Goal: Transaction & Acquisition: Purchase product/service

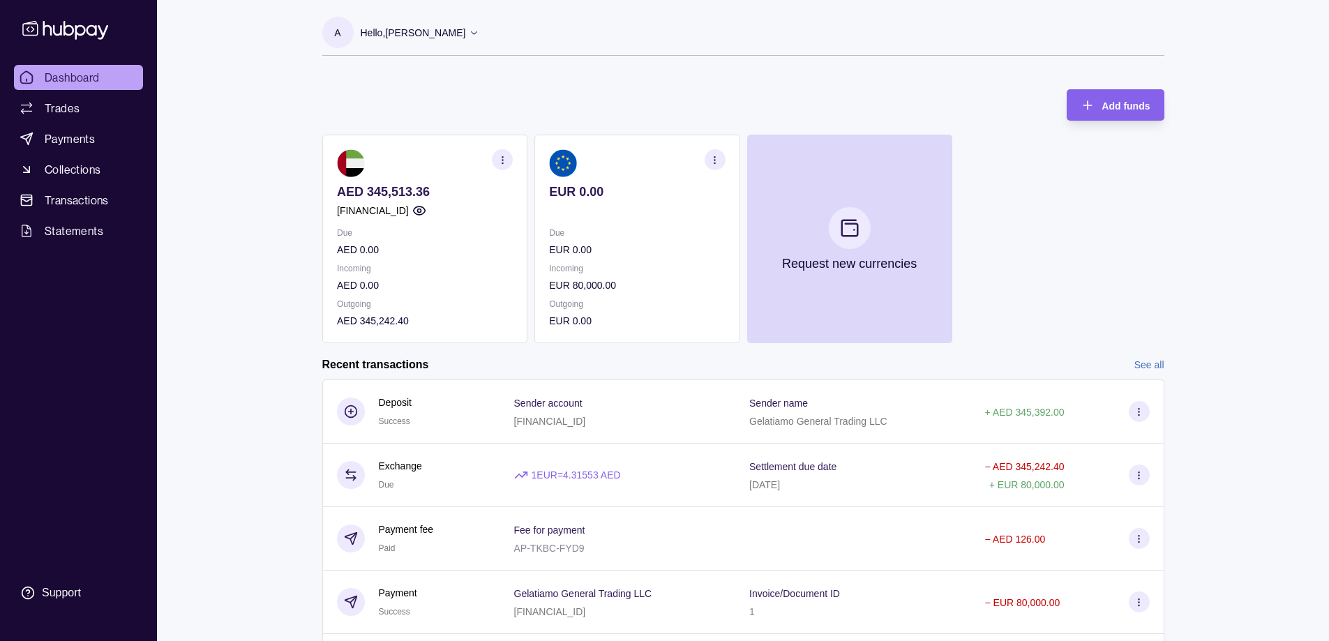
click at [1159, 244] on div "AED 345,513.36 [FINANCIAL_ID] Due AED 0.00 Incoming AED 0.00 Outgoing AED 345,2…" at bounding box center [743, 239] width 842 height 209
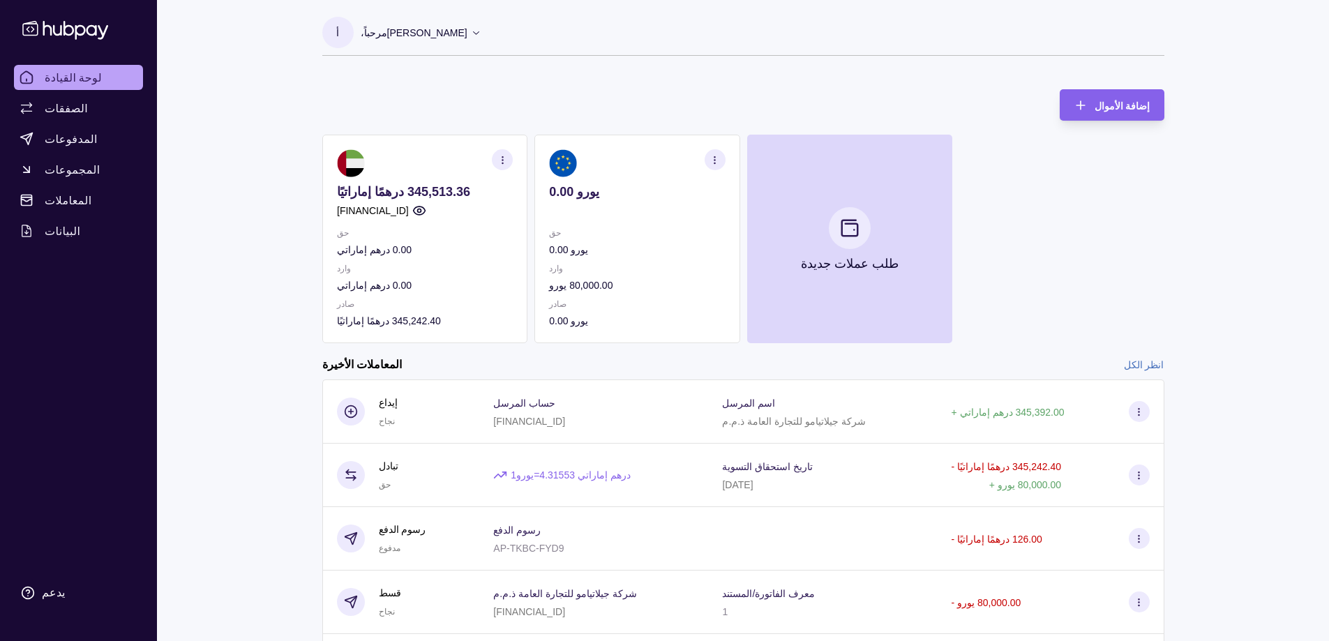
drag, startPoint x: 1191, startPoint y: 207, endPoint x: 1108, endPoint y: 223, distance: 84.7
click at [1191, 208] on section "إضافة الأموال 345,513.36 درهمًا إماراتيًا [FINANCIAL_ID] حق 0.00 درهم إماراتي و…" at bounding box center [743, 400] width 898 height 650
click at [78, 141] on font "المدفوعات" at bounding box center [71, 139] width 53 height 14
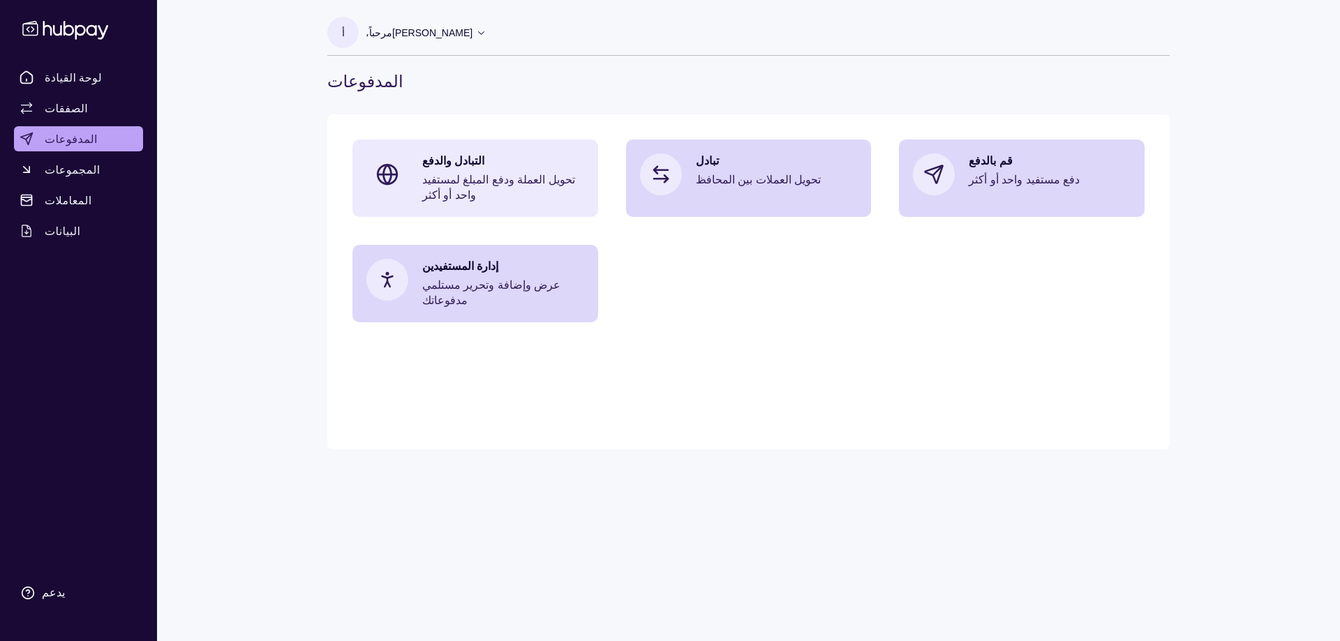
click at [587, 193] on div "التبادل والدفع تحويل العملة ودفع المبلغ لمستفيد واحد أو أكثر" at bounding box center [475, 178] width 246 height 77
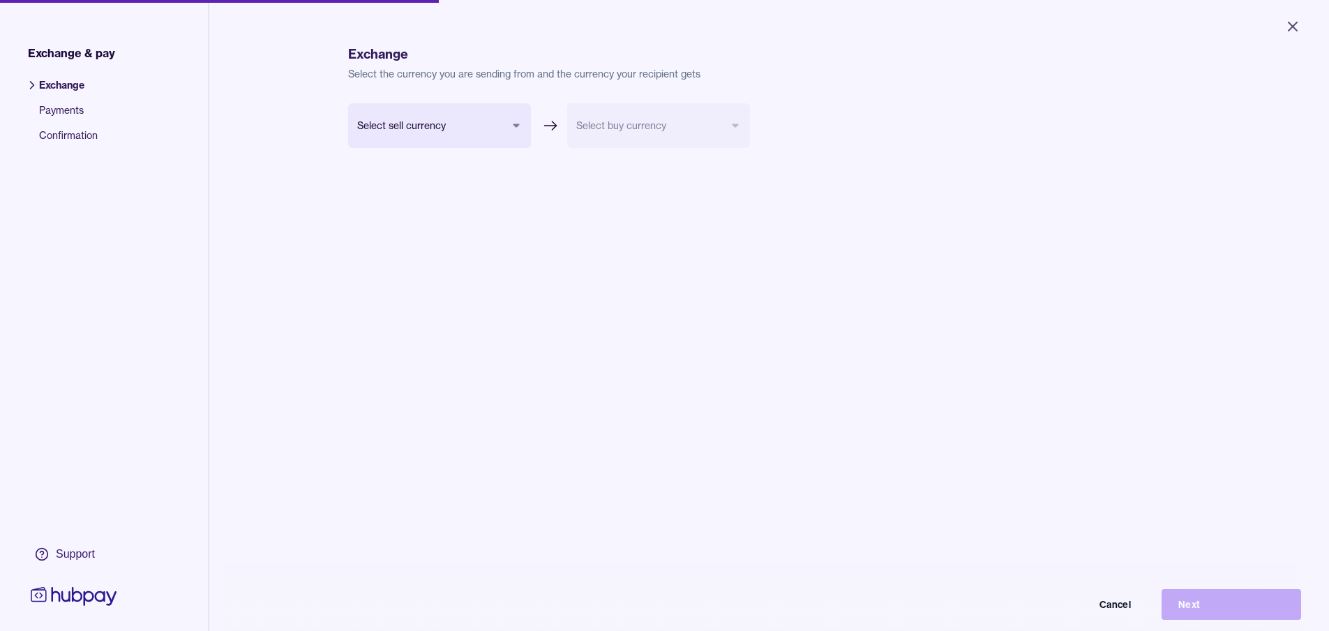
click at [736, 270] on form "Select sell currency *** *** Select buy currency Cancel Next" at bounding box center [549, 191] width 402 height 176
click at [481, 123] on body "Close Exchange & pay Exchange Payments Confirmation Support Exchange Select the…" at bounding box center [664, 315] width 1329 height 631
select select "***"
click at [508, 233] on form "UAE Dirham AED *** *** Select buy currency *** Cancel Next" at bounding box center [549, 191] width 402 height 176
click at [680, 117] on body "Close Exchange & pay Exchange Payments Confirmation Support Exchange Select the…" at bounding box center [670, 320] width 1340 height 641
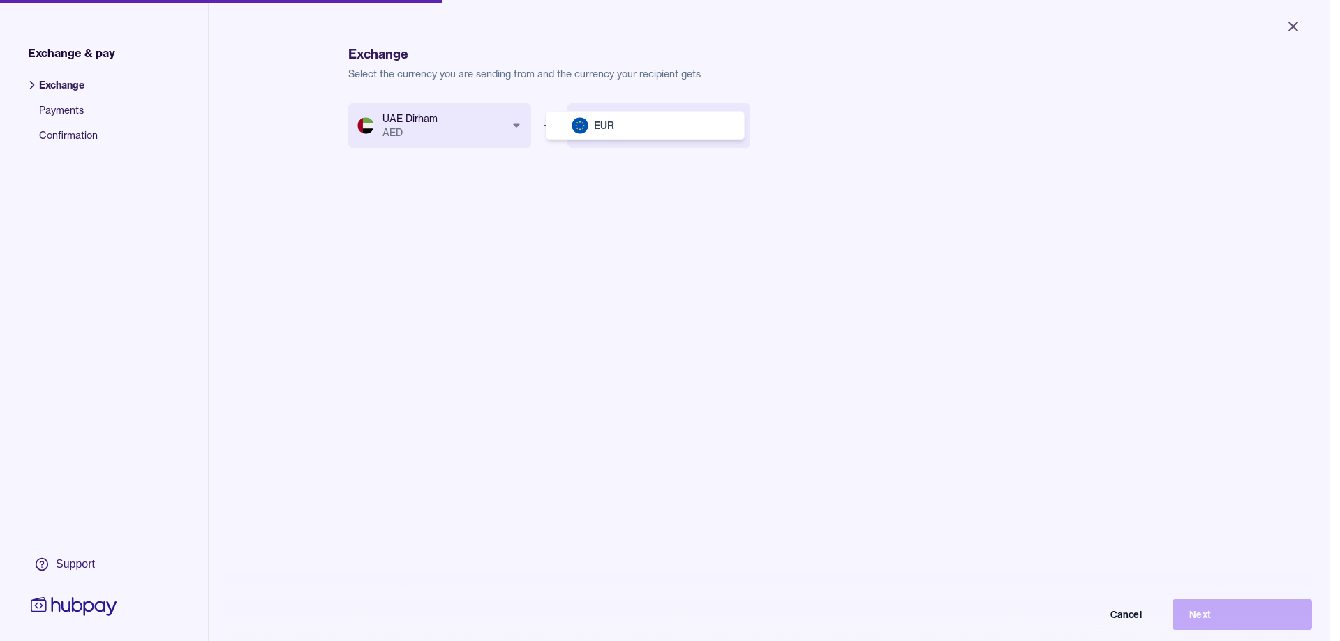
select select "***"
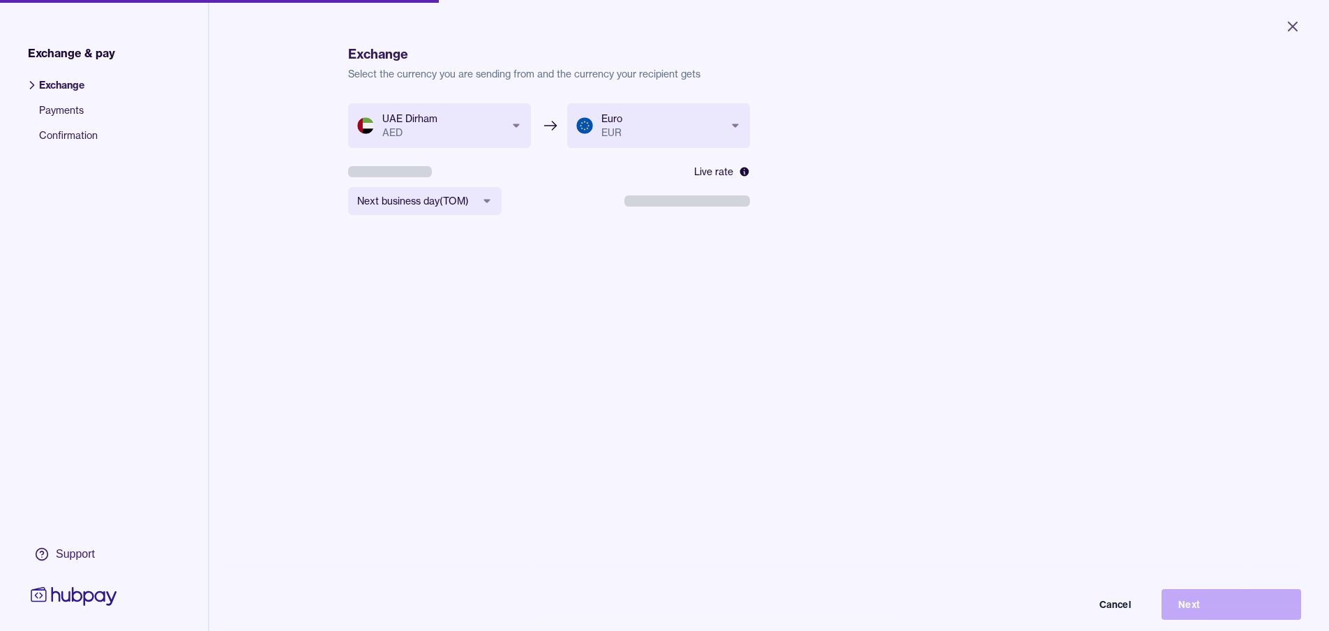
click at [677, 197] on span at bounding box center [688, 200] width 126 height 11
click at [426, 201] on body "**********" at bounding box center [670, 320] width 1340 height 641
click at [654, 205] on span "Settlement date ( [DATE] )" at bounding box center [675, 201] width 115 height 14
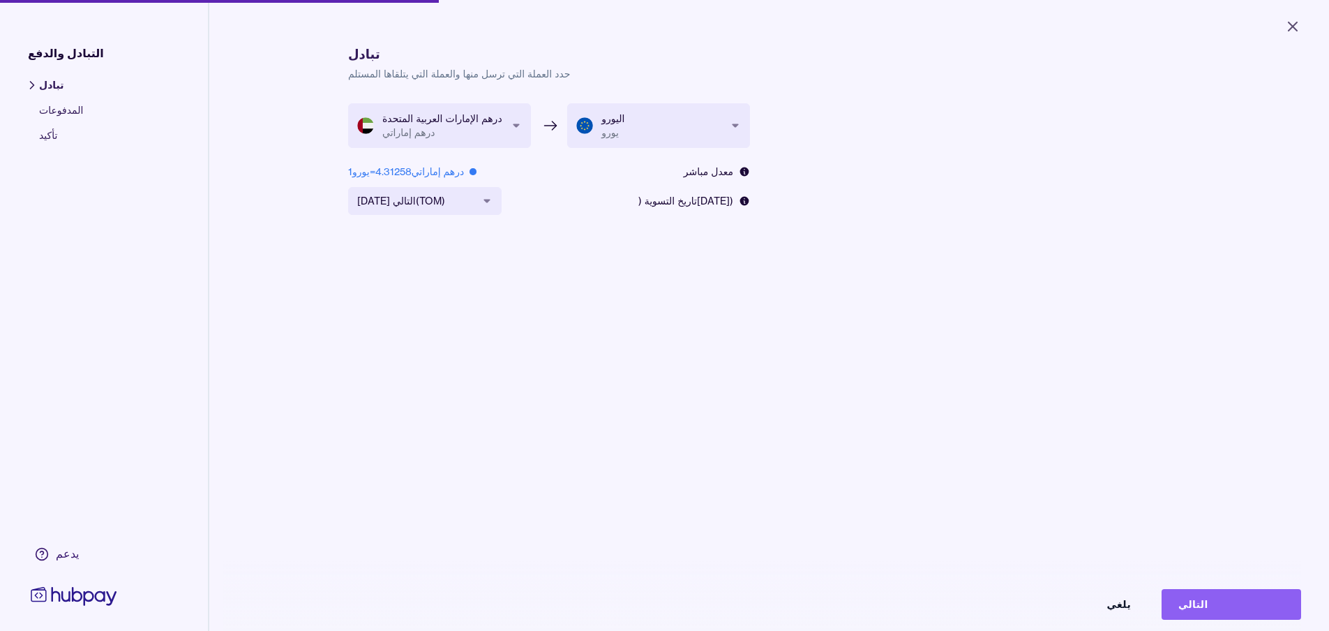
click at [1075, 214] on div "**********" at bounding box center [769, 418] width 842 height 631
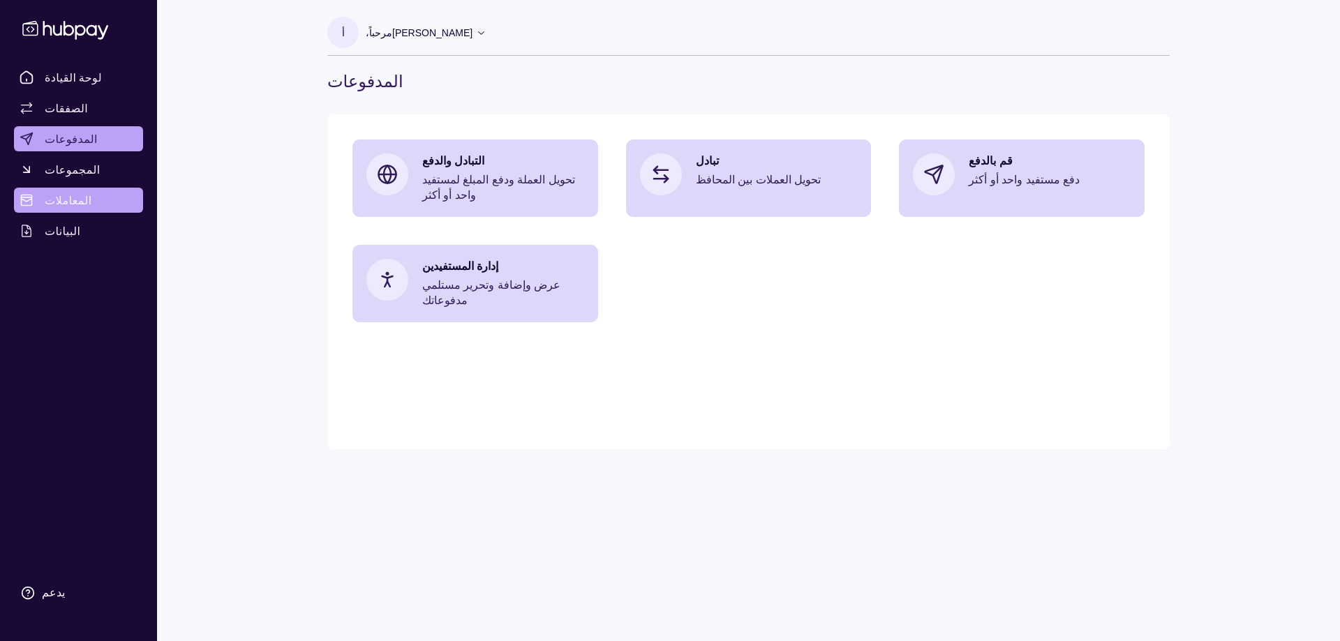
click at [89, 203] on link "المعاملات" at bounding box center [78, 200] width 129 height 25
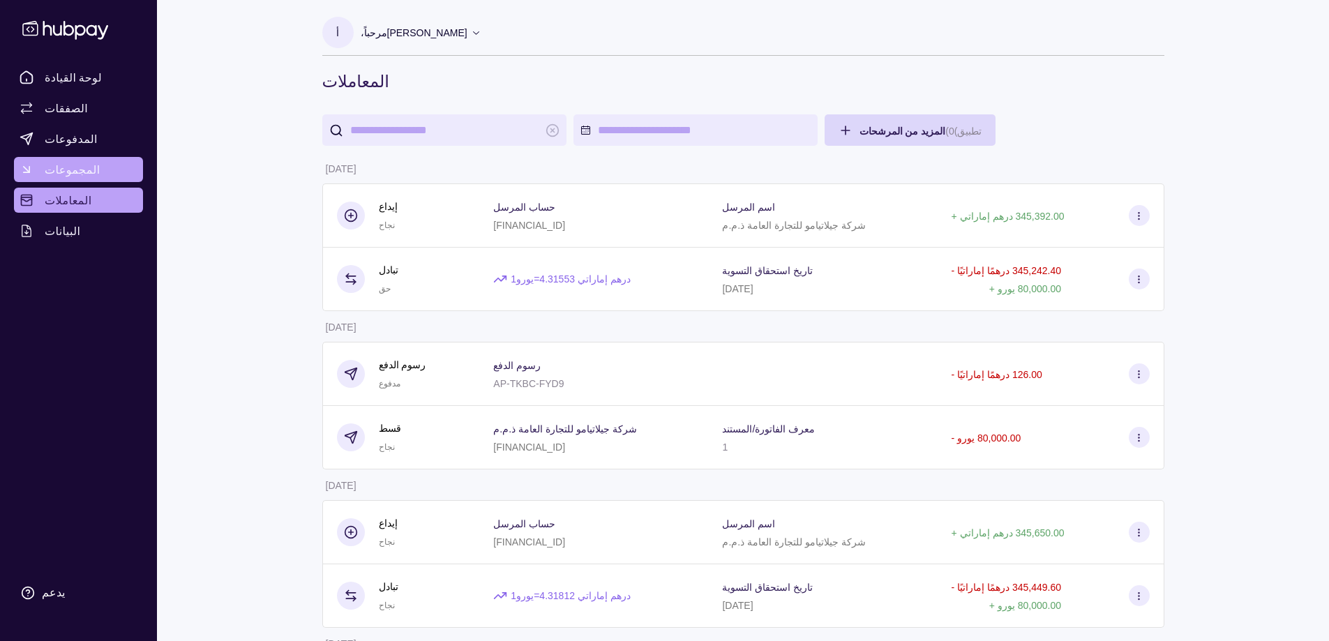
click at [68, 163] on font "المجموعات" at bounding box center [73, 170] width 56 height 14
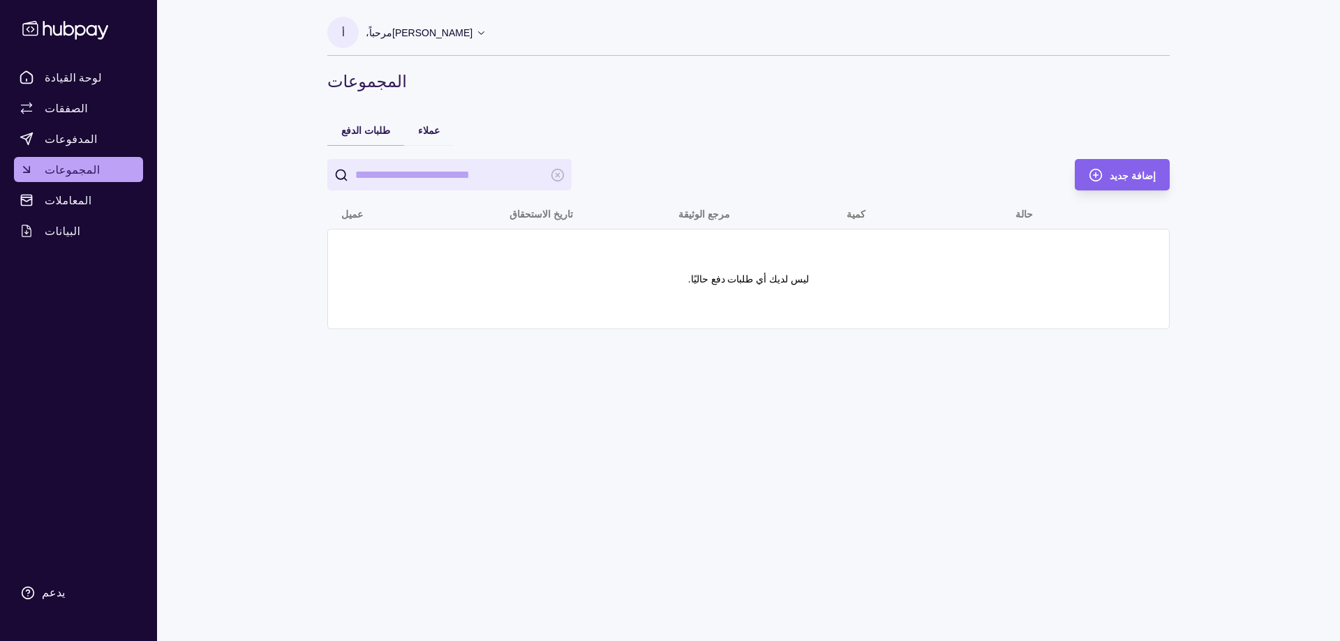
click at [480, 177] on input "يبحث" at bounding box center [449, 174] width 188 height 31
click at [67, 135] on font "المدفوعات" at bounding box center [71, 139] width 53 height 14
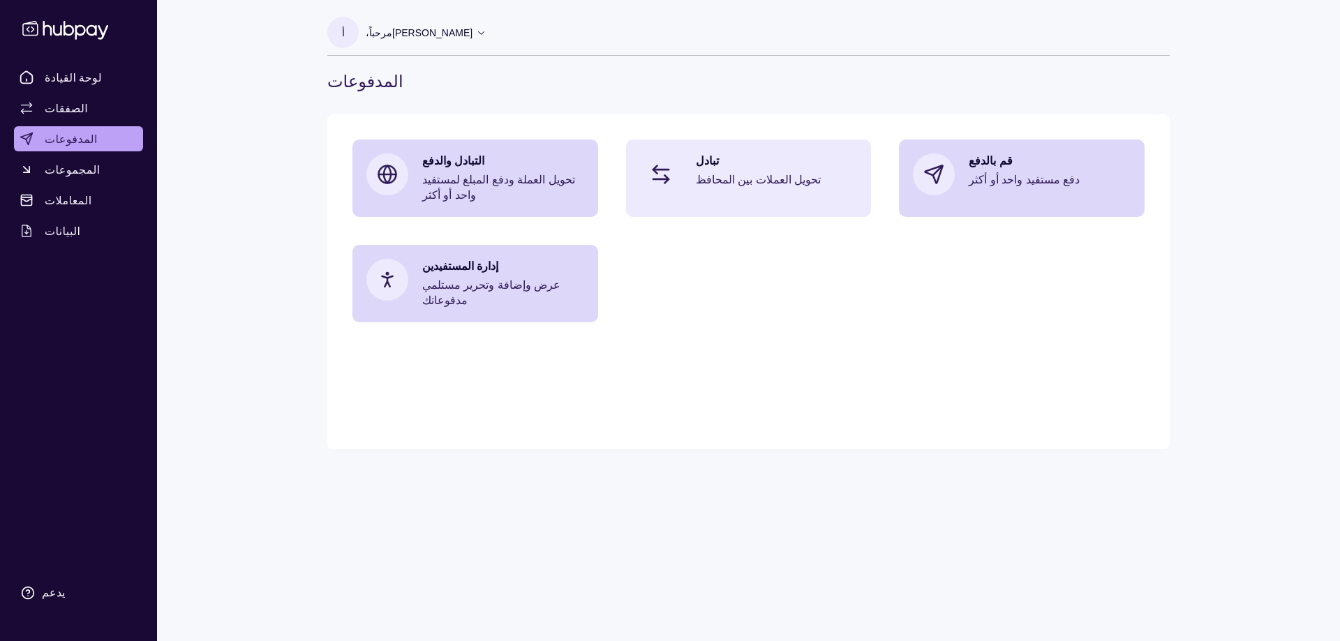
click at [801, 191] on div "تبادل تحويل العملات بين المحافظ" at bounding box center [777, 175] width 162 height 42
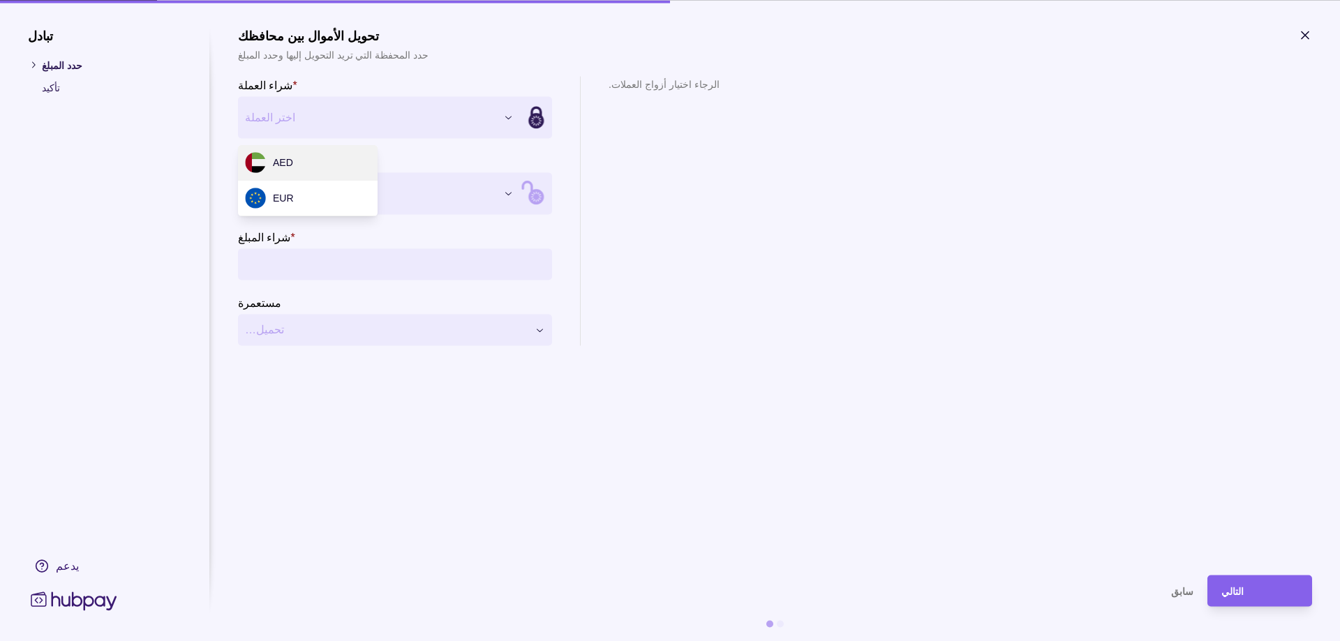
click at [384, 641] on div "**********" at bounding box center [670, 641] width 1340 height 0
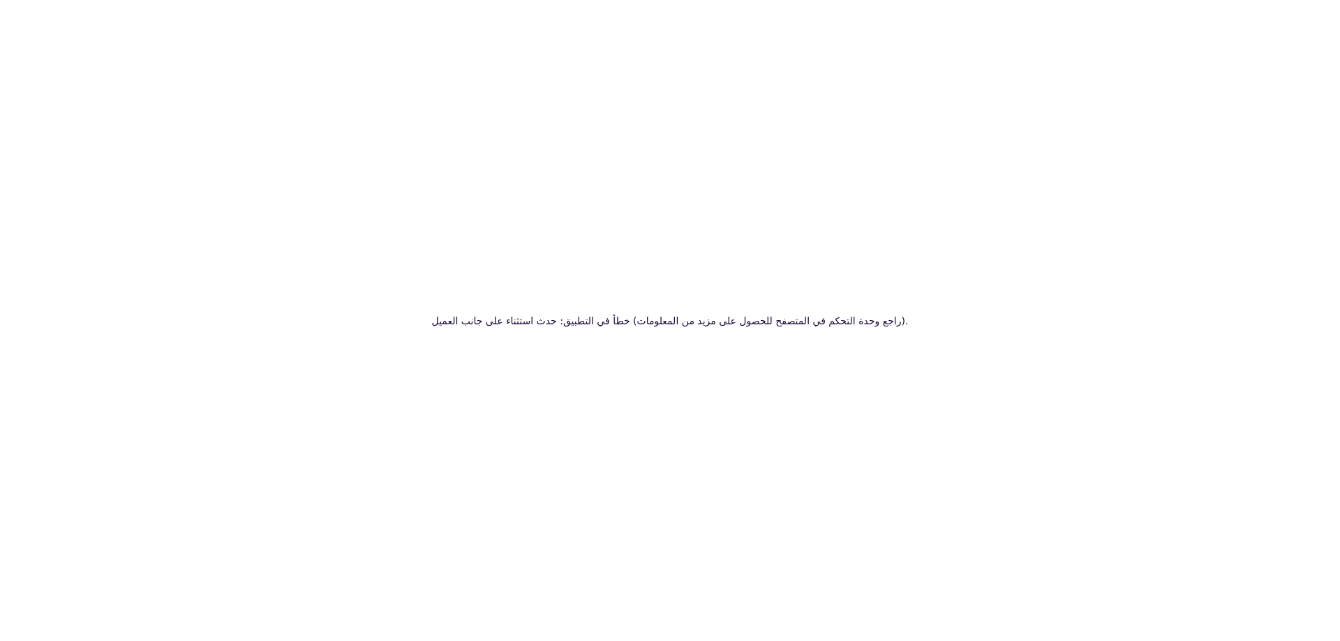
click at [753, 110] on div "خطأ في التطبيق: حدث استثناء على جانب العميل (راجع وحدة التحكم في المتصفح للحصول…" at bounding box center [670, 320] width 1340 height 641
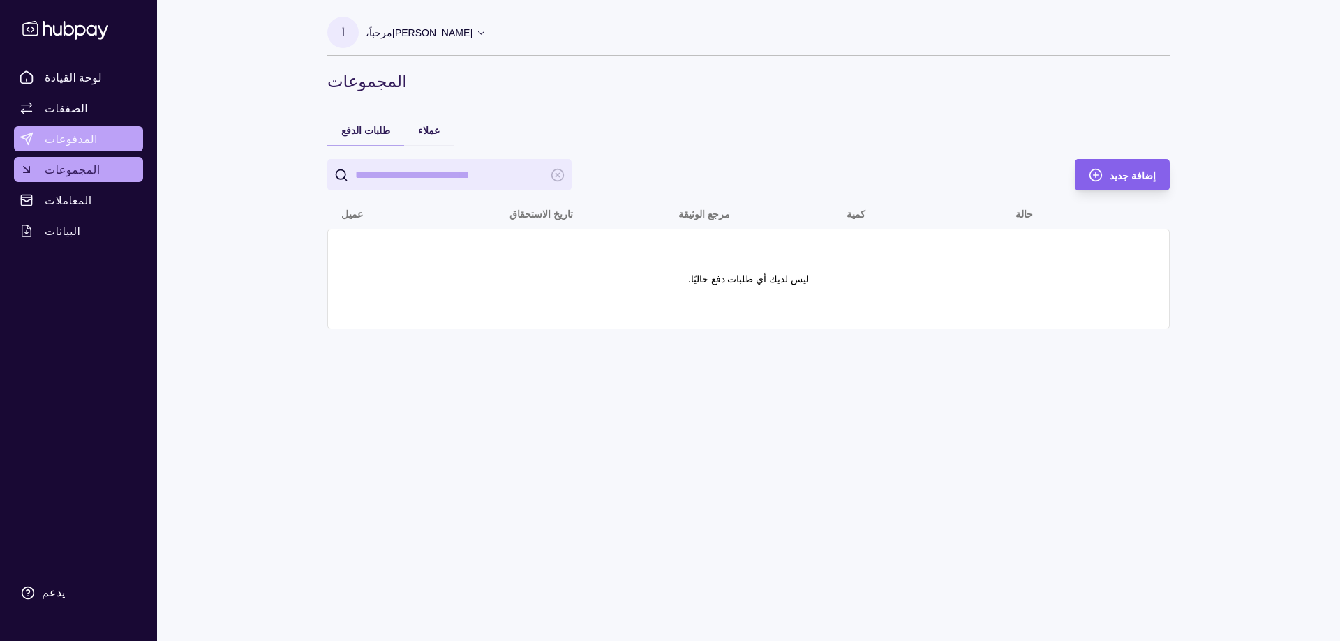
click at [73, 141] on font "المدفوعات" at bounding box center [71, 139] width 53 height 14
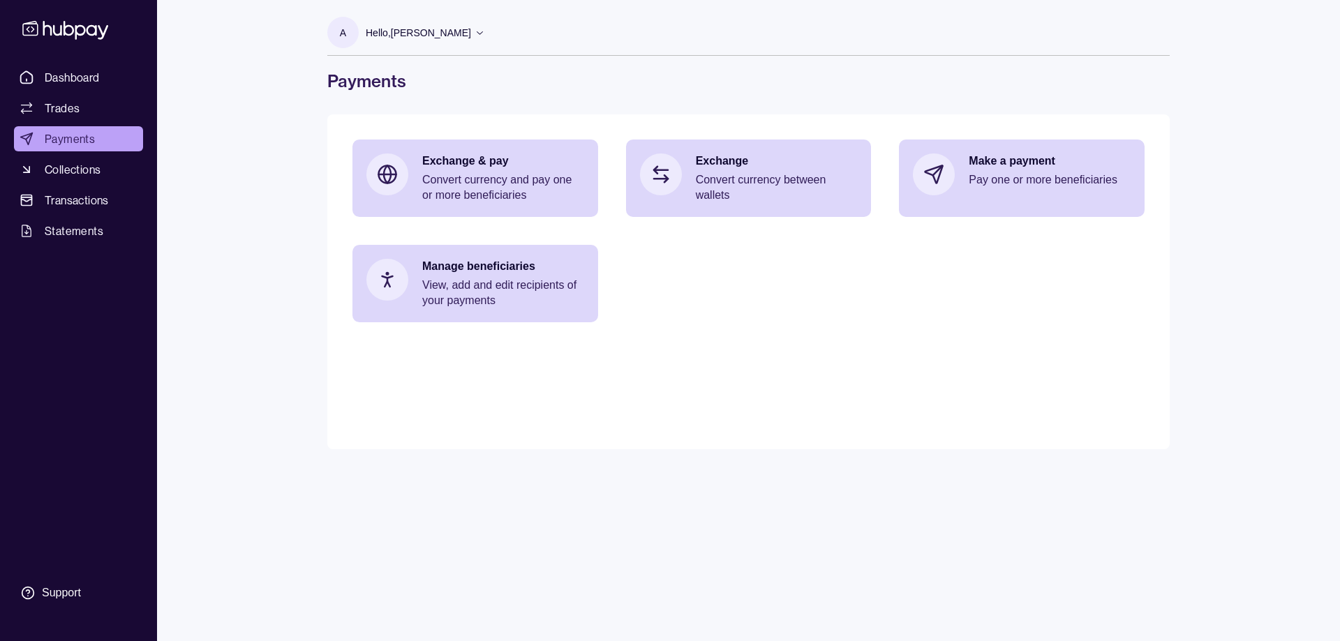
click at [863, 322] on main "Exchange & pay Convert currency and pay one or more beneficiaries Exchange Conv…" at bounding box center [748, 281] width 842 height 335
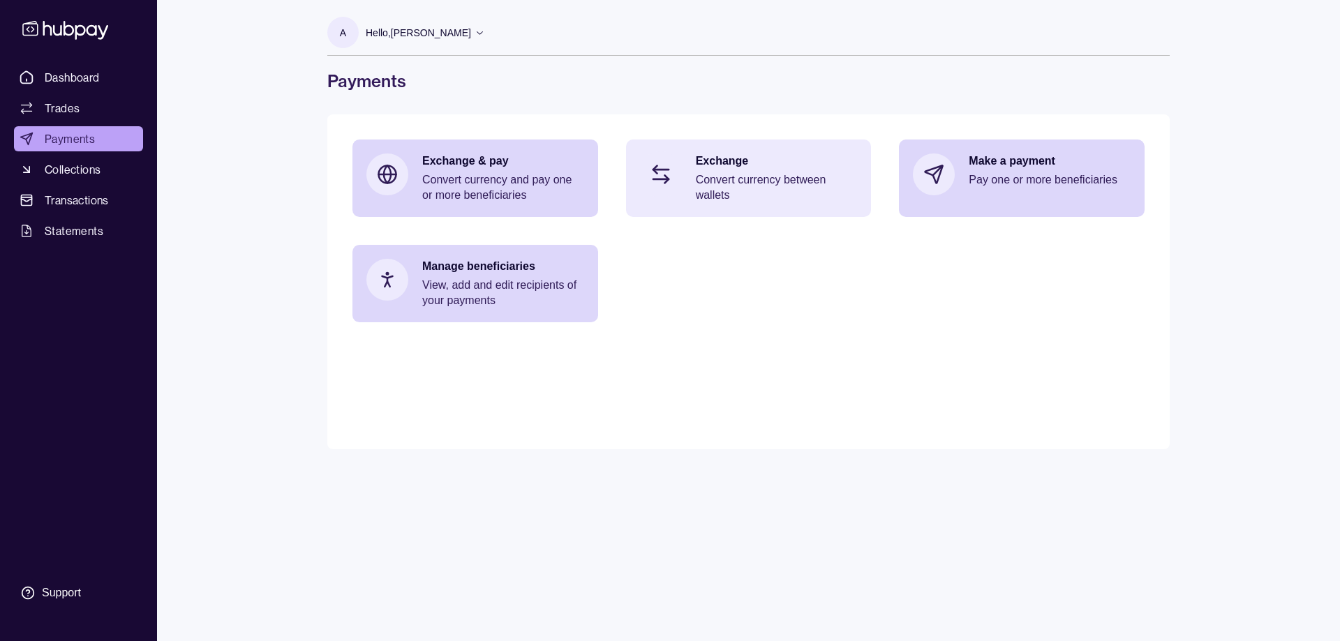
click at [707, 161] on p "Exchange" at bounding box center [777, 161] width 162 height 15
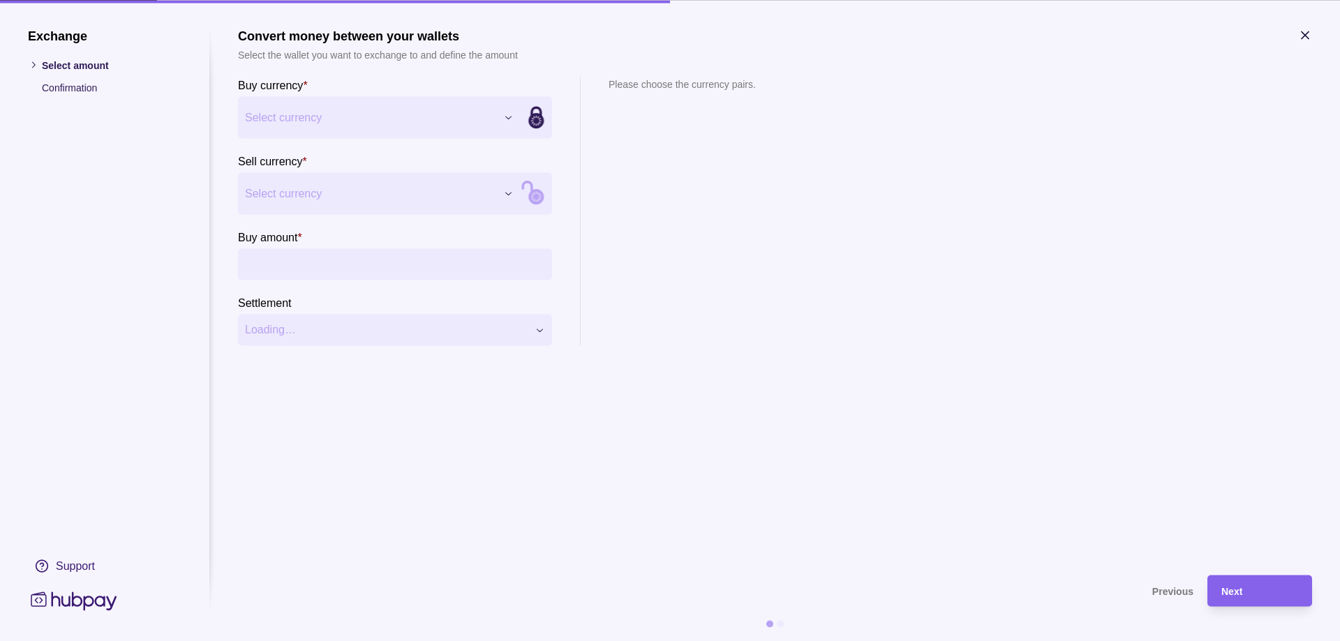
click at [342, 641] on div "Exchange Select amount Confirmation Support Convert money between your wallets …" at bounding box center [670, 641] width 1340 height 0
click at [386, 641] on div "Exchange Select amount Confirmation Support Convert money between your wallets …" at bounding box center [670, 641] width 1340 height 0
click at [338, 264] on input "Buy amount *" at bounding box center [409, 263] width 272 height 31
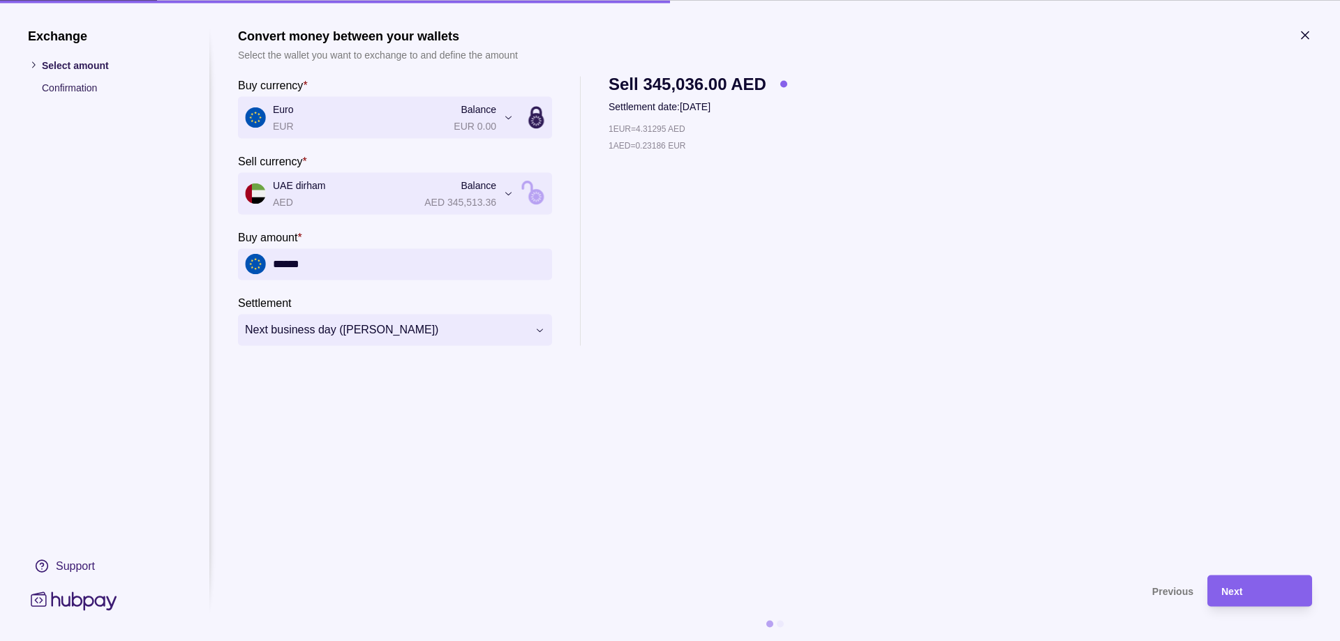
type input "******"
click at [770, 401] on section "**********" at bounding box center [775, 294] width 1074 height 533
click at [1302, 35] on icon "button" at bounding box center [1305, 35] width 14 height 14
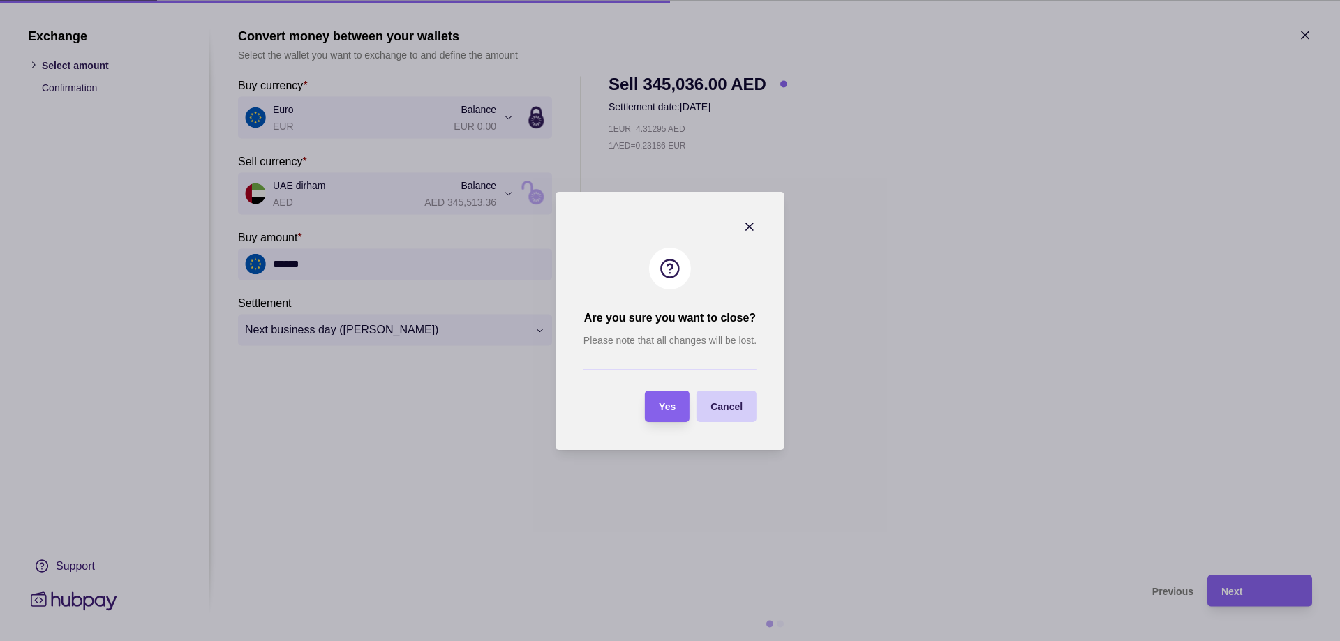
click at [754, 408] on section "Cancel" at bounding box center [726, 406] width 60 height 31
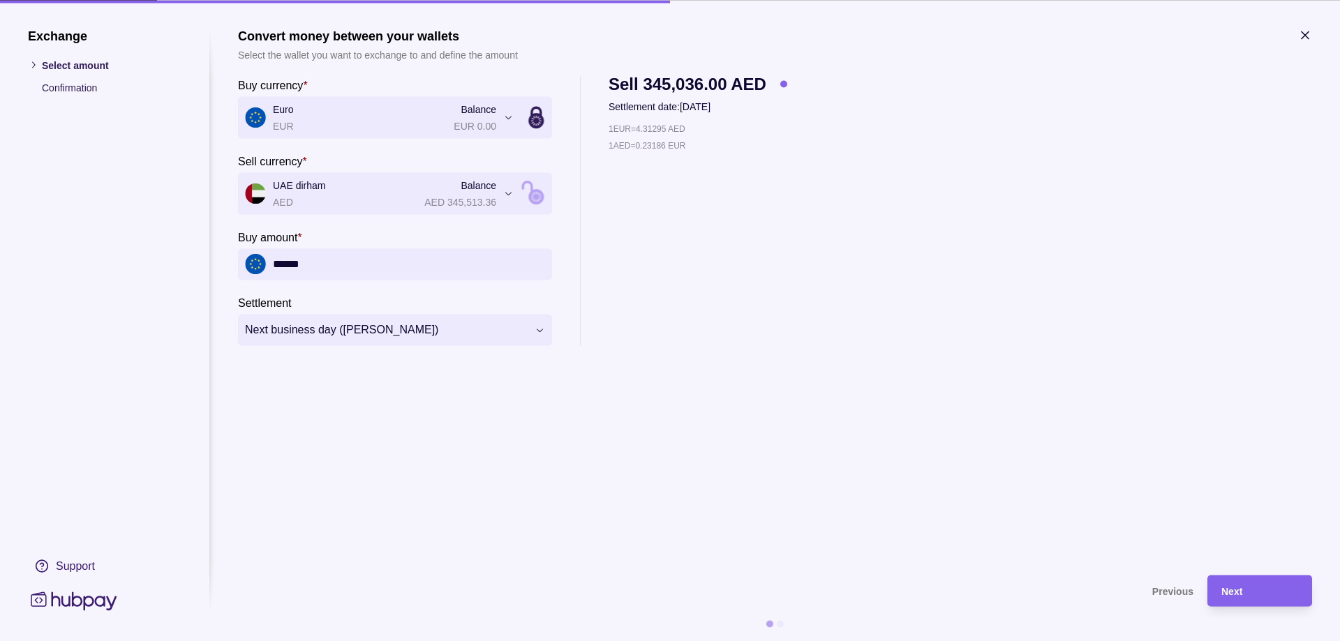
click at [1306, 34] on icon "button" at bounding box center [1305, 34] width 7 height 7
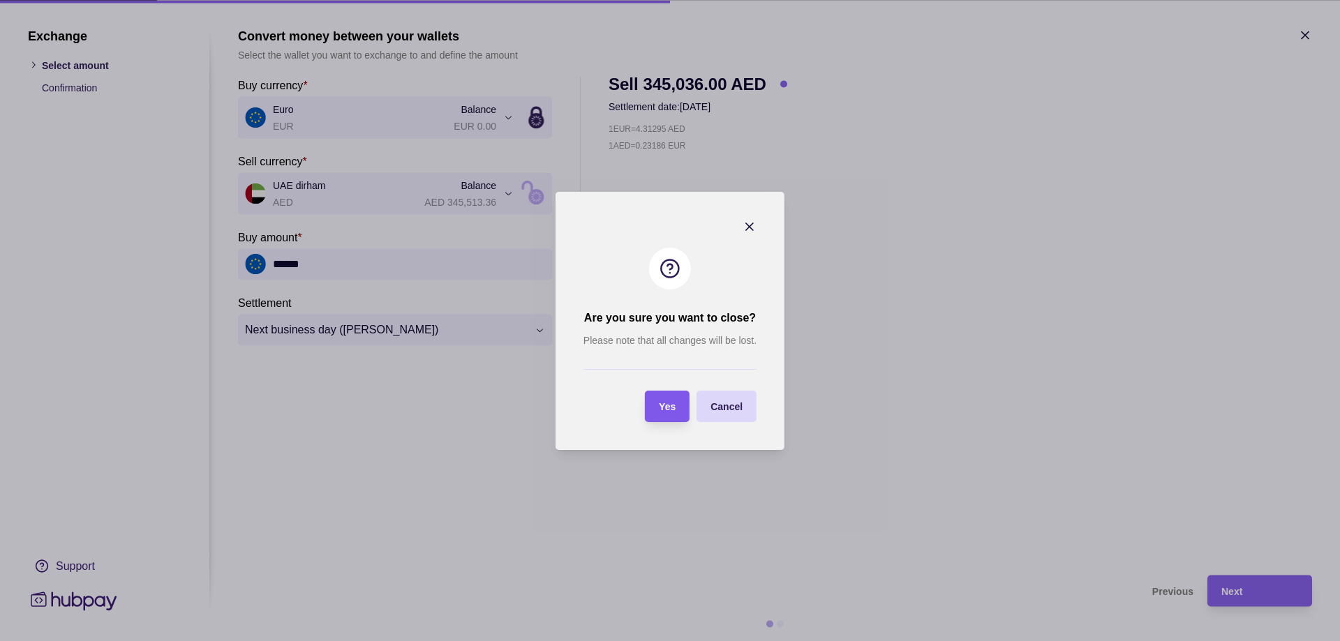
click at [669, 400] on div "Yes" at bounding box center [667, 406] width 17 height 17
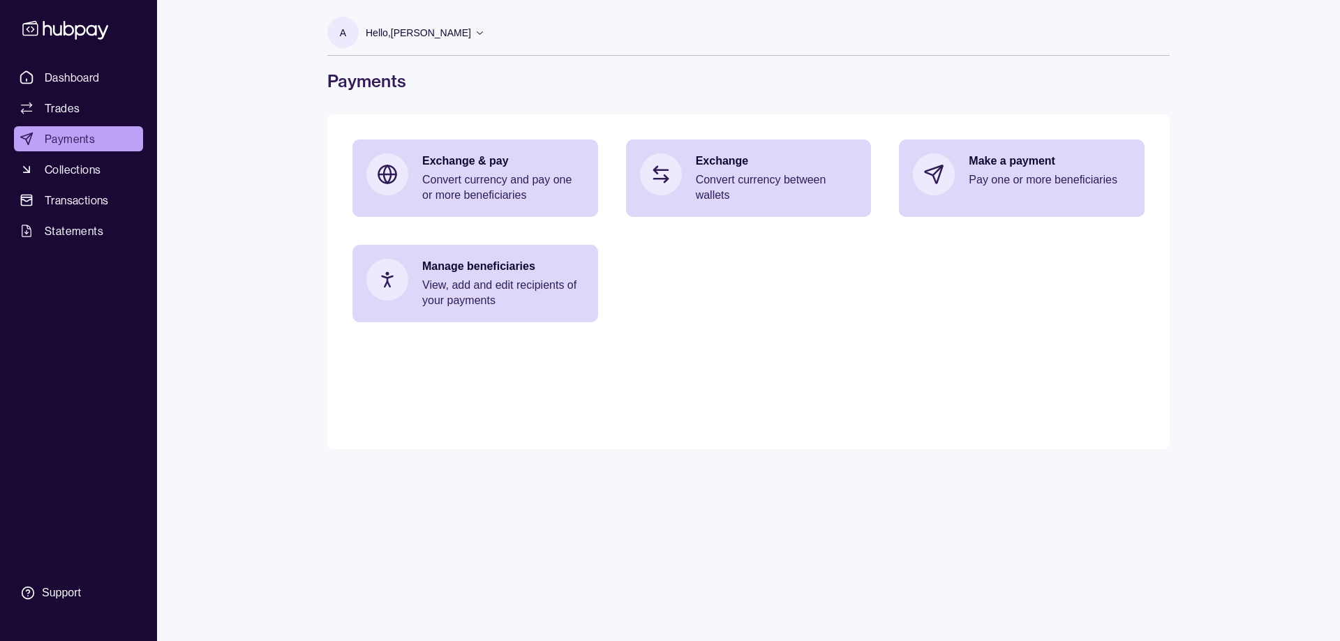
drag, startPoint x: 597, startPoint y: 455, endPoint x: 565, endPoint y: 456, distance: 32.8
click at [592, 455] on div "A Hello, Abdala Salem Gelatiamo General Trading LLC Account Terms and condition…" at bounding box center [748, 320] width 898 height 641
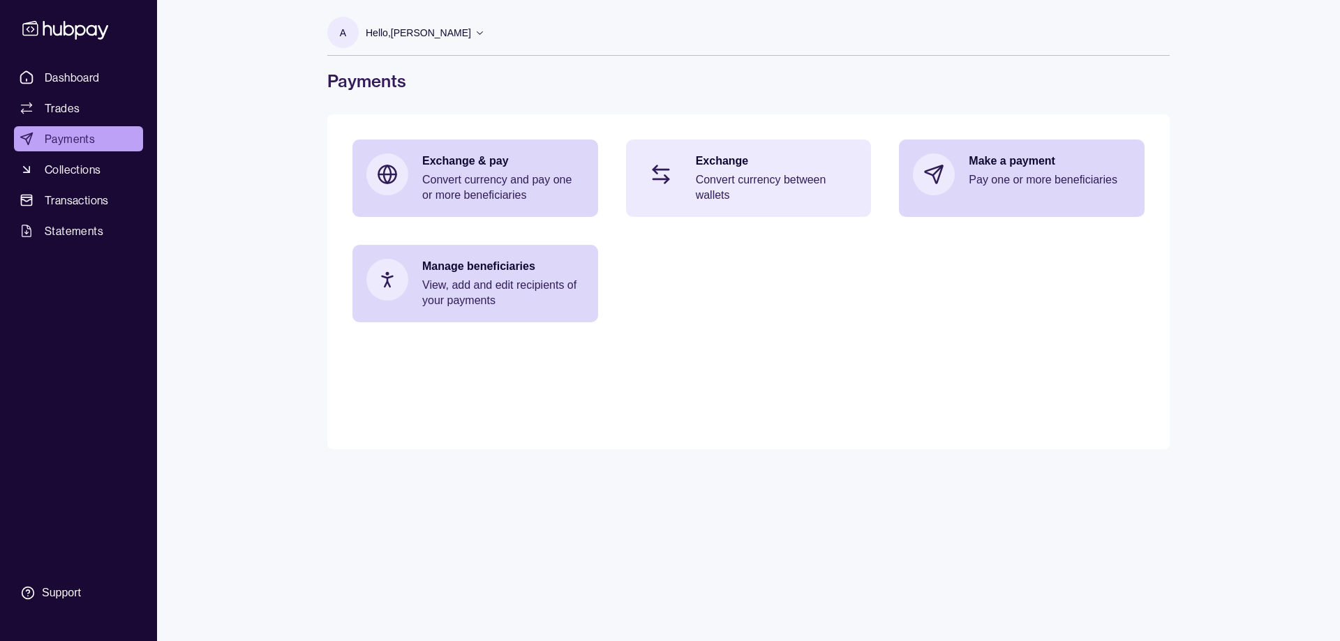
click at [756, 185] on p "Convert currency between wallets" at bounding box center [777, 187] width 162 height 31
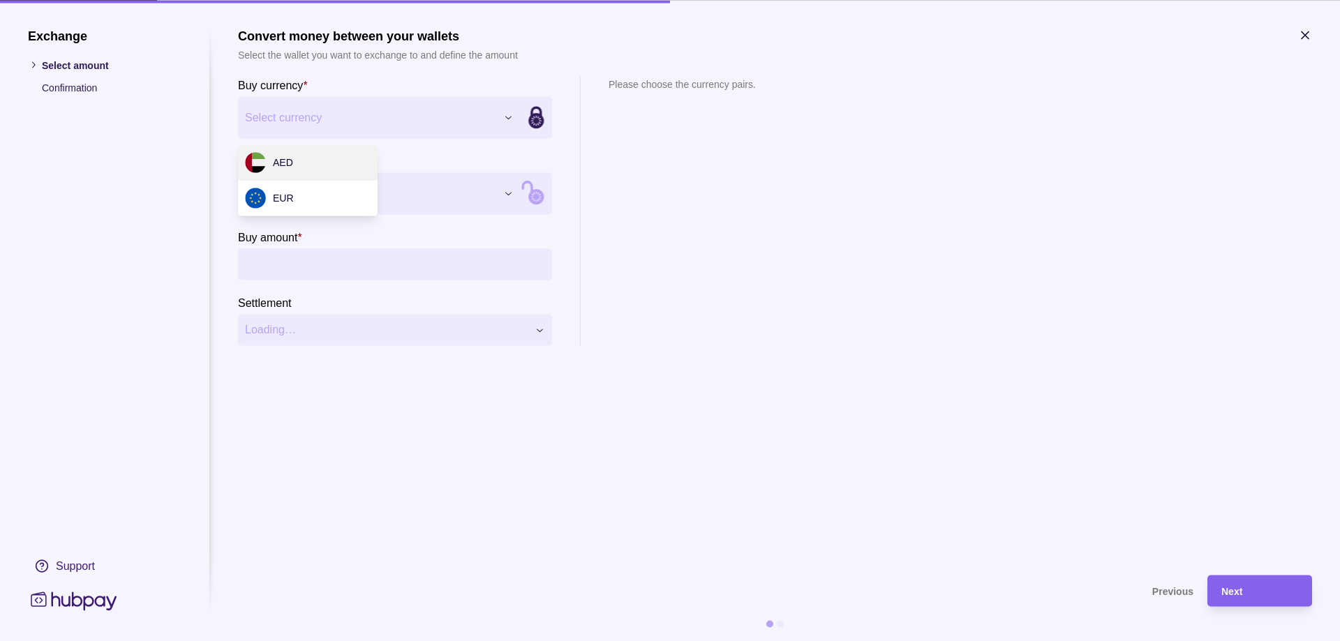
click at [389, 641] on div "Exchange Select amount Confirmation Support Convert money between your wallets …" at bounding box center [670, 641] width 1340 height 0
click at [1308, 33] on icon "button" at bounding box center [1305, 35] width 14 height 14
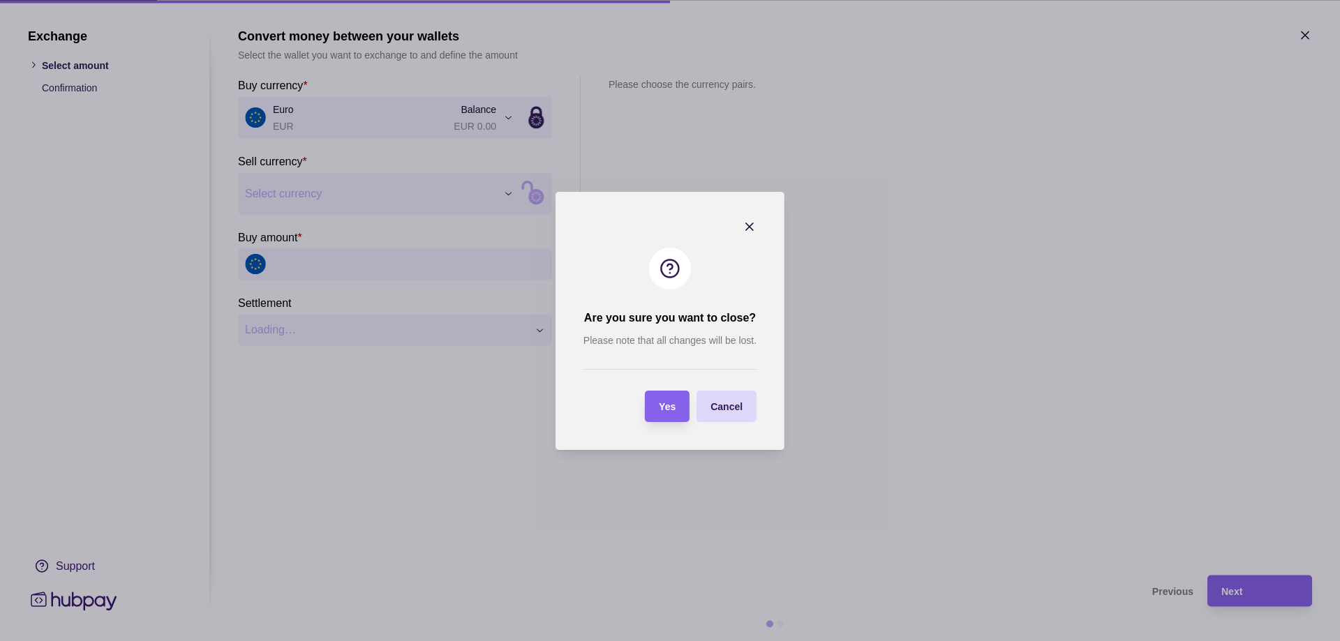
click at [680, 410] on section "Yes" at bounding box center [667, 406] width 45 height 31
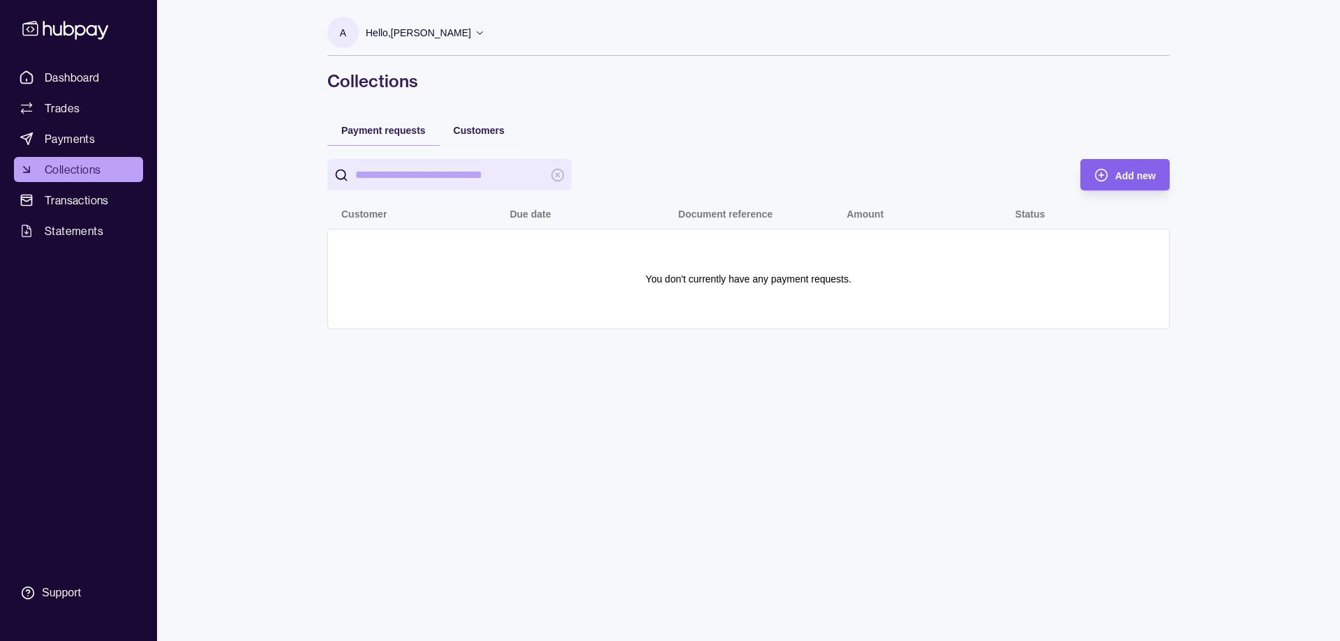
click at [51, 173] on span "Collections" at bounding box center [73, 169] width 56 height 17
click at [63, 134] on span "Payments" at bounding box center [70, 139] width 50 height 17
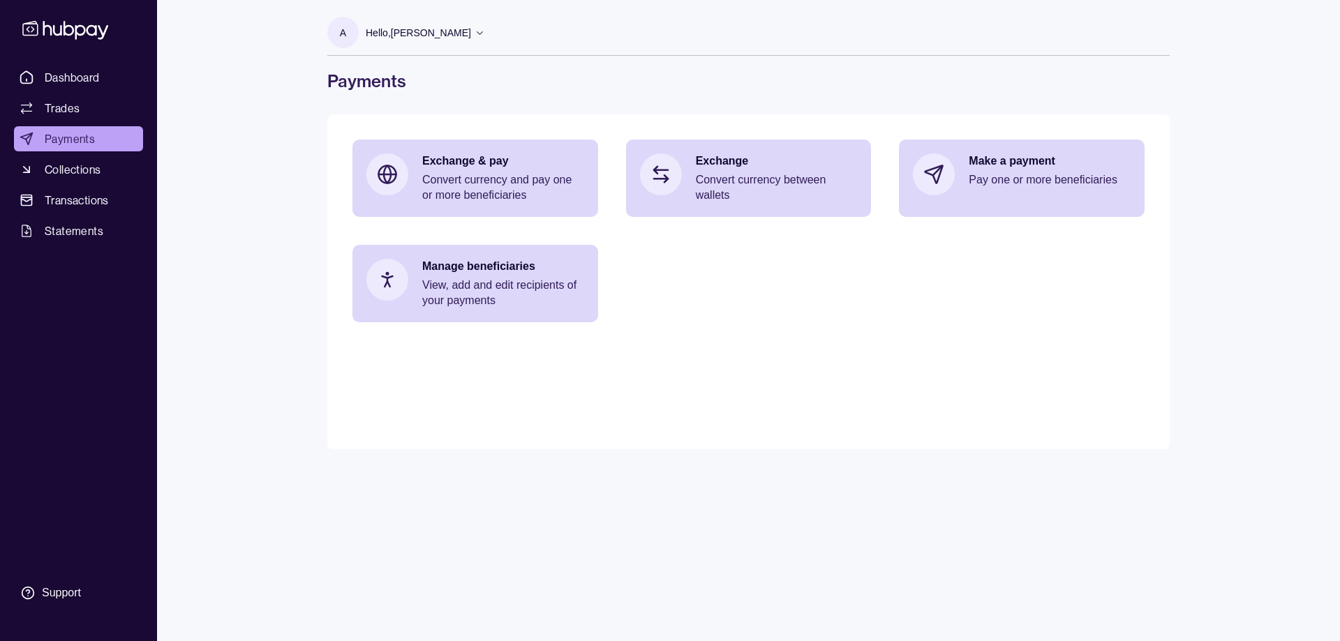
click at [84, 141] on span "Payments" at bounding box center [70, 139] width 50 height 17
click at [62, 104] on span "Trades" at bounding box center [62, 108] width 35 height 17
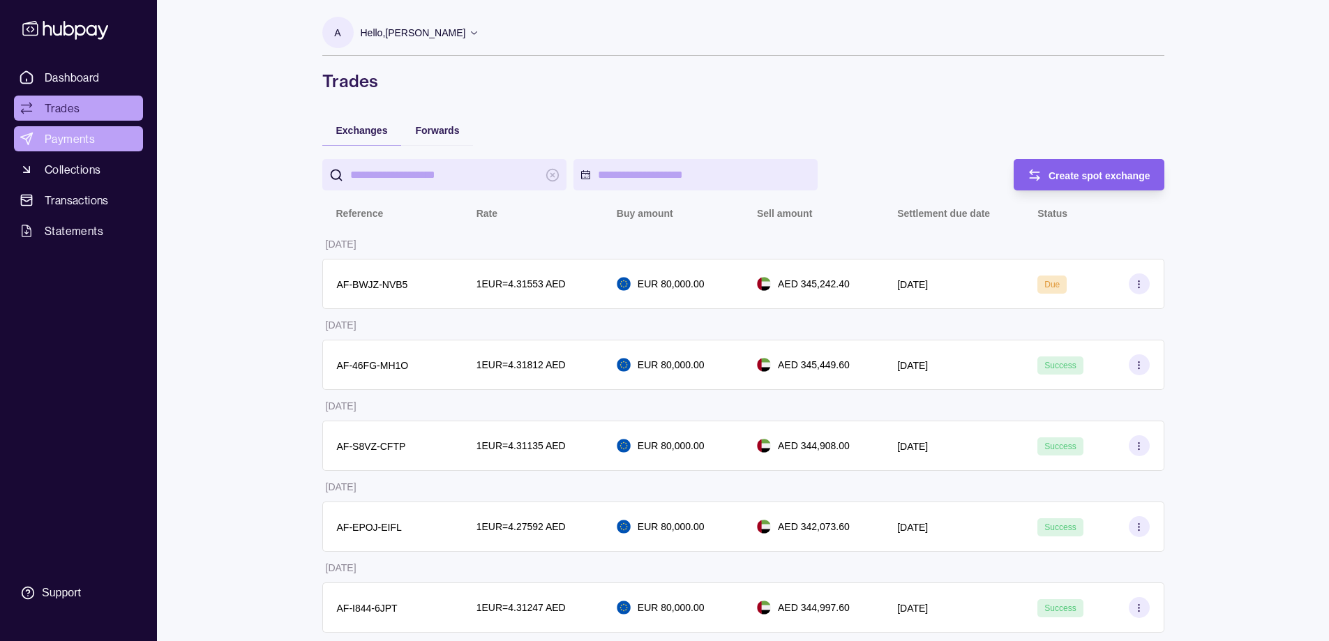
click at [46, 137] on span "Payments" at bounding box center [70, 139] width 50 height 17
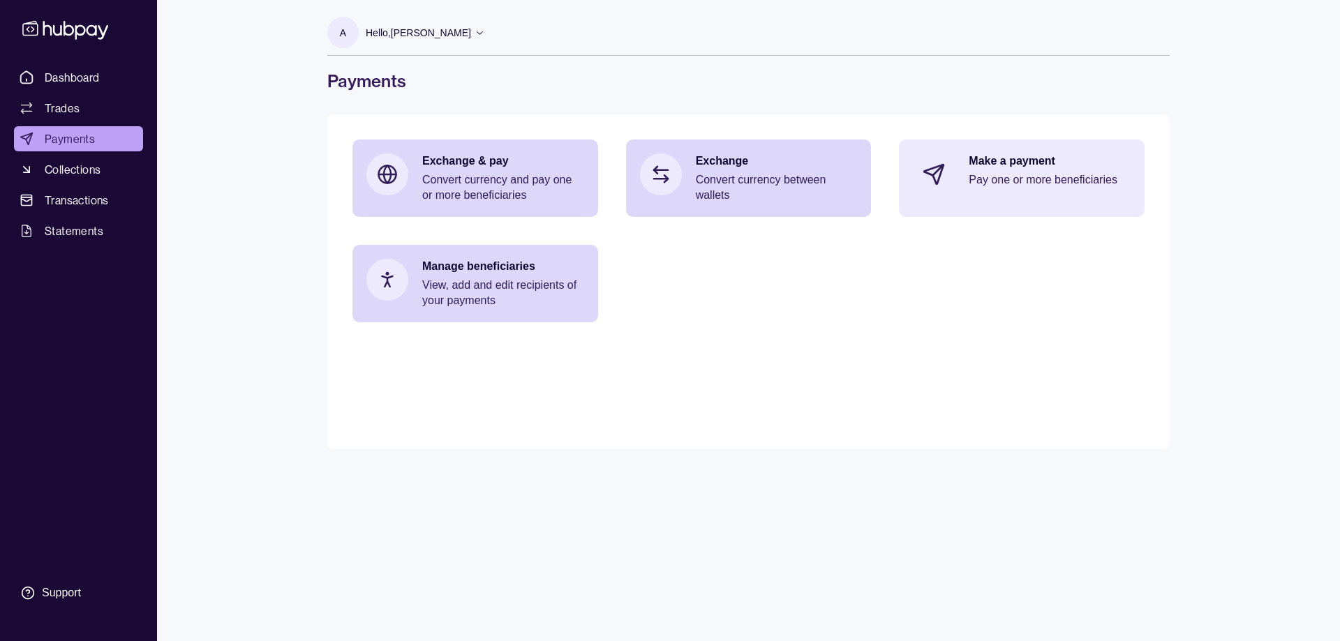
click at [1012, 167] on p "Make a payment" at bounding box center [1050, 161] width 162 height 15
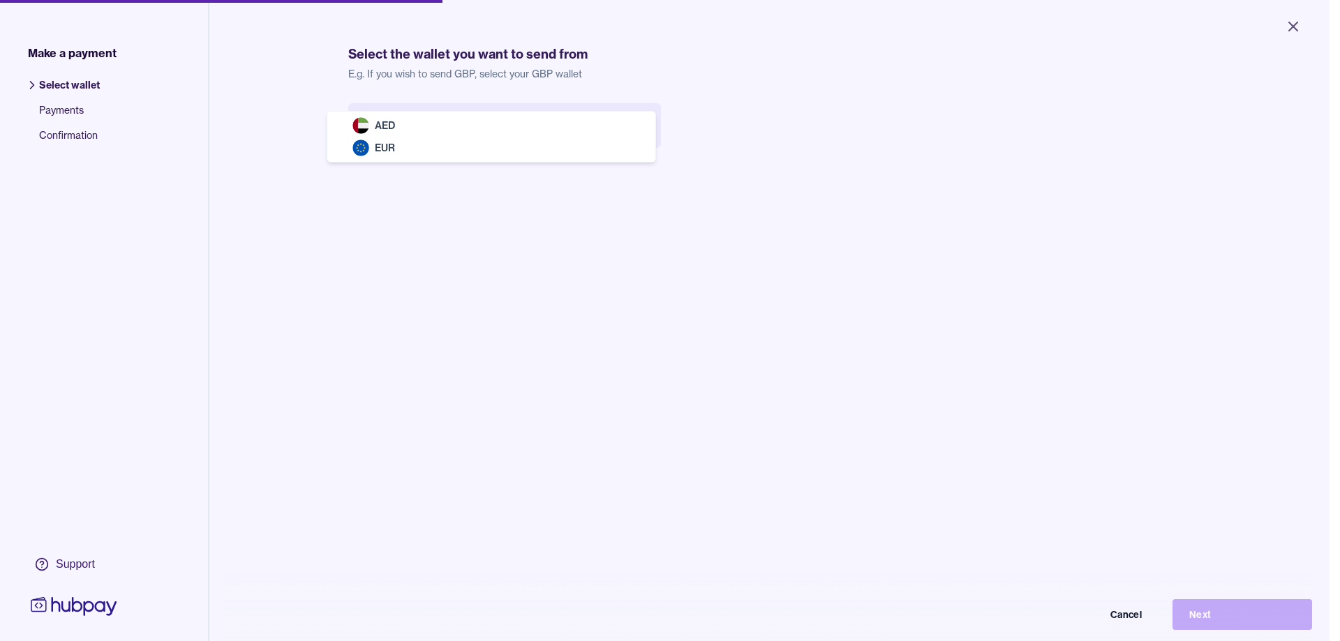
click at [465, 127] on body "Close Make a payment Select wallet Payments Confirmation Support Select the wal…" at bounding box center [664, 320] width 1329 height 641
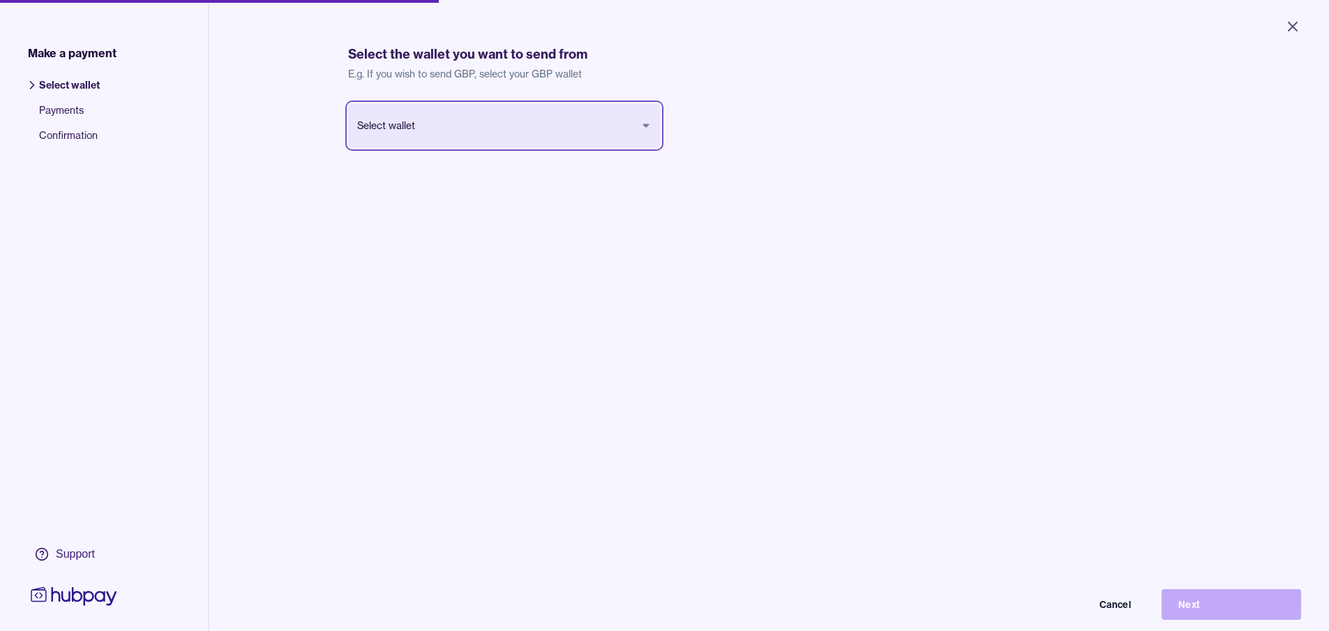
click at [537, 199] on html "Close Make a payment Select wallet Payments Confirmation Support Select the wal…" at bounding box center [664, 315] width 1329 height 631
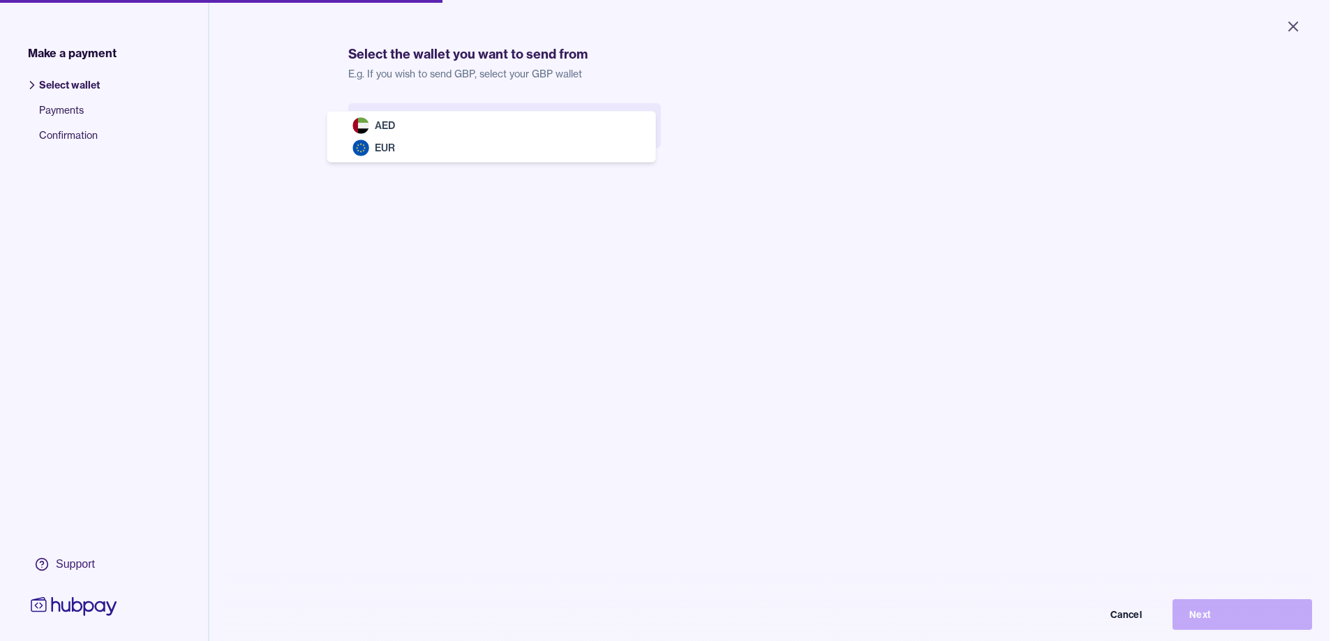
click at [494, 132] on body "Close Make a payment Select wallet Payments Confirmation Support Select the wal…" at bounding box center [664, 320] width 1329 height 641
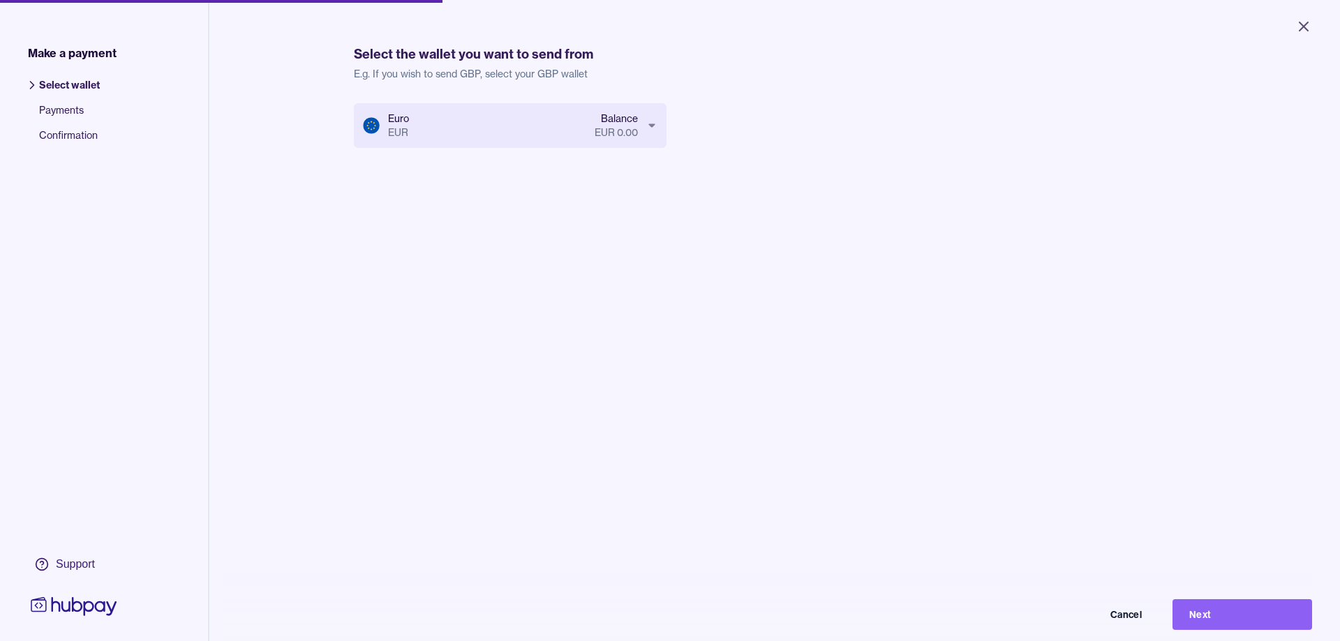
click at [556, 127] on body "Close Make a payment Select wallet Payments Confirmation Support Select the wal…" at bounding box center [670, 320] width 1340 height 641
click at [1238, 616] on button "Next" at bounding box center [1232, 604] width 140 height 31
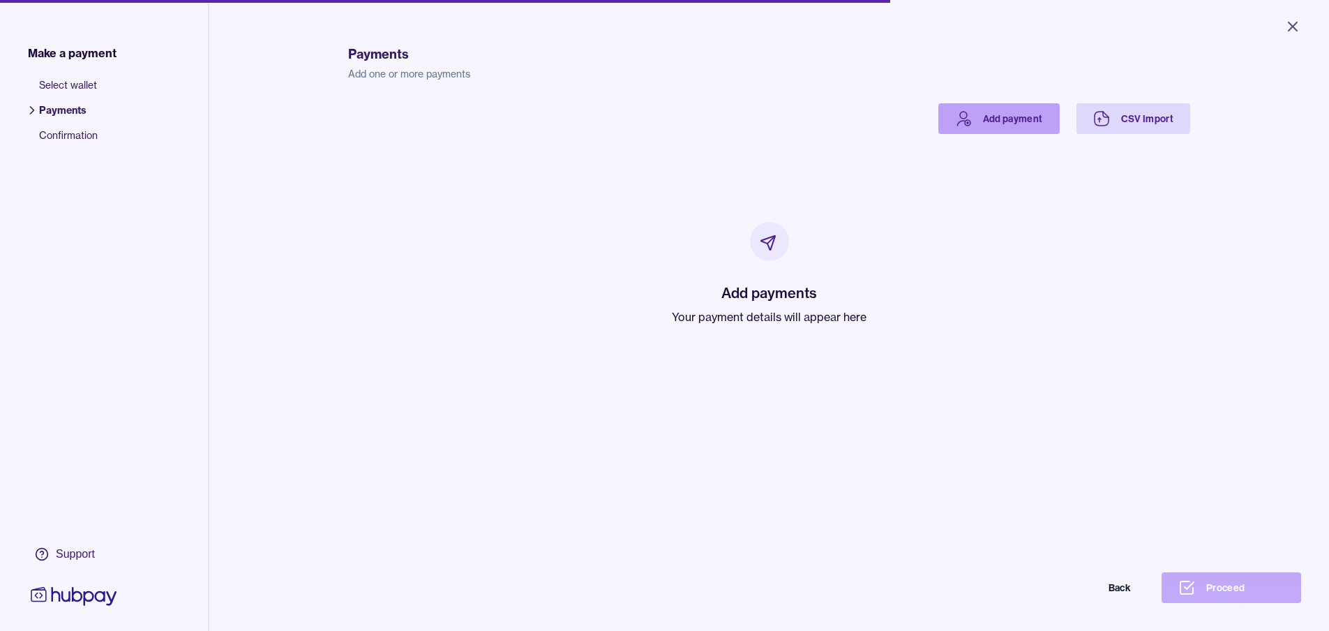
click at [1006, 117] on link "Add payment" at bounding box center [999, 118] width 121 height 31
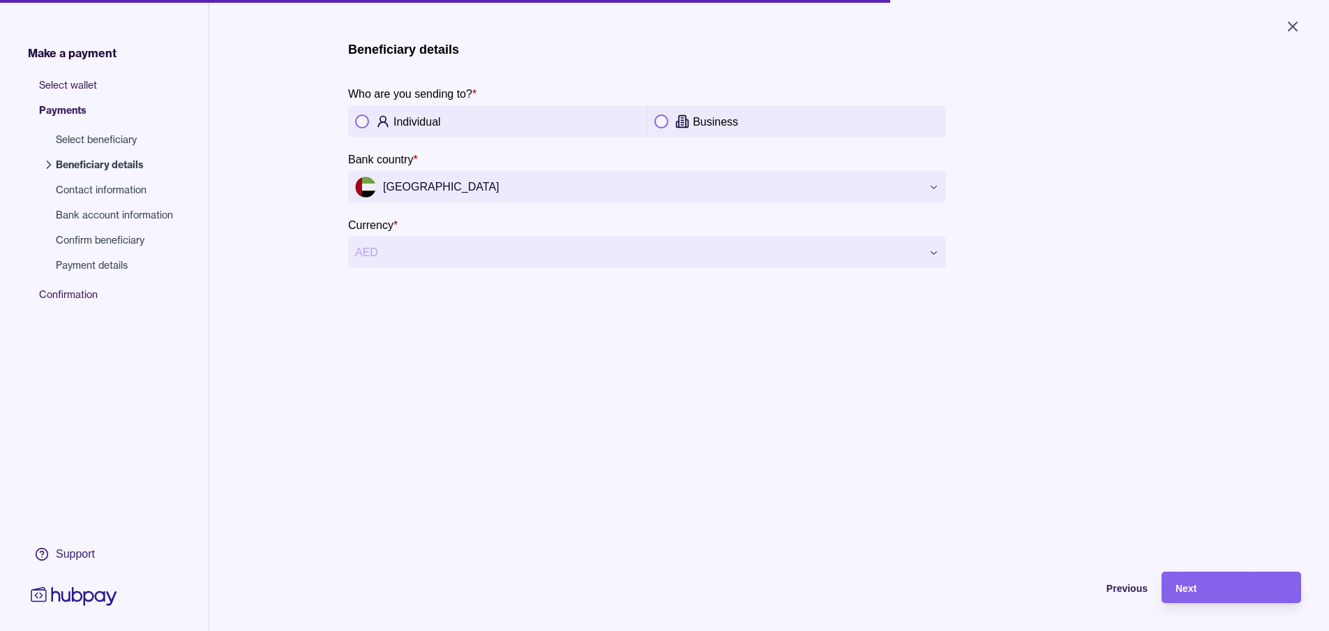
click at [468, 113] on div "Individual" at bounding box center [517, 121] width 246 height 17
click at [949, 251] on div "**********" at bounding box center [769, 155] width 842 height 226
drag, startPoint x: 947, startPoint y: 395, endPoint x: 1001, endPoint y: 420, distance: 59.3
click at [953, 396] on div "**********" at bounding box center [769, 340] width 842 height 631
click at [1206, 588] on div "Next" at bounding box center [1221, 587] width 133 height 31
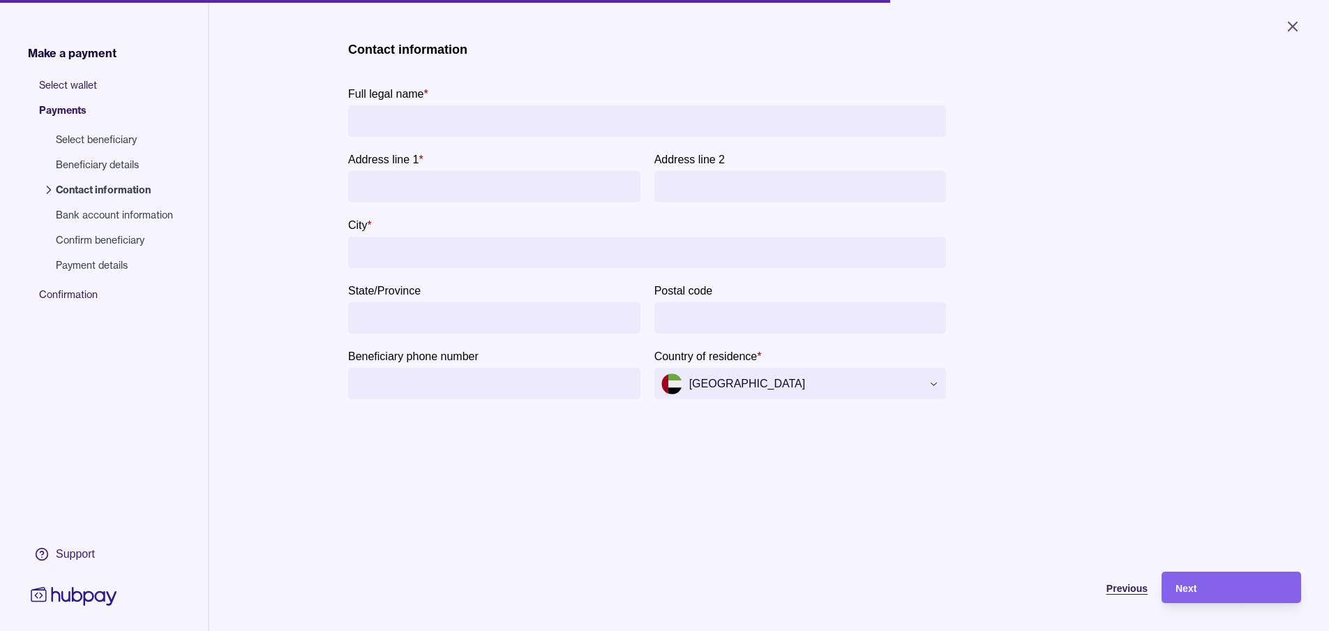
click at [1132, 594] on span "Previous" at bounding box center [1127, 588] width 41 height 11
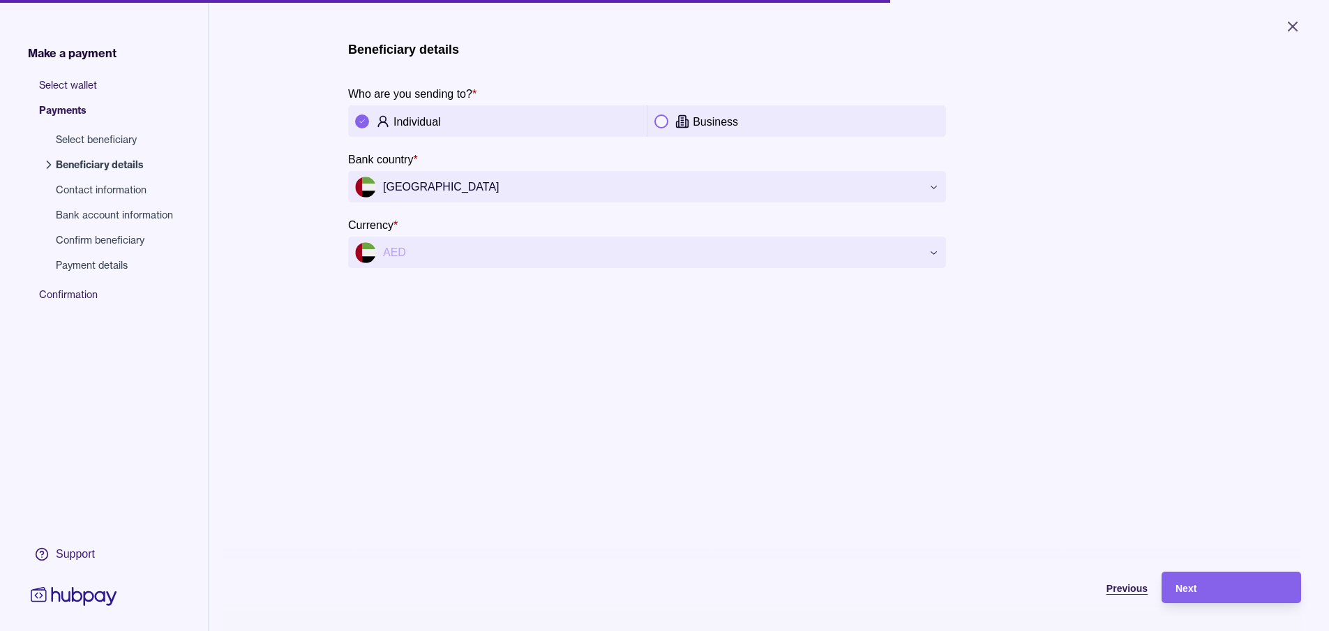
click at [1128, 594] on span "Previous" at bounding box center [1127, 588] width 41 height 11
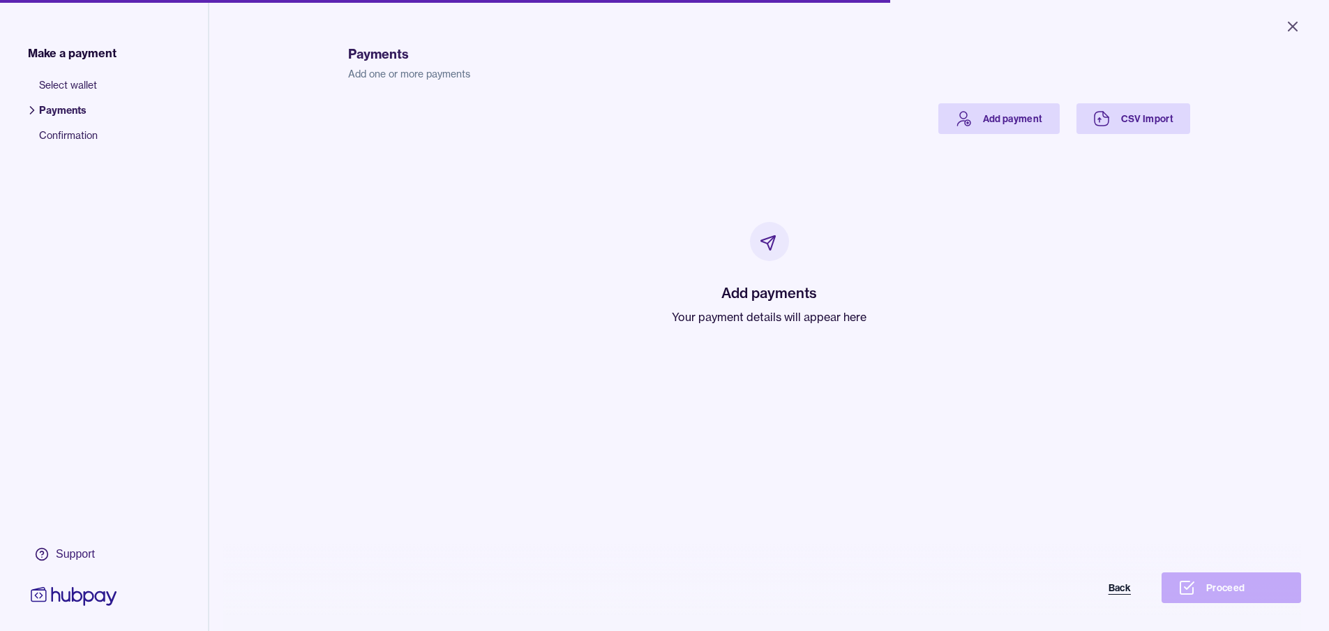
drag, startPoint x: 1128, startPoint y: 594, endPoint x: 1096, endPoint y: 592, distance: 32.2
click at [1128, 595] on button "Back" at bounding box center [1078, 587] width 140 height 31
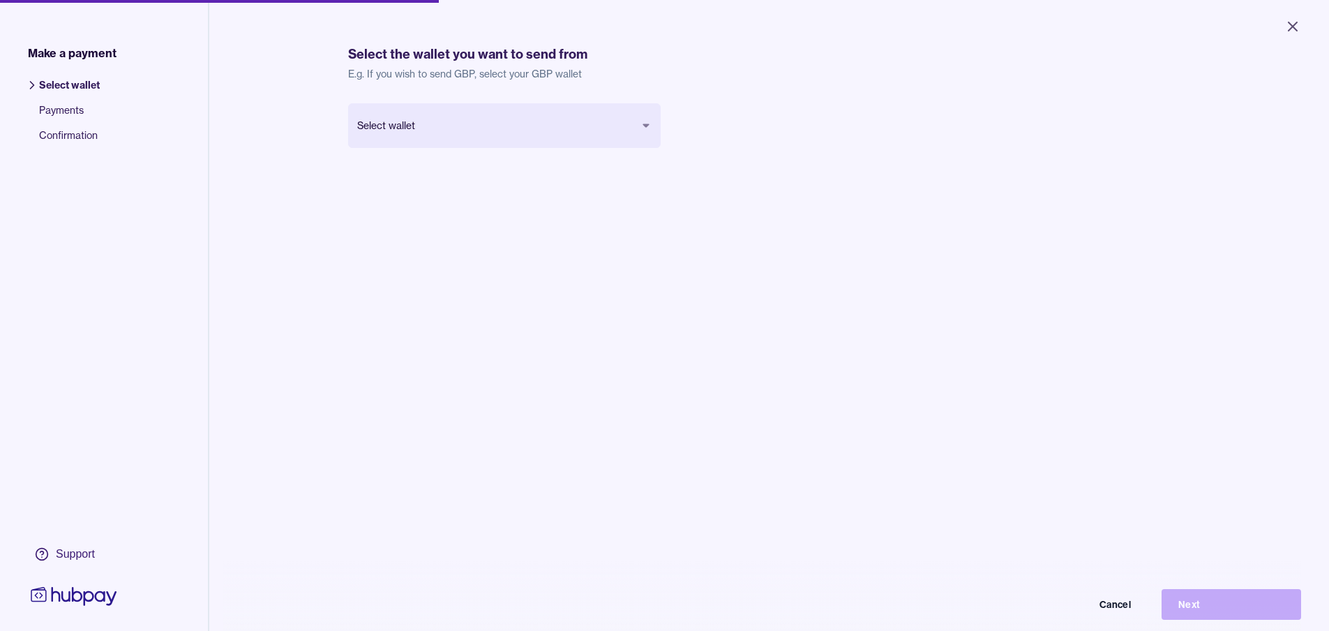
click at [501, 126] on body "Close Make a payment Select wallet Payments Confirmation Support Select the wal…" at bounding box center [664, 315] width 1329 height 631
click at [63, 108] on html "Close Make a payment Select wallet Payments Confirmation Support Select the wal…" at bounding box center [664, 315] width 1329 height 631
click at [559, 133] on body "Close Make a payment Select wallet Payments Confirmation Support Select the wal…" at bounding box center [664, 315] width 1329 height 631
click at [1219, 611] on button "Next" at bounding box center [1232, 604] width 140 height 31
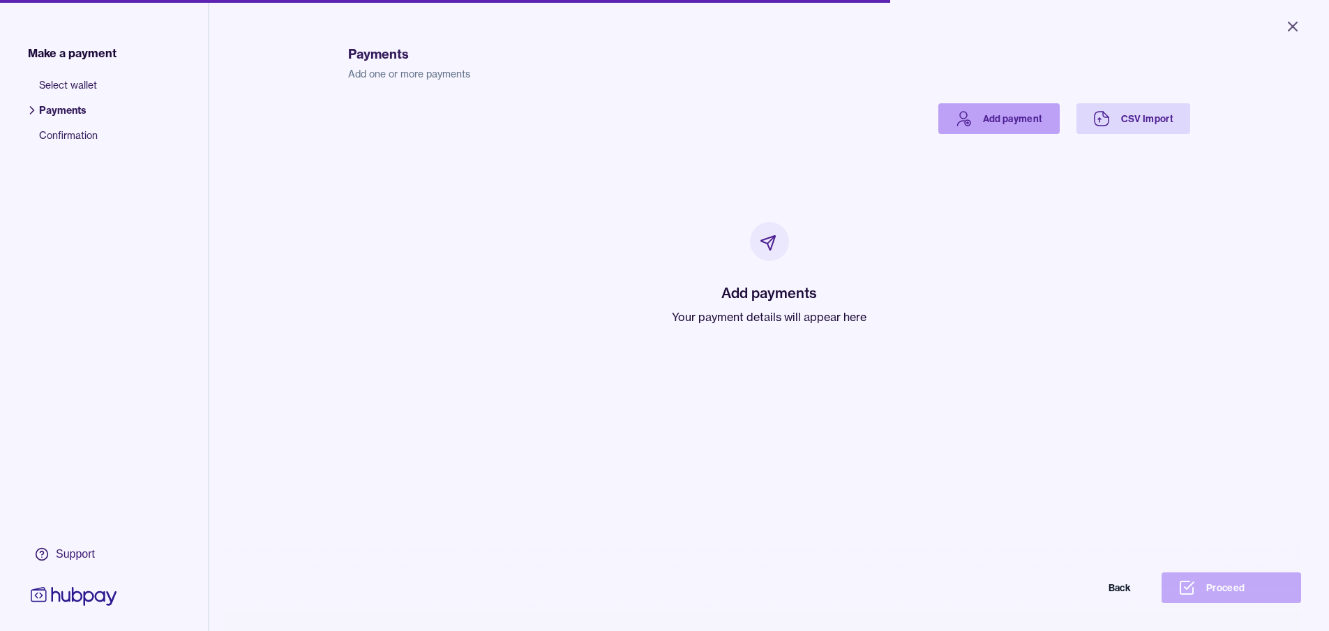
click at [1006, 119] on link "Add payment" at bounding box center [999, 118] width 121 height 31
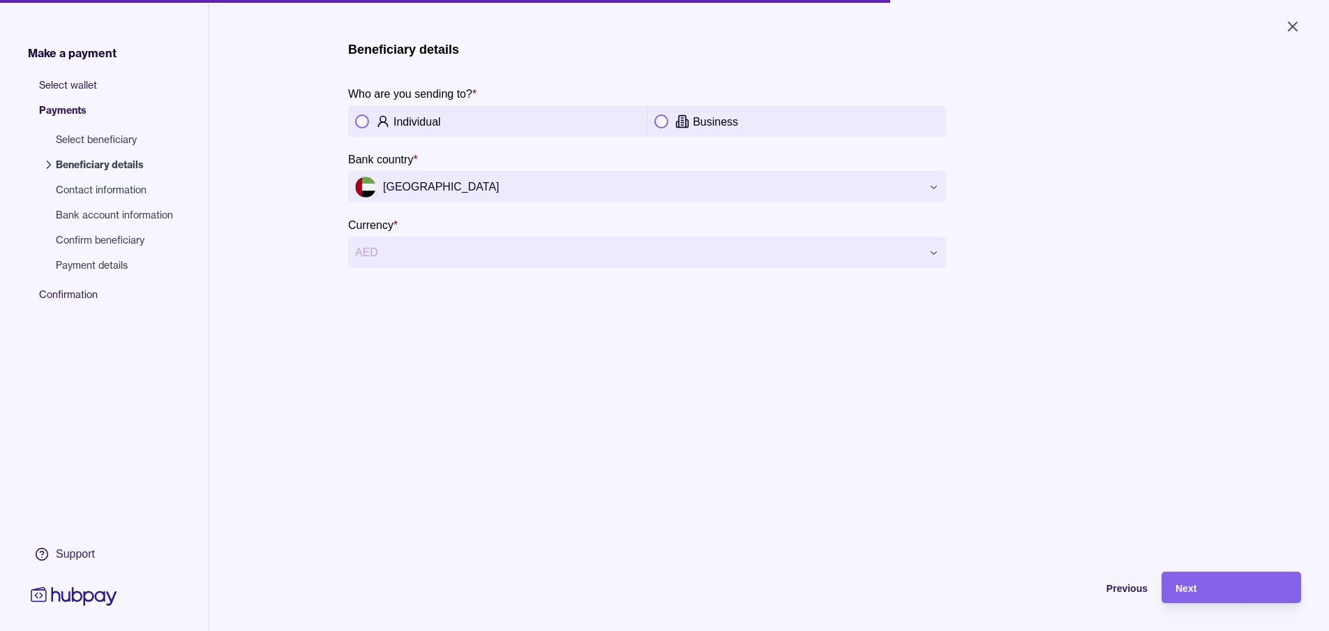
click at [663, 119] on button "button" at bounding box center [662, 121] width 14 height 14
drag, startPoint x: 1218, startPoint y: 595, endPoint x: 1168, endPoint y: 579, distance: 53.4
click at [1218, 595] on div "Next" at bounding box center [1232, 587] width 112 height 17
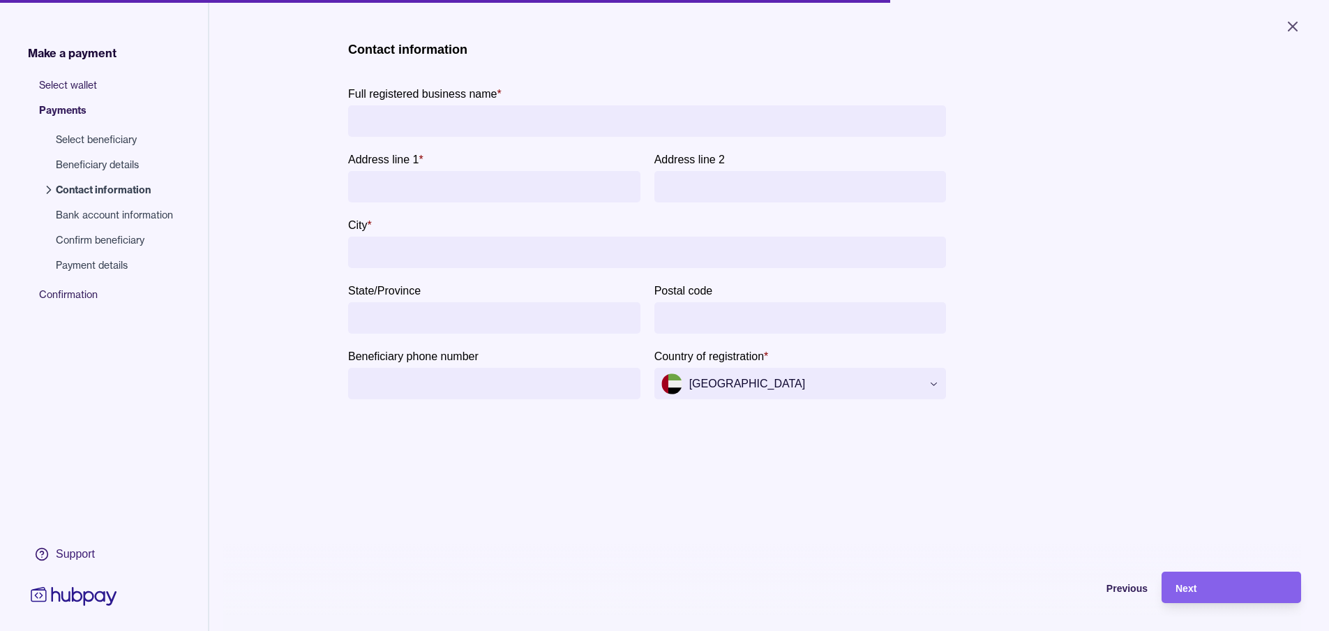
click at [488, 382] on input "Beneficiary phone number" at bounding box center [494, 383] width 278 height 31
click at [482, 323] on input "State/Province" at bounding box center [494, 317] width 278 height 31
click at [730, 319] on input "Postal code" at bounding box center [801, 317] width 278 height 31
drag, startPoint x: 719, startPoint y: 251, endPoint x: 720, endPoint y: 243, distance: 7.7
click at [719, 251] on input "City *" at bounding box center [647, 252] width 584 height 31
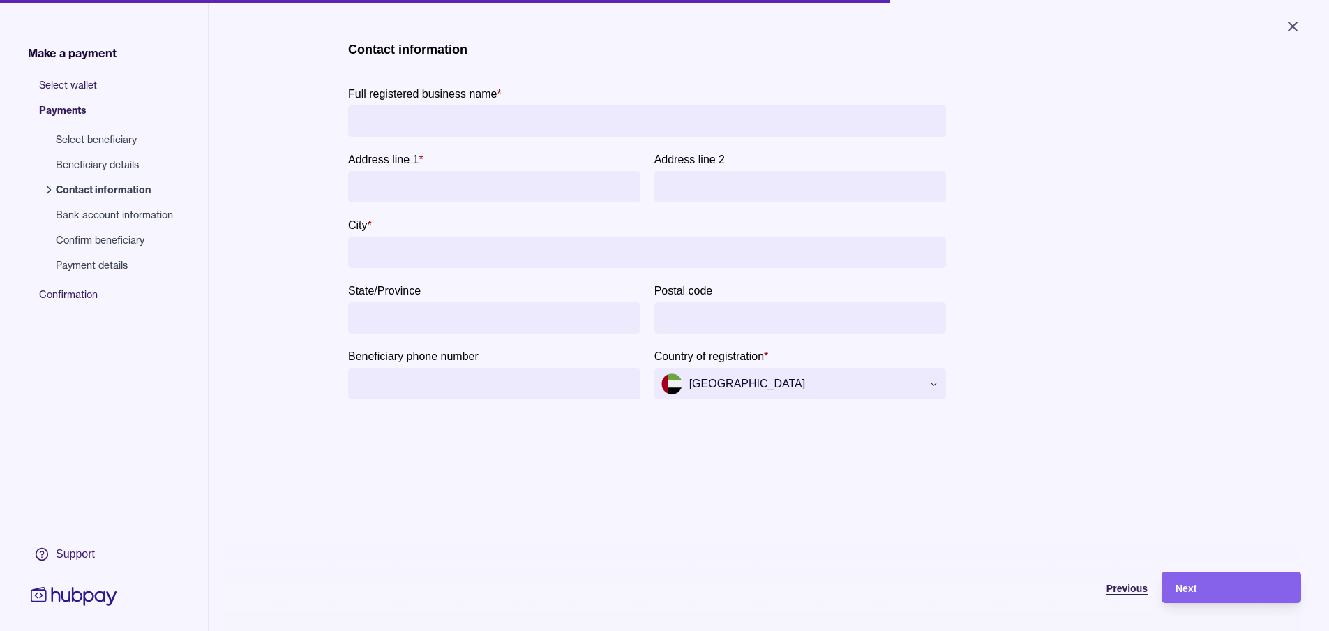
click at [1133, 594] on span "Previous" at bounding box center [1127, 588] width 41 height 11
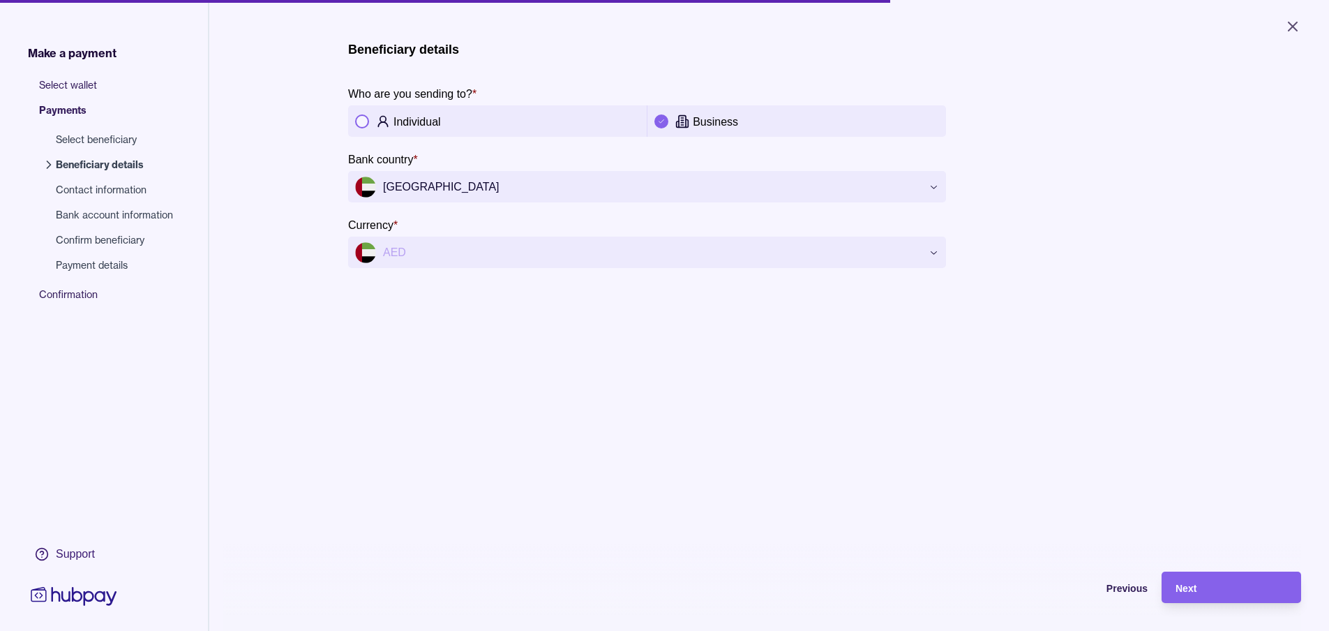
click at [357, 124] on button "button" at bounding box center [362, 121] width 14 height 14
drag, startPoint x: 1207, startPoint y: 597, endPoint x: 1183, endPoint y: 591, distance: 24.4
click at [1197, 594] on span "Next" at bounding box center [1186, 588] width 21 height 11
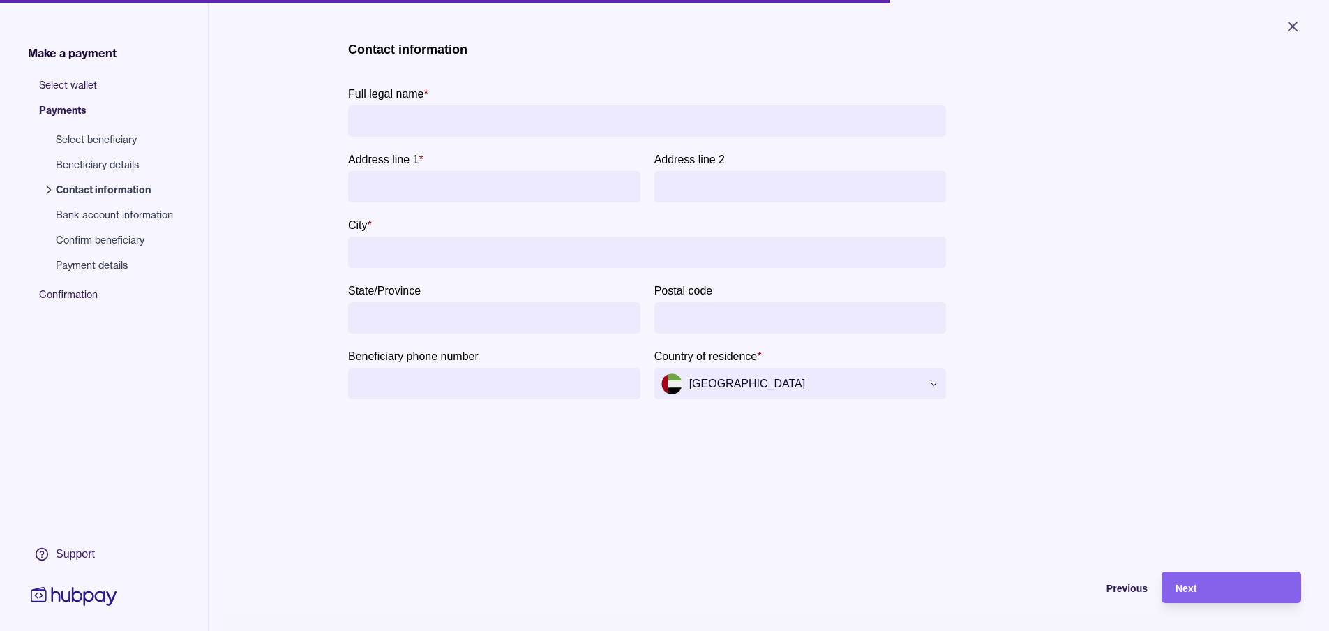
click at [470, 104] on section "Full legal name *" at bounding box center [647, 111] width 598 height 52
click at [588, 117] on input "Full legal name *" at bounding box center [647, 120] width 584 height 31
click at [1291, 24] on icon "Close" at bounding box center [1293, 26] width 8 height 8
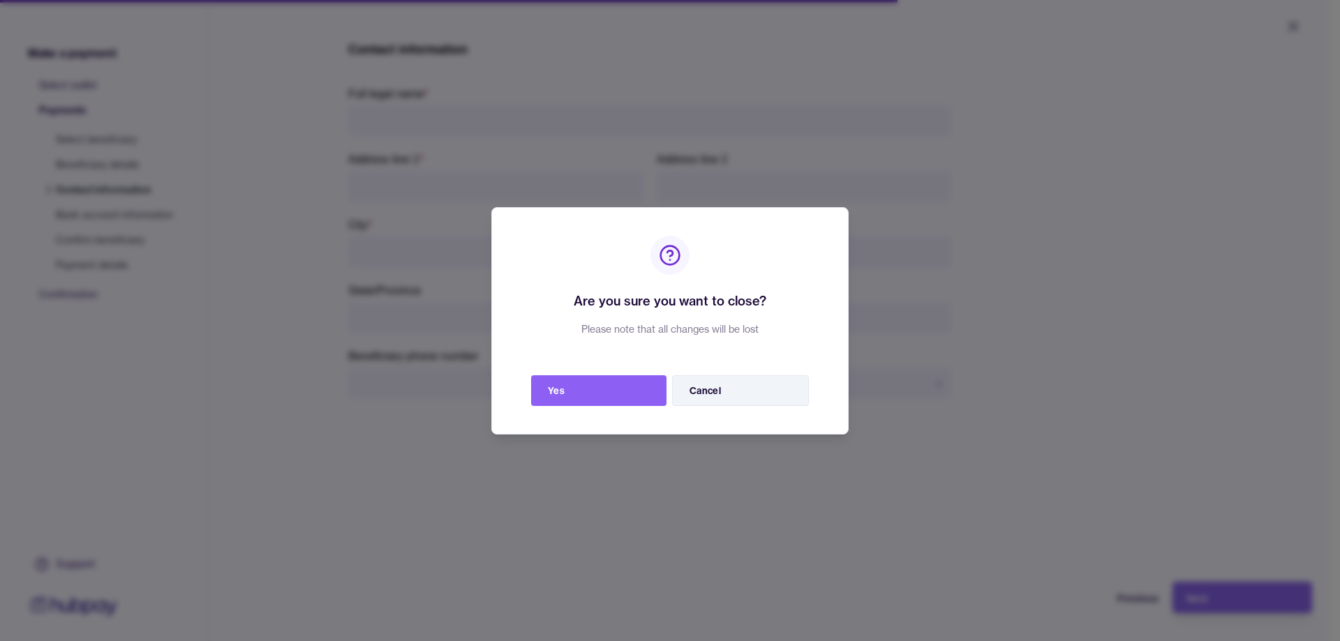
click at [739, 394] on button "Cancel" at bounding box center [740, 390] width 137 height 31
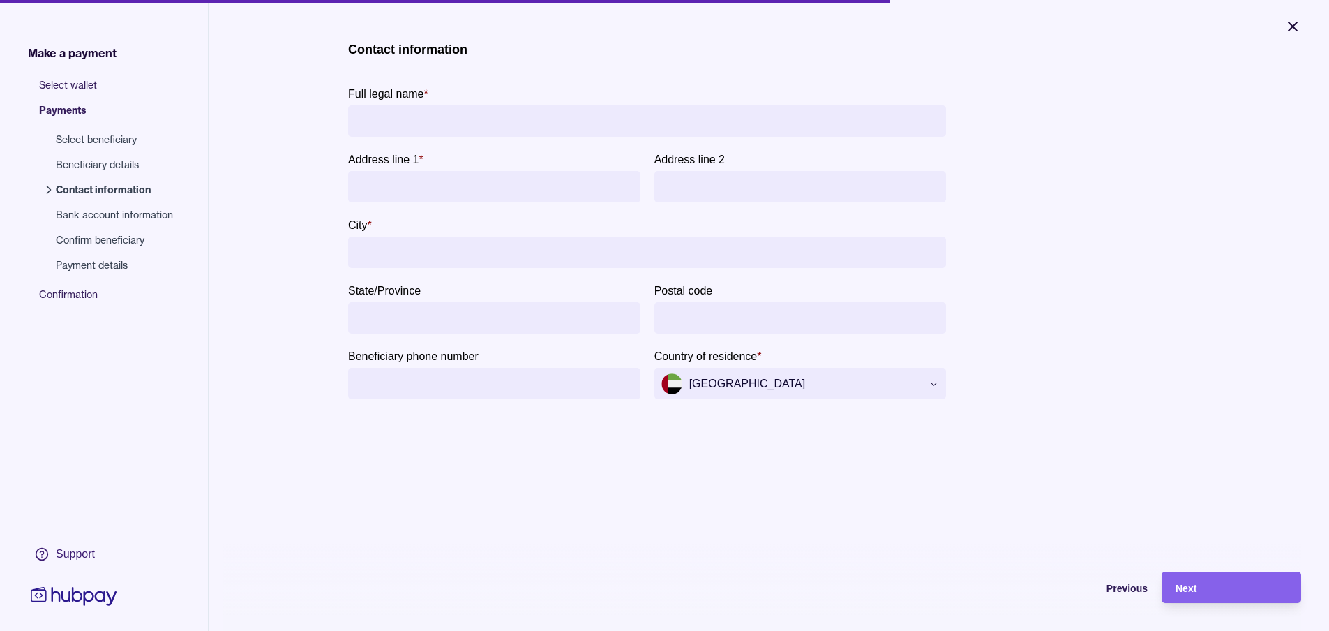
click at [1296, 28] on icon "Close" at bounding box center [1293, 26] width 17 height 17
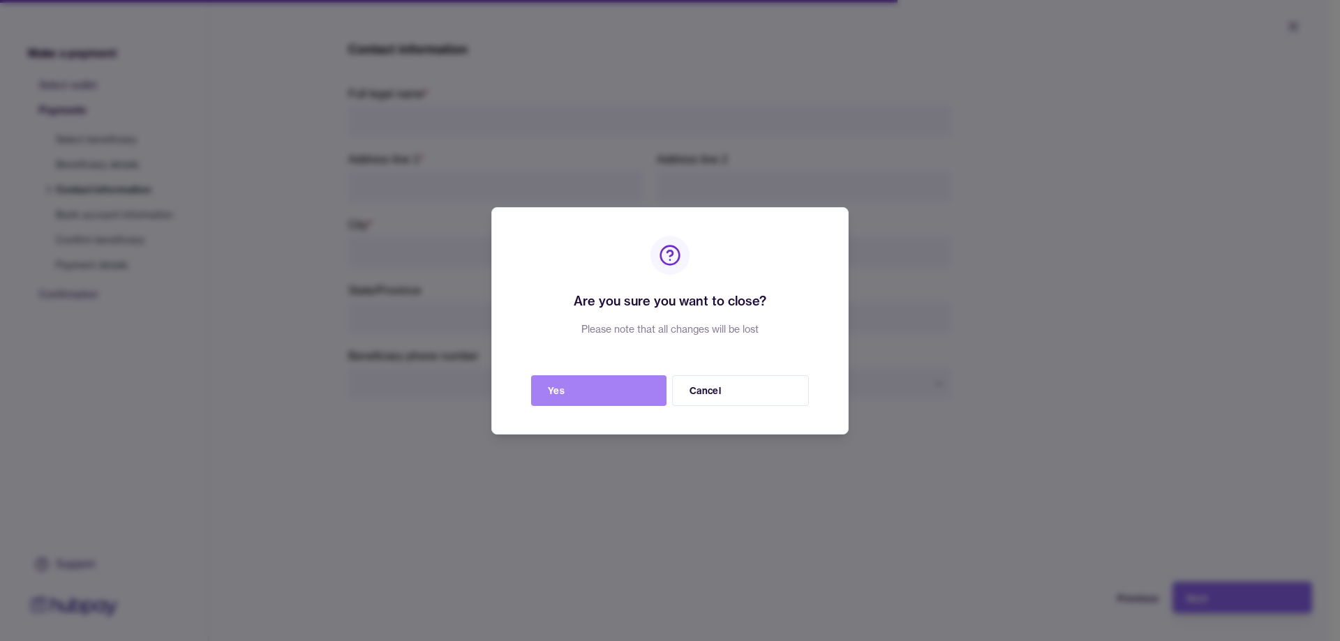
click at [556, 396] on button "Yes" at bounding box center [598, 390] width 135 height 31
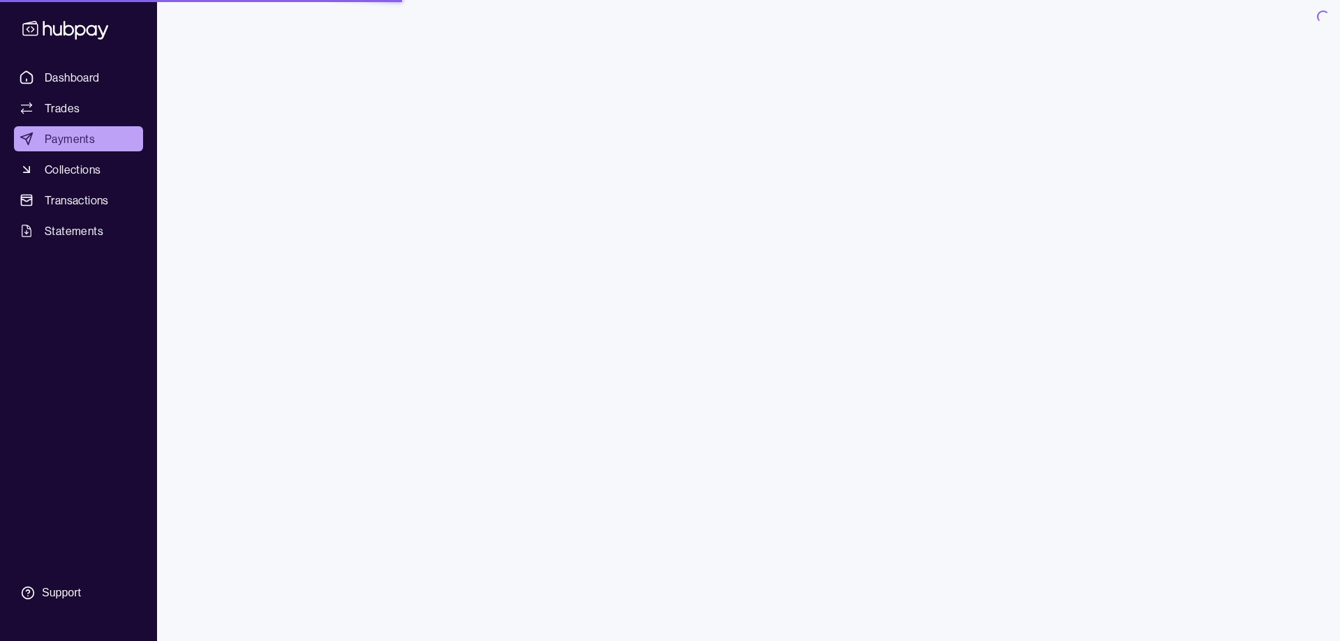
click at [576, 396] on main "Exchange & pay Convert currency and pay one or more beneficiaries Exchange Conv…" at bounding box center [748, 292] width 842 height 335
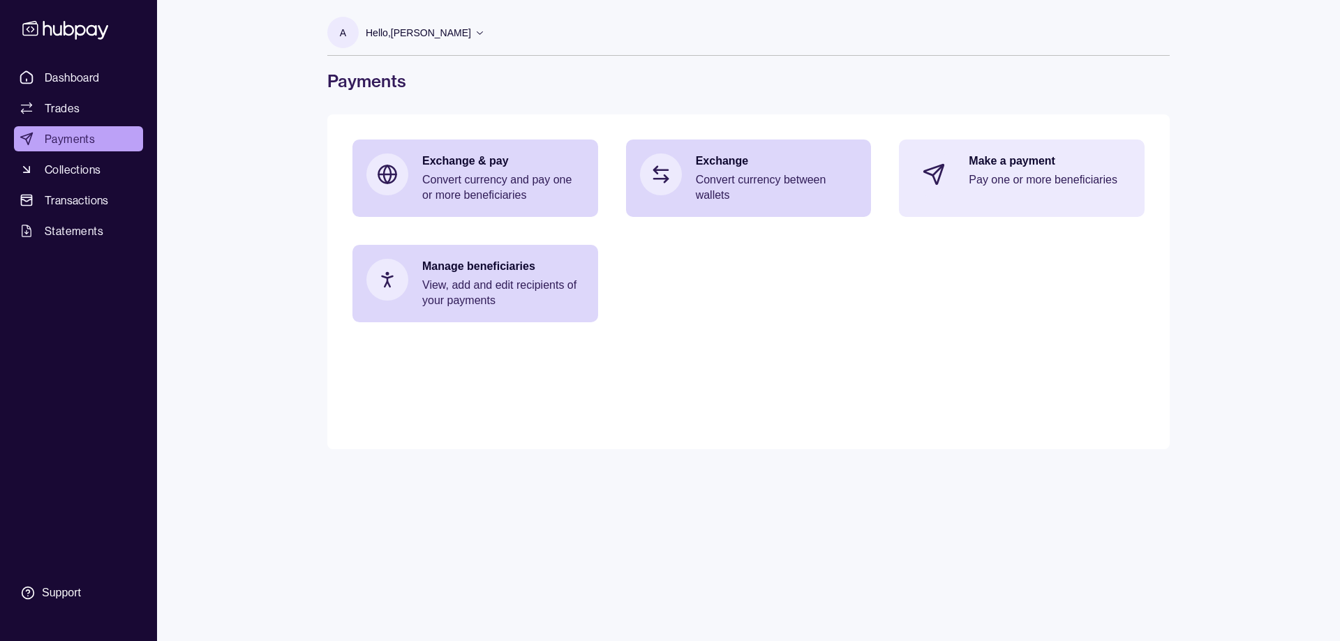
click at [1072, 186] on p "Pay one or more beneficiaries" at bounding box center [1050, 179] width 162 height 15
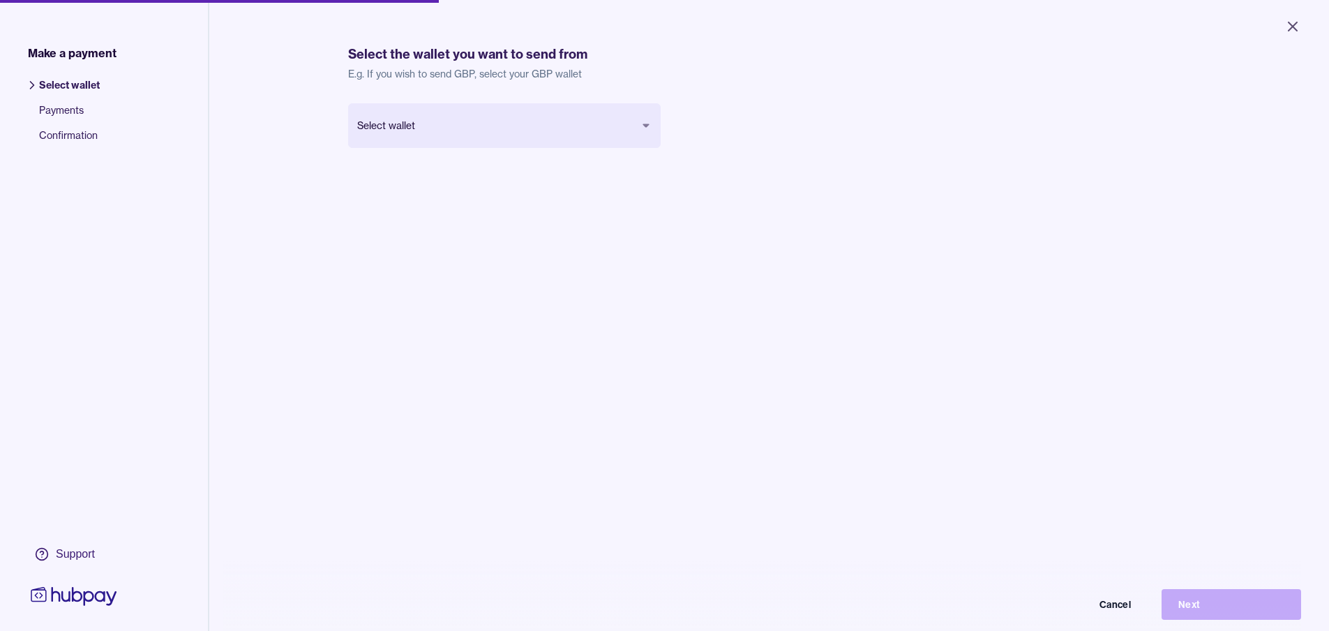
click at [636, 124] on body "Close Make a payment Select wallet Payments Confirmation Support Select the wal…" at bounding box center [664, 315] width 1329 height 631
click at [581, 131] on body "Close Make a payment Select wallet Payments Confirmation Support Select the wal…" at bounding box center [664, 315] width 1329 height 631
click at [1236, 605] on button "Next" at bounding box center [1232, 604] width 140 height 31
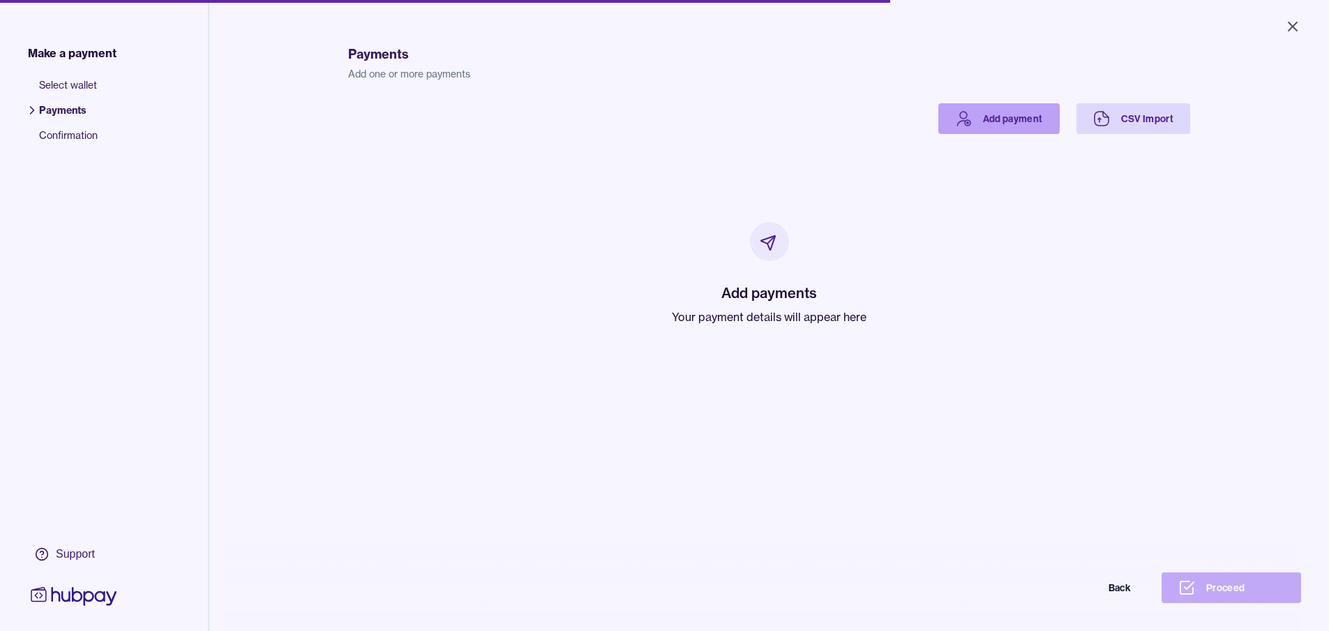
click at [1003, 119] on link "Add payment" at bounding box center [999, 118] width 121 height 31
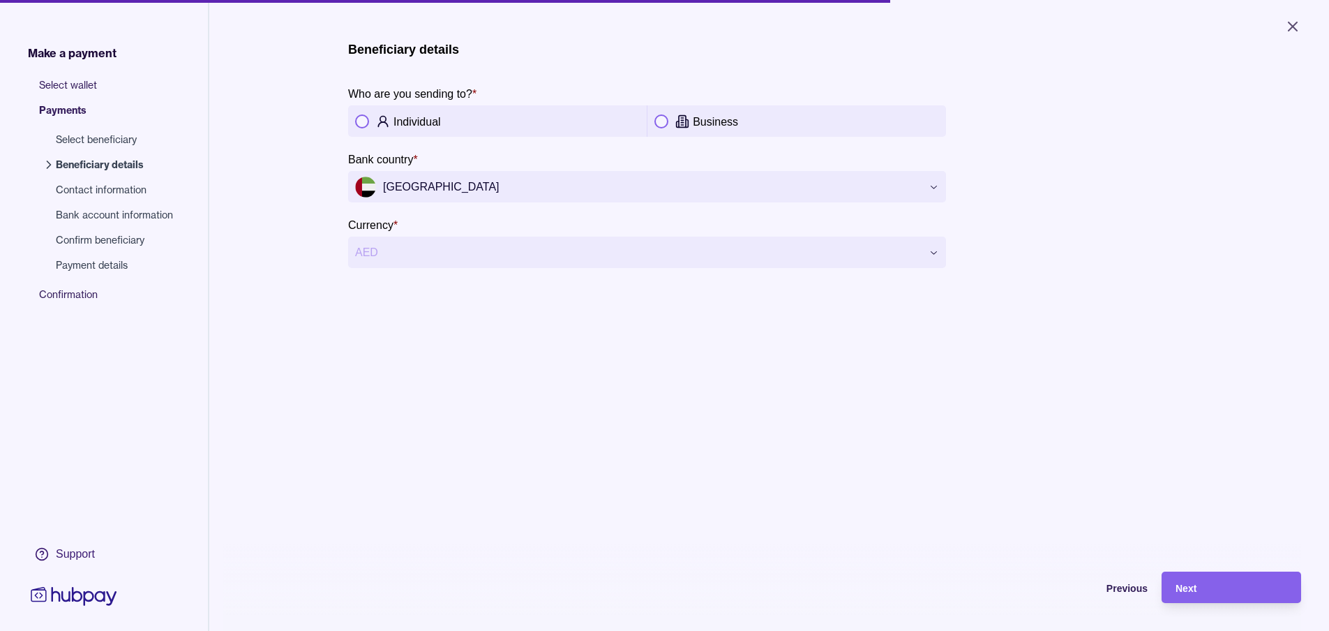
click at [364, 124] on button "button" at bounding box center [362, 121] width 14 height 14
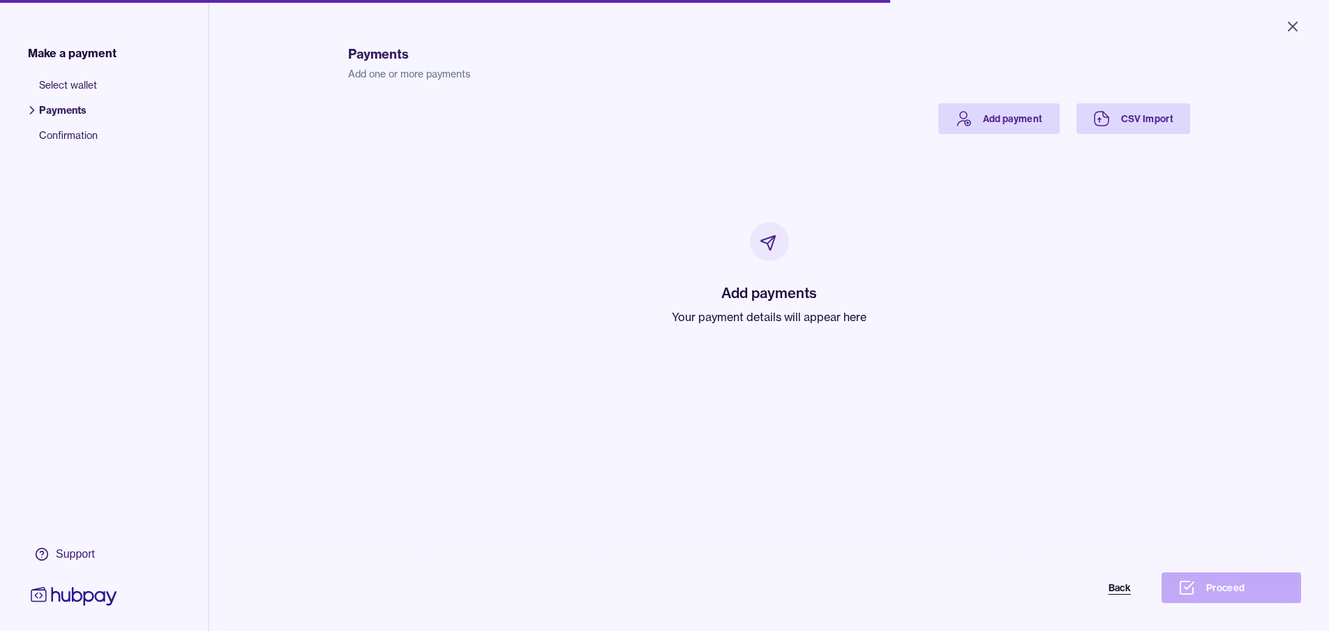
click at [1121, 597] on button "Back" at bounding box center [1078, 587] width 140 height 31
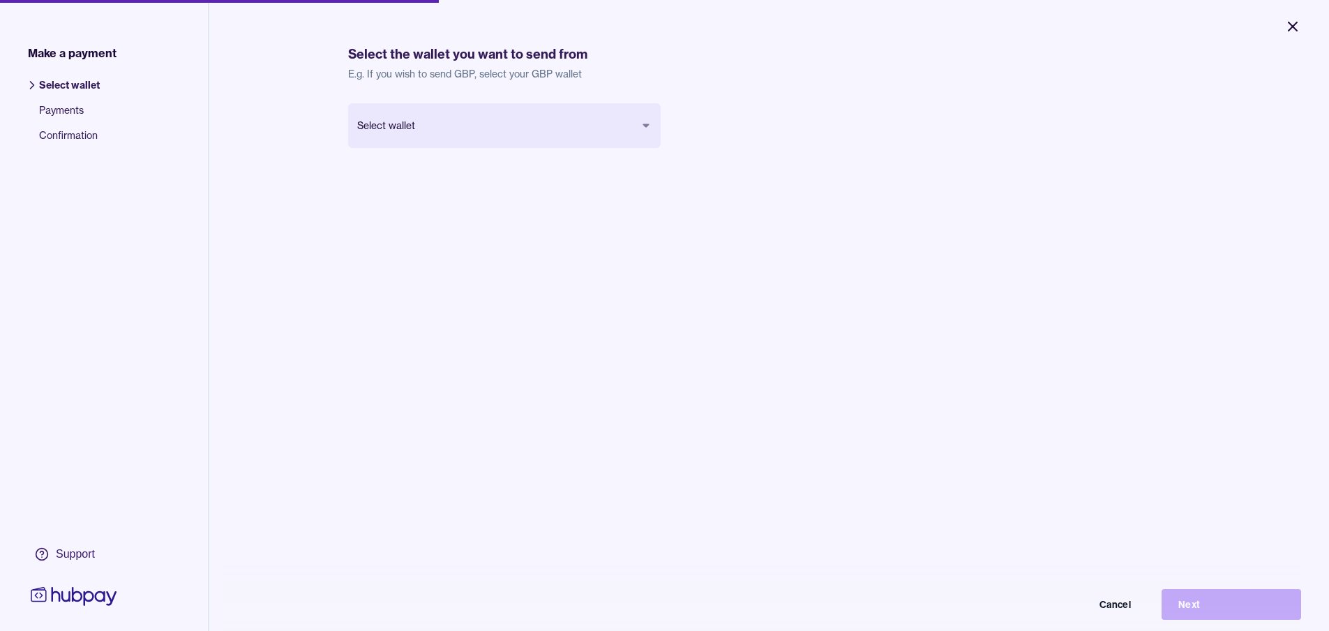
click at [1292, 29] on icon "Close" at bounding box center [1293, 26] width 17 height 17
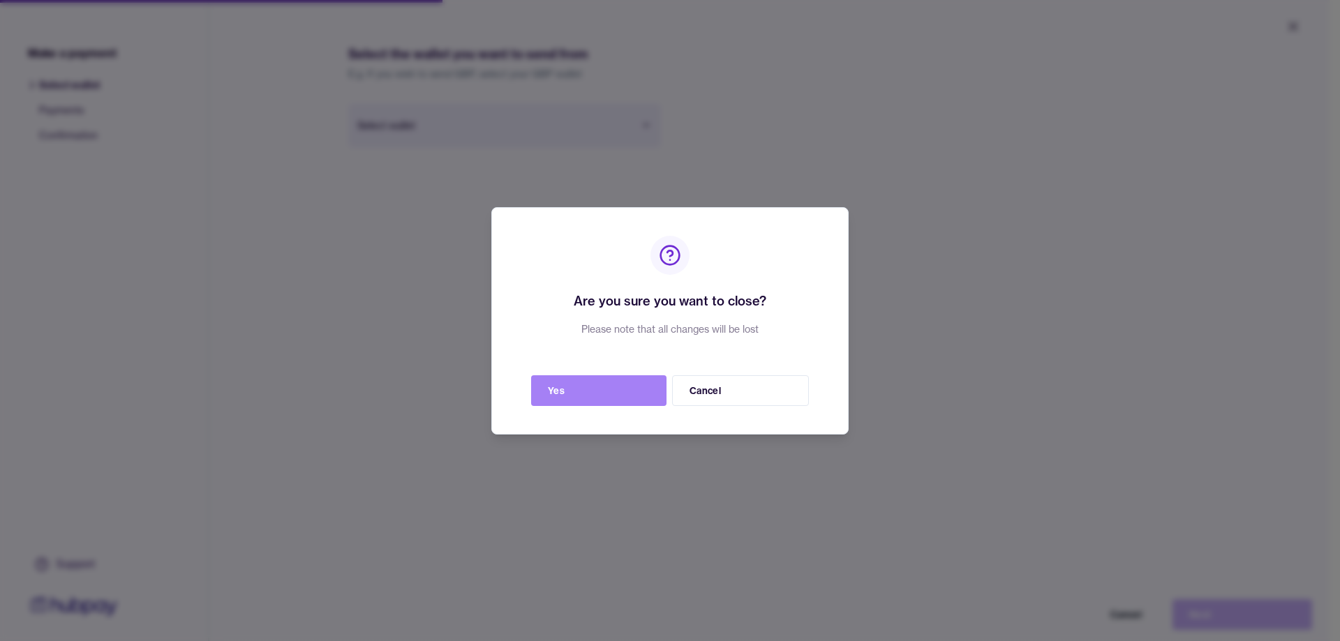
click at [621, 389] on button "Yes" at bounding box center [598, 390] width 135 height 31
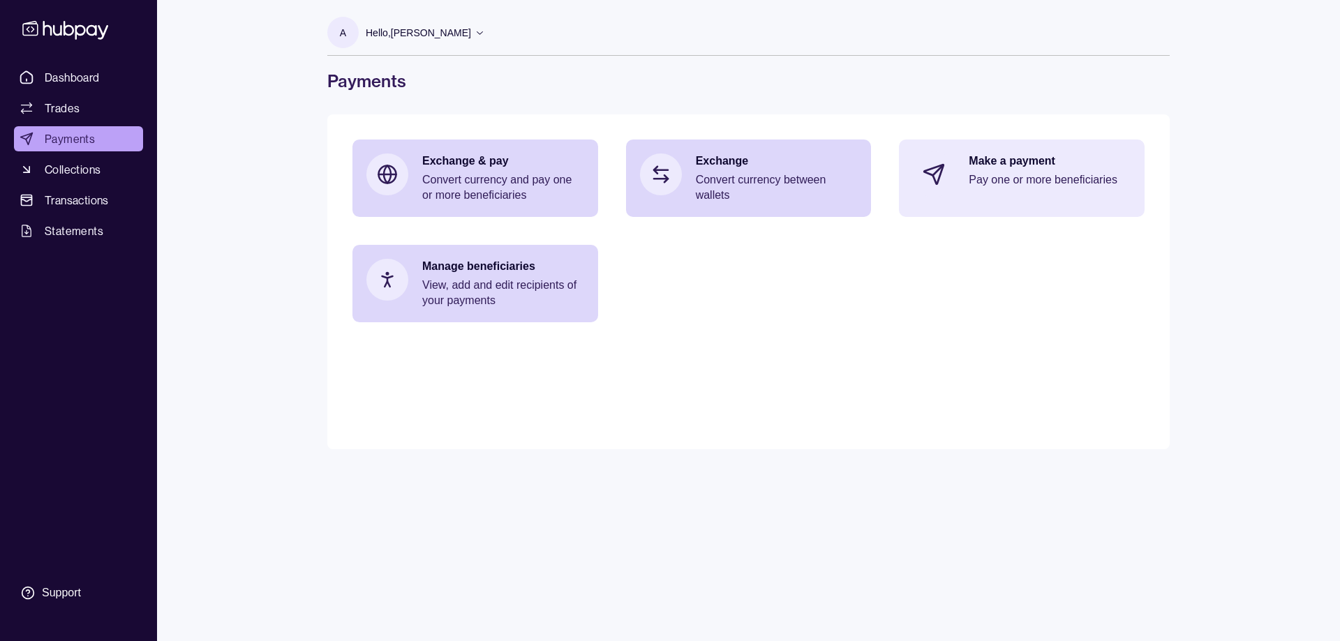
click at [1027, 168] on p "Make a payment" at bounding box center [1050, 161] width 162 height 15
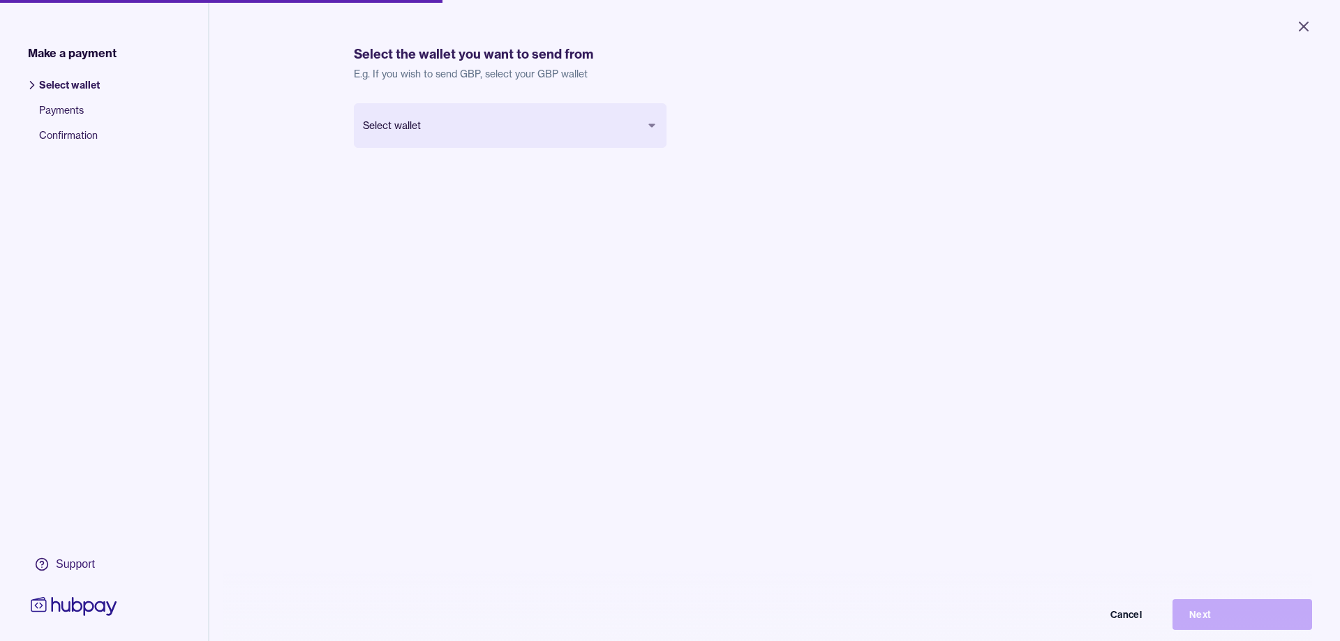
click at [487, 131] on body "Close Make a payment Select wallet Payments Confirmation Support Select the wal…" at bounding box center [670, 320] width 1340 height 641
click at [1225, 612] on button "Next" at bounding box center [1232, 604] width 140 height 31
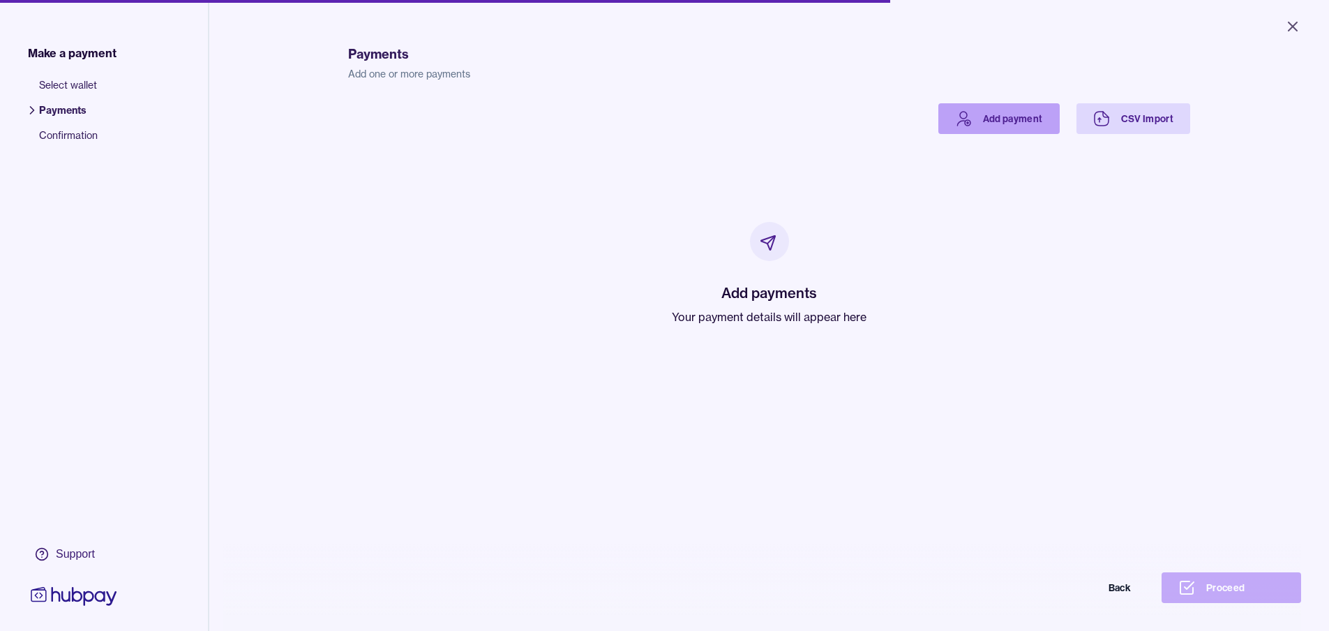
click at [1013, 129] on link "Add payment" at bounding box center [999, 118] width 121 height 31
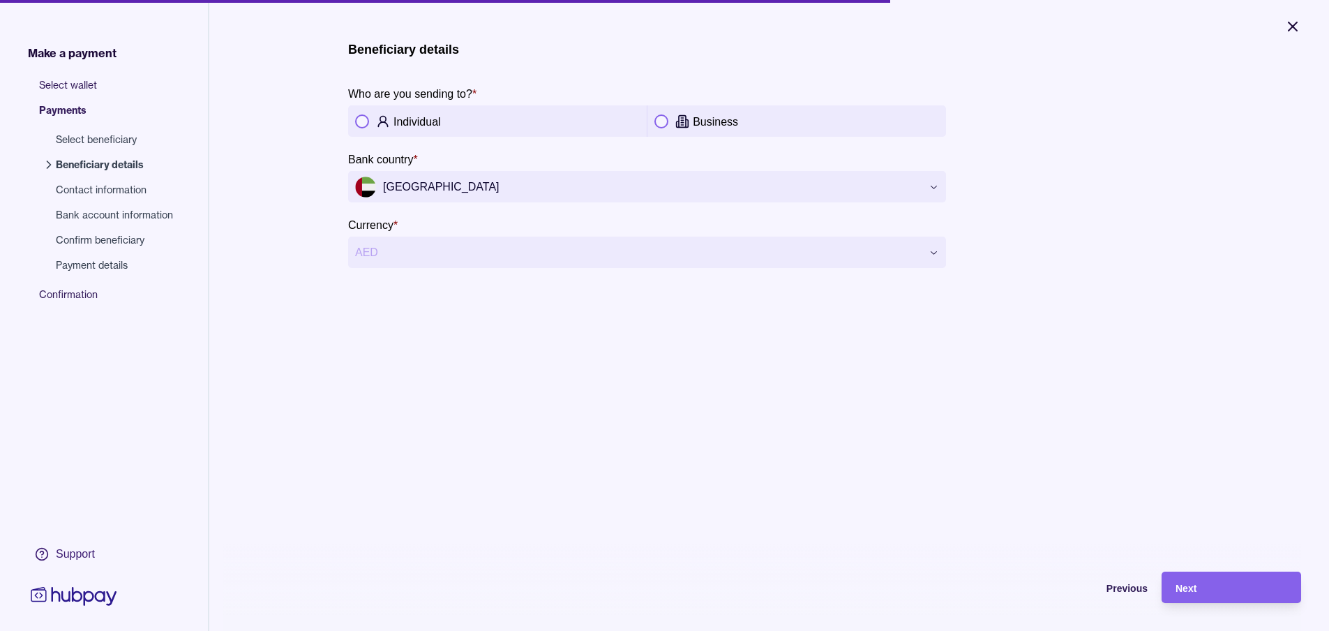
click at [1291, 27] on icon "Close" at bounding box center [1293, 26] width 17 height 17
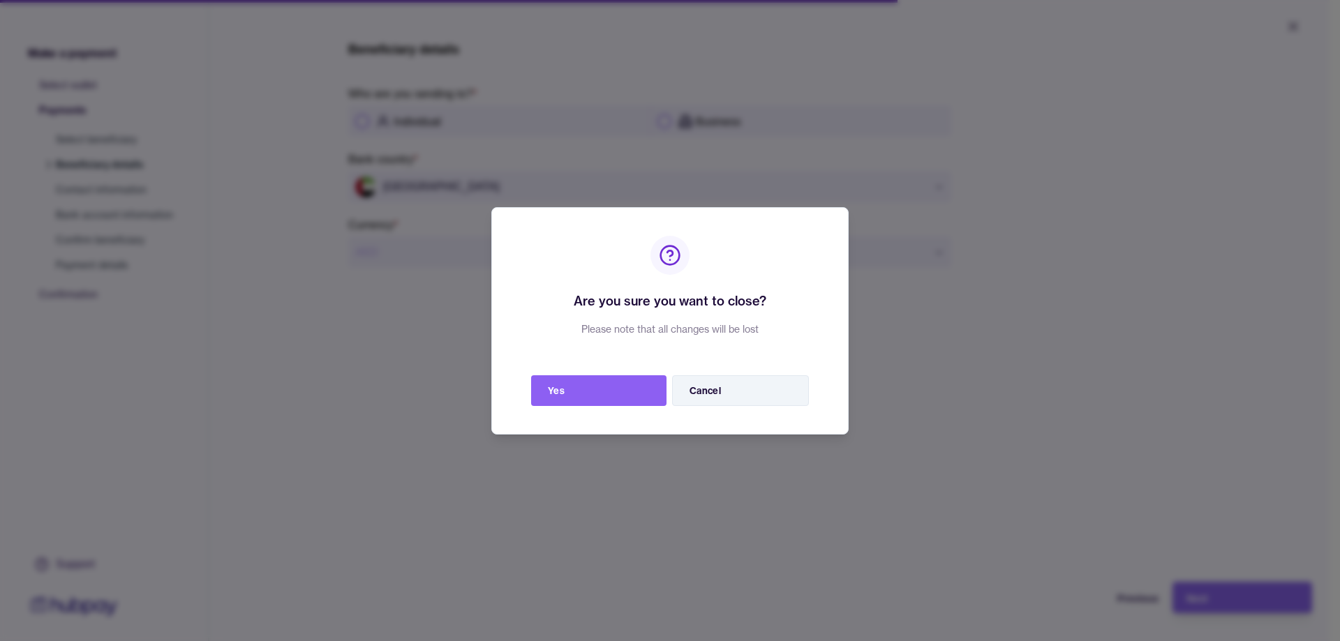
click at [729, 385] on button "Cancel" at bounding box center [740, 390] width 137 height 31
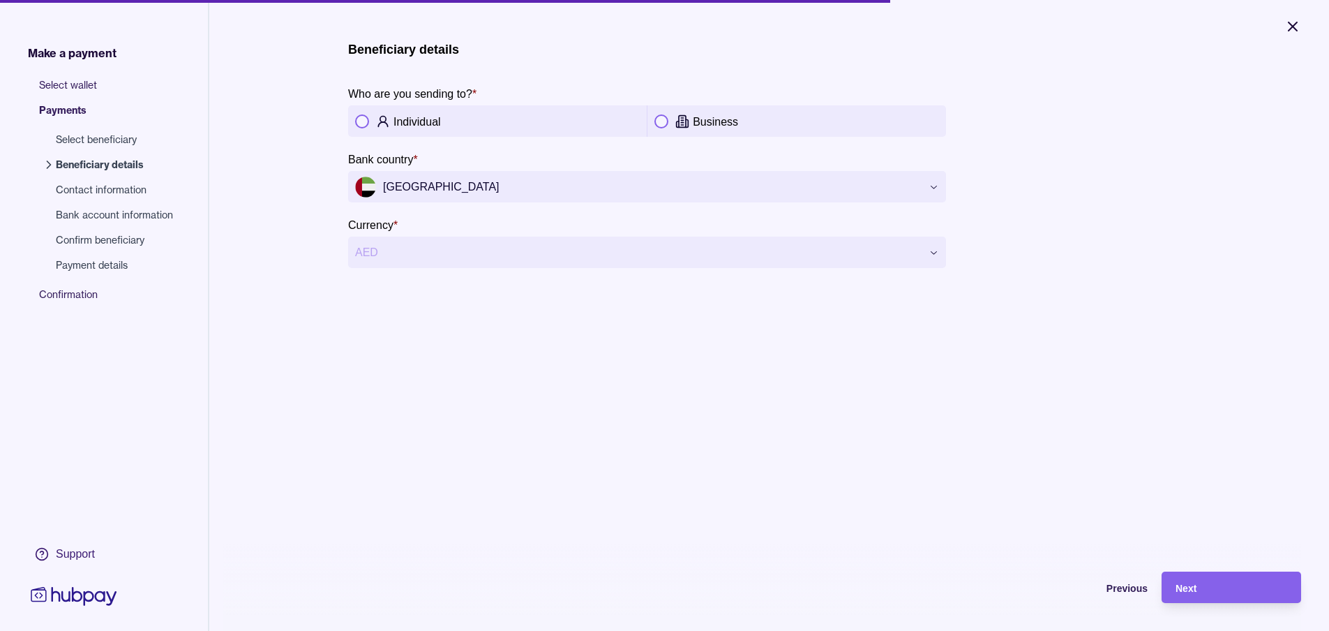
click at [1290, 29] on icon "Close" at bounding box center [1293, 26] width 17 height 17
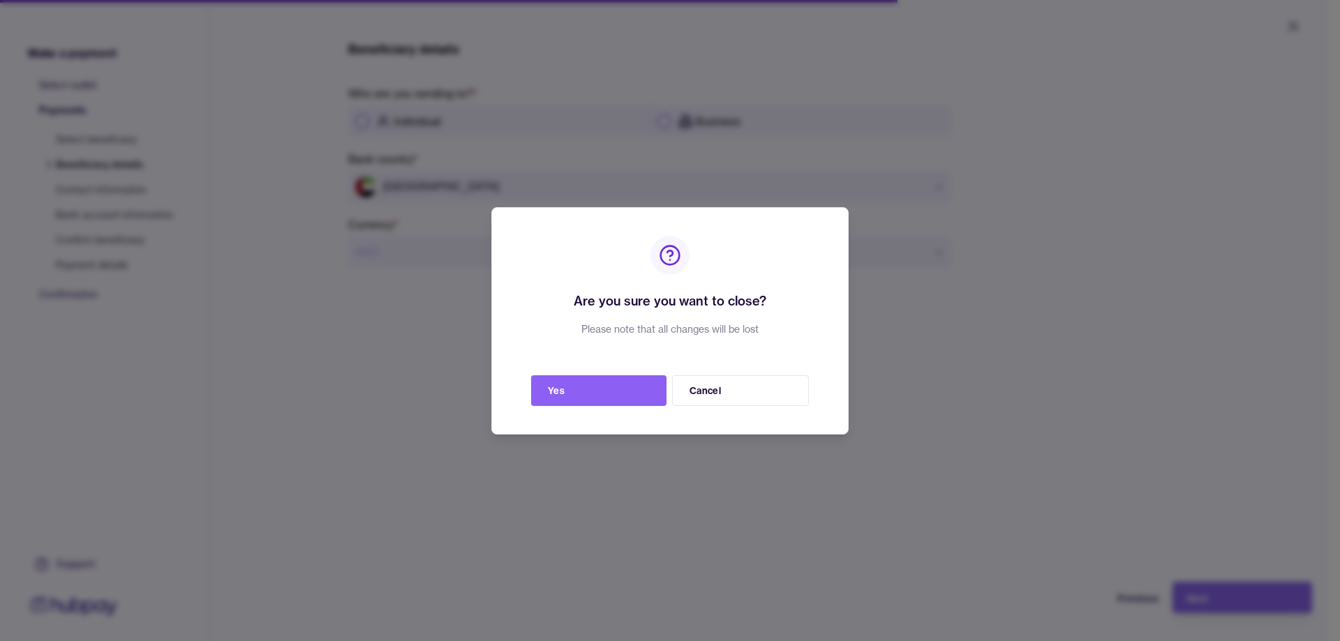
click at [620, 374] on div "Are you sure you want to close? Please note that all changes will be lost Yes C…" at bounding box center [669, 321] width 357 height 228
click at [618, 381] on button "Yes" at bounding box center [598, 390] width 135 height 31
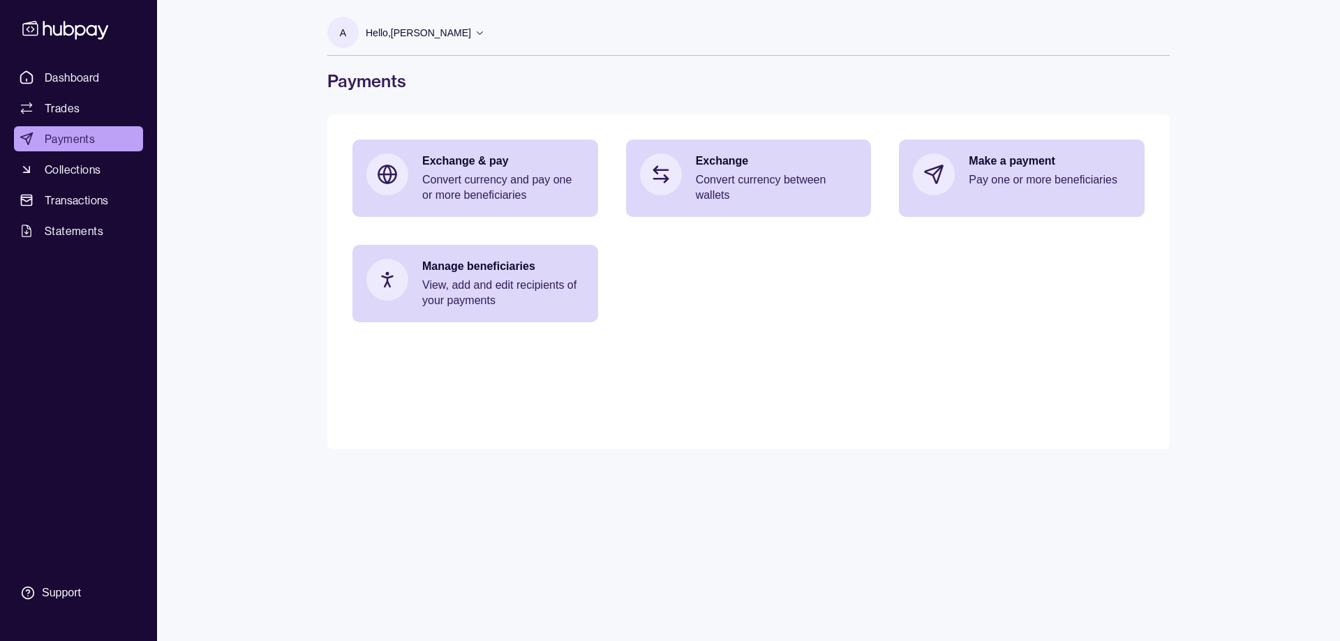
drag, startPoint x: 542, startPoint y: 424, endPoint x: 510, endPoint y: 401, distance: 38.9
click at [542, 424] on main "Exchange & pay Convert currency and pay one or more beneficiaries Exchange Conv…" at bounding box center [748, 281] width 842 height 335
click at [65, 238] on span "Statements" at bounding box center [74, 231] width 59 height 17
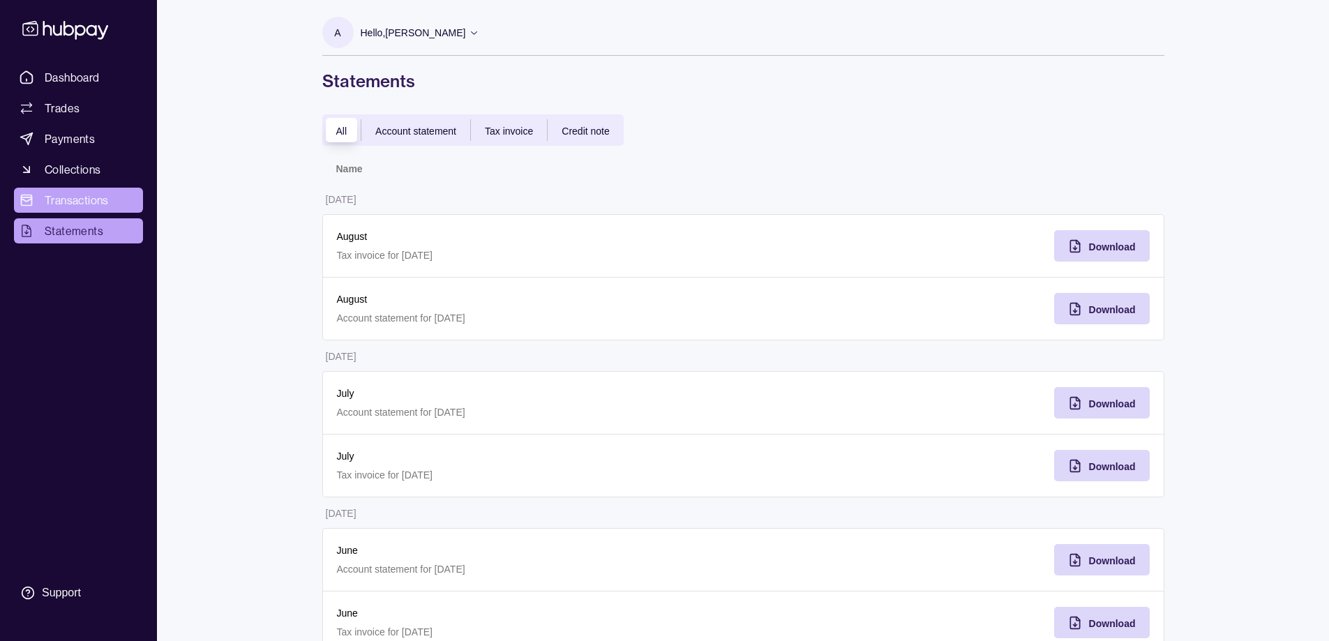
click at [87, 204] on span "Transactions" at bounding box center [77, 200] width 64 height 17
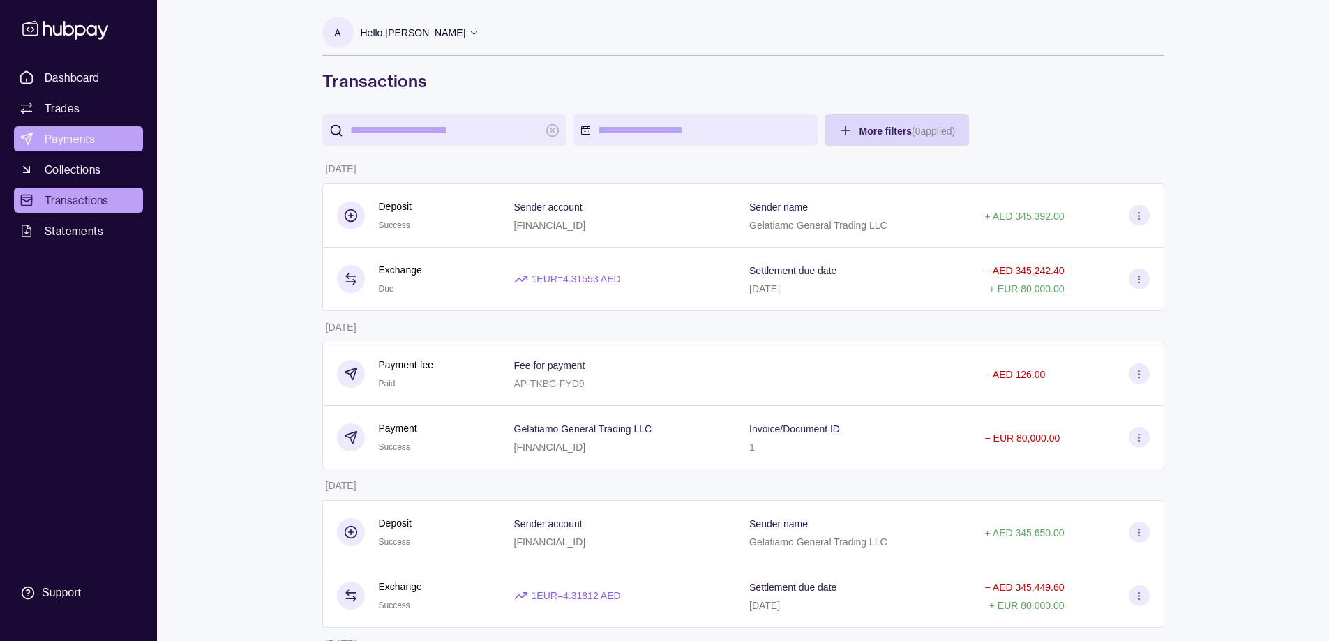
click at [79, 141] on span "Payments" at bounding box center [70, 139] width 50 height 17
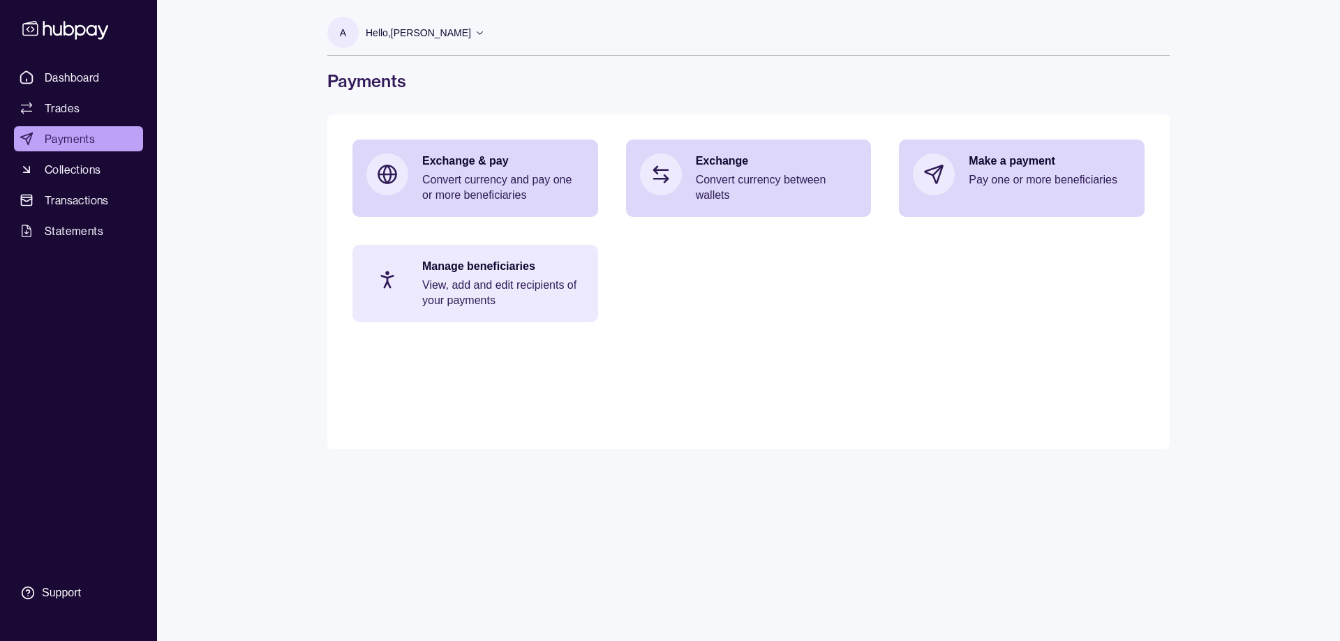
click at [509, 273] on p "Manage beneficiaries" at bounding box center [503, 266] width 162 height 15
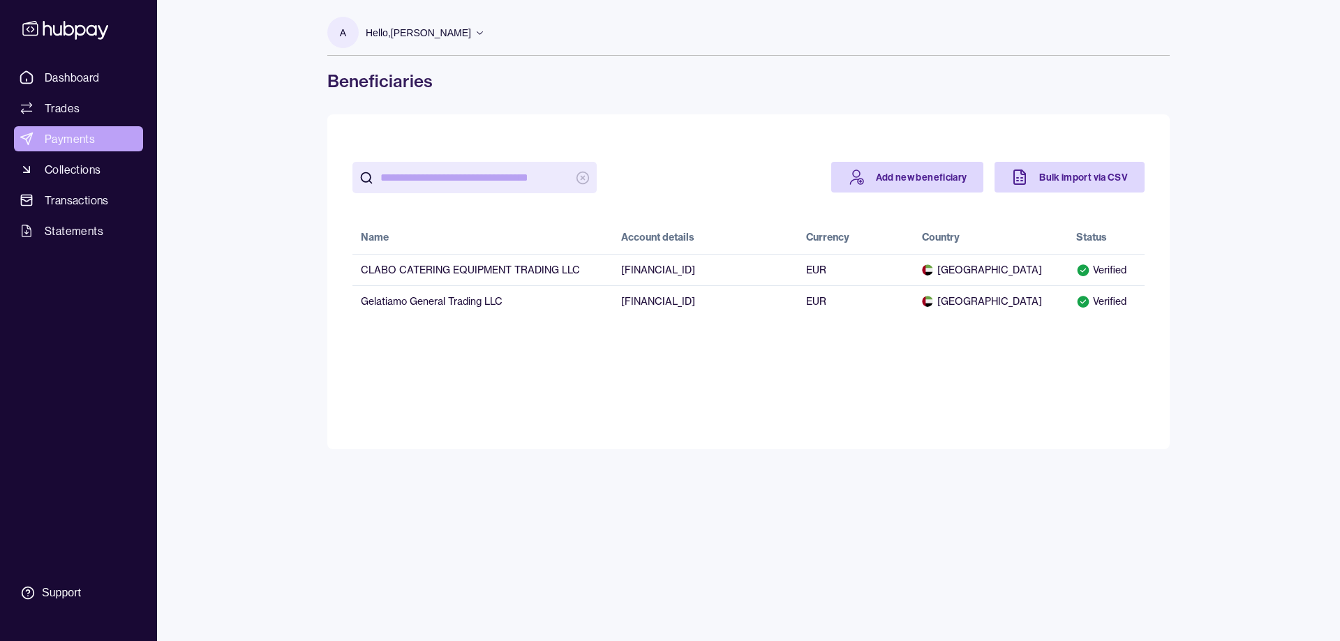
click at [75, 142] on span "Payments" at bounding box center [70, 139] width 50 height 17
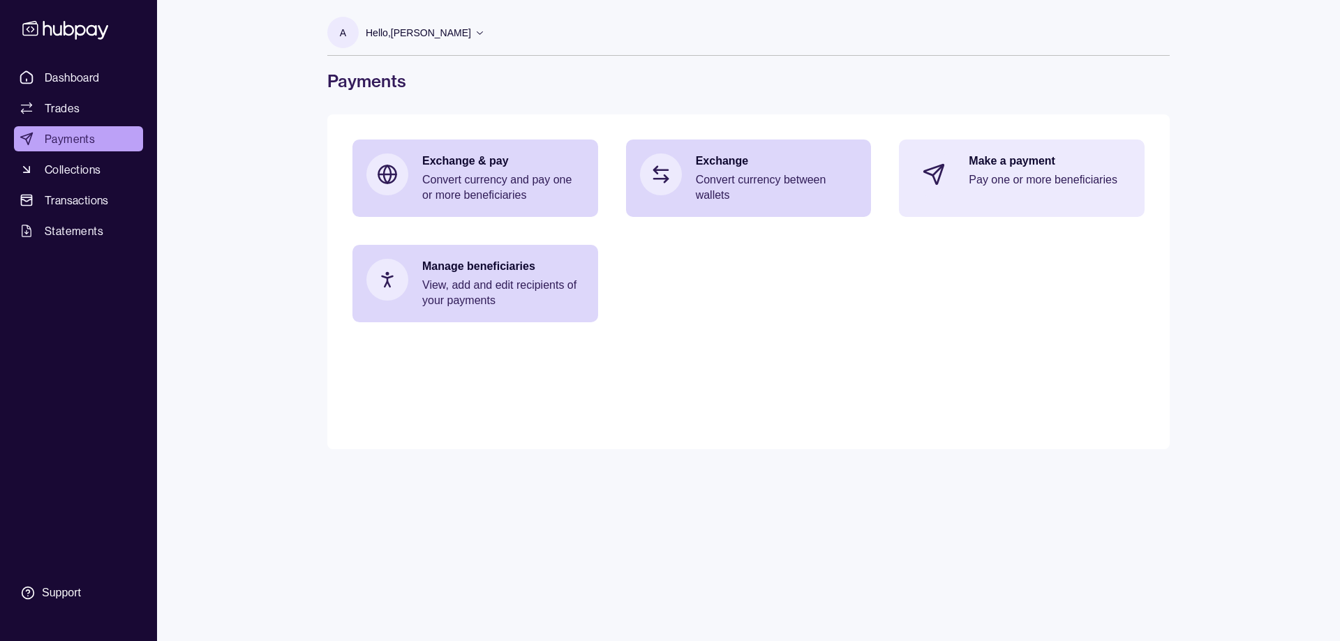
click at [1053, 175] on p "Pay one or more beneficiaries" at bounding box center [1050, 179] width 162 height 15
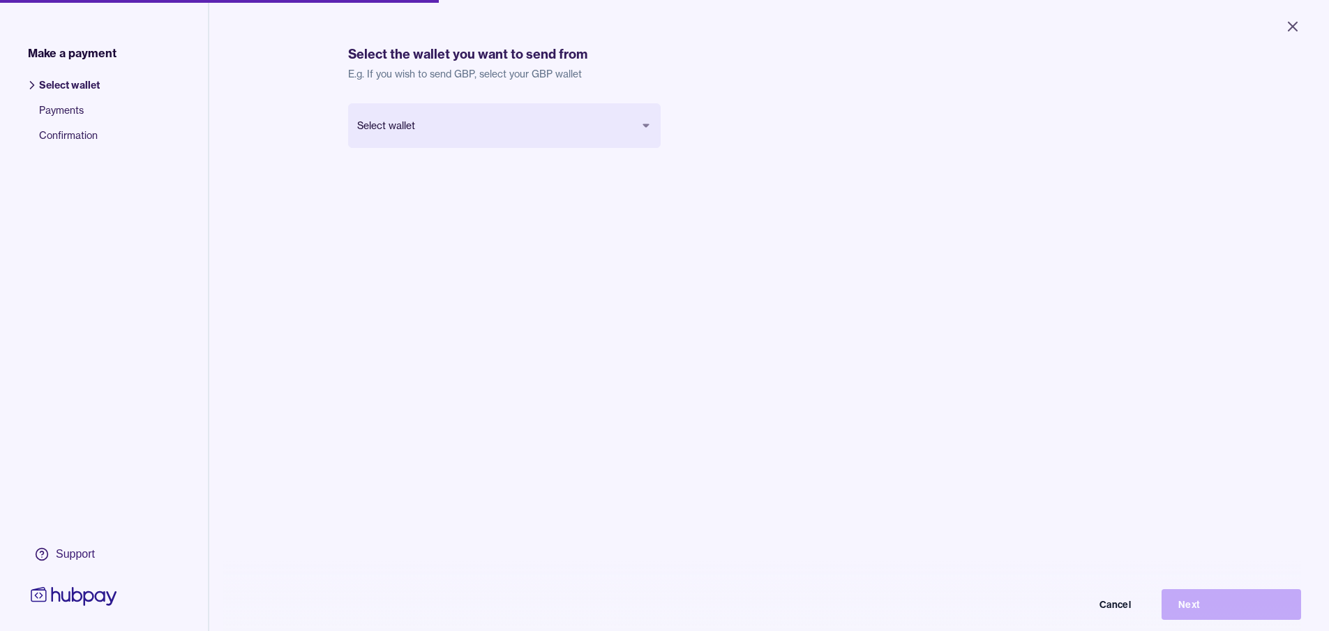
click at [449, 122] on body "Close Make a payment Select wallet Payments Confirmation Support Select the wal…" at bounding box center [664, 315] width 1329 height 631
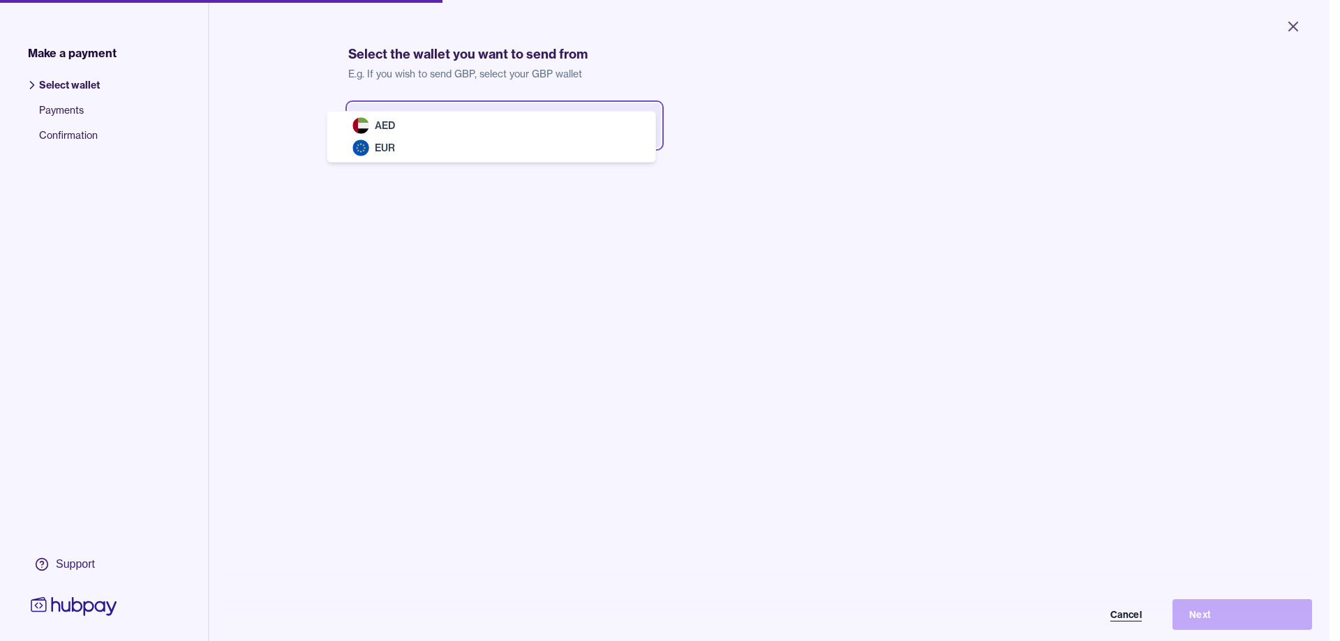
click at [1119, 611] on button "Cancel" at bounding box center [1089, 614] width 140 height 31
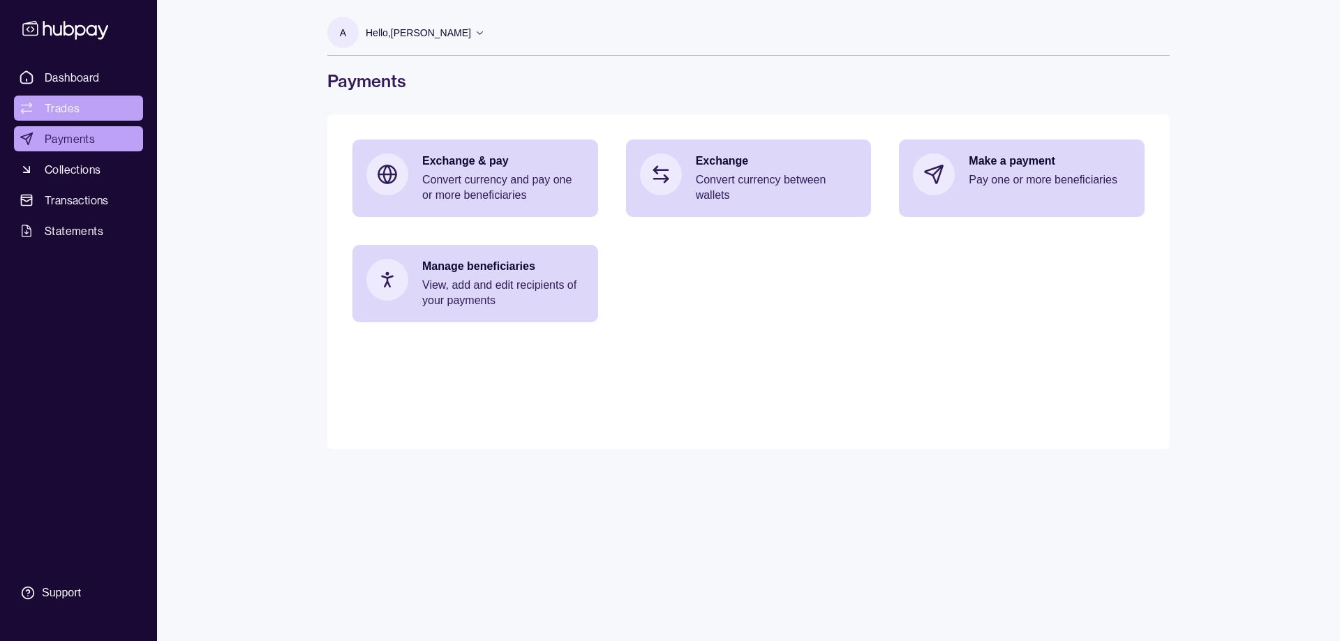
click at [70, 110] on span "Trades" at bounding box center [62, 108] width 35 height 17
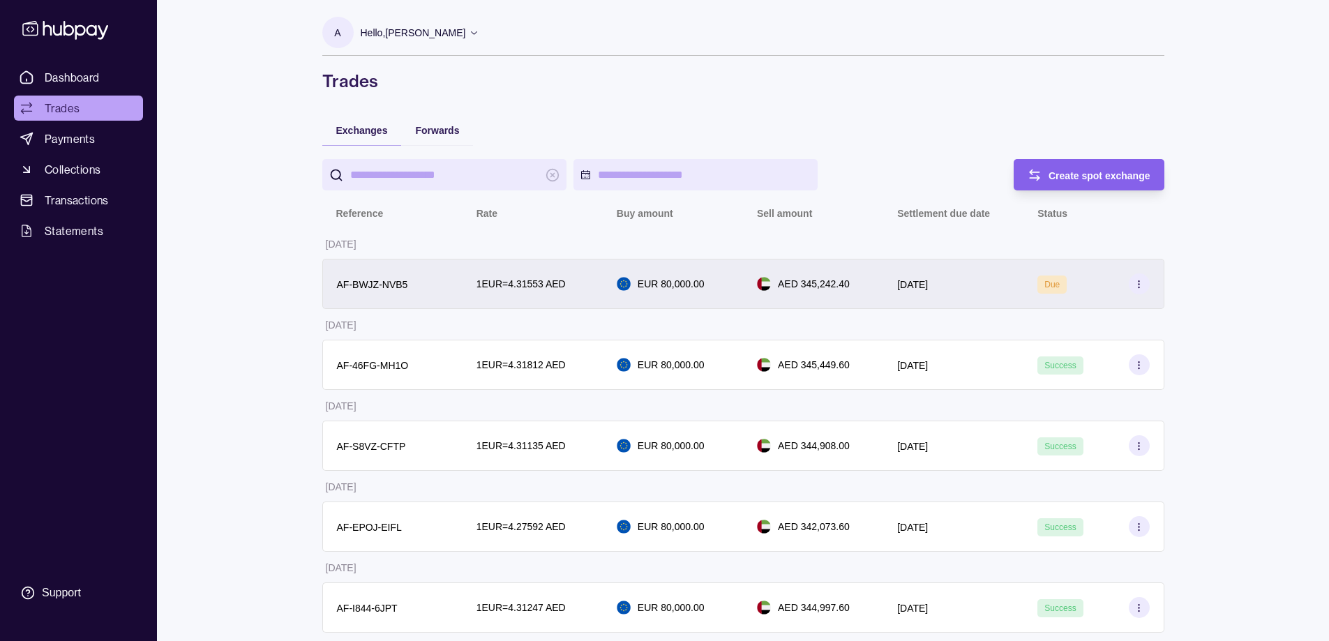
click at [821, 283] on p "AED 345,242.40" at bounding box center [814, 283] width 72 height 15
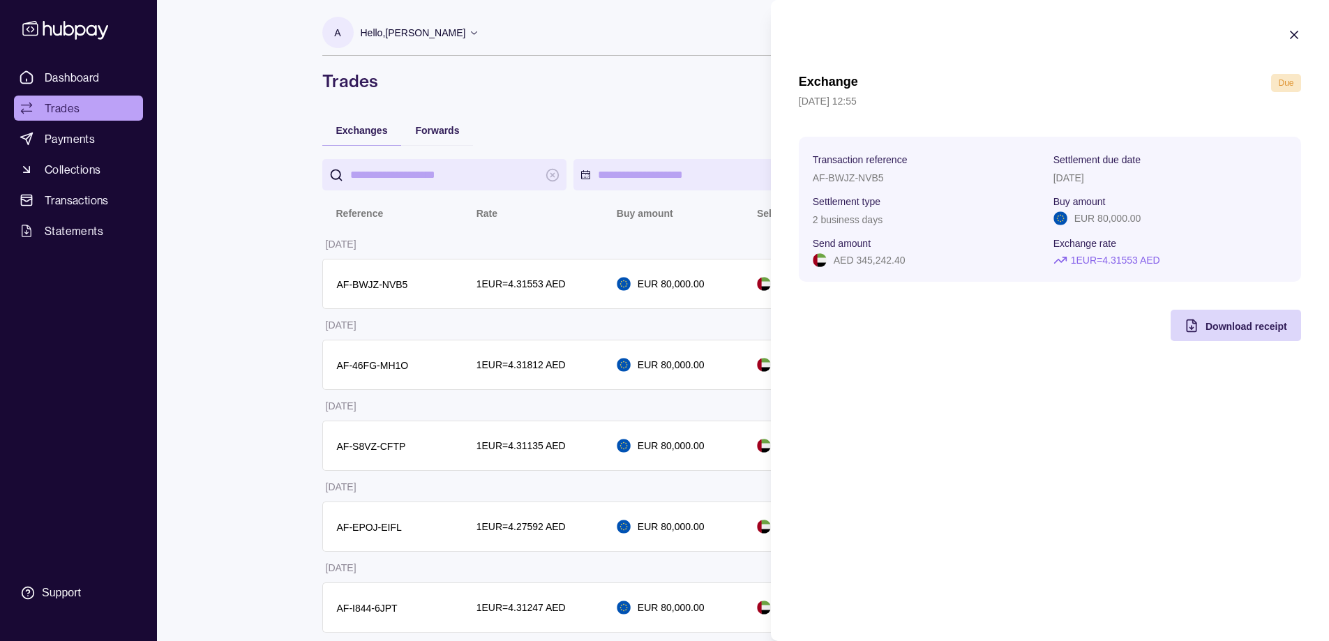
click at [1295, 33] on icon "button" at bounding box center [1295, 35] width 14 height 14
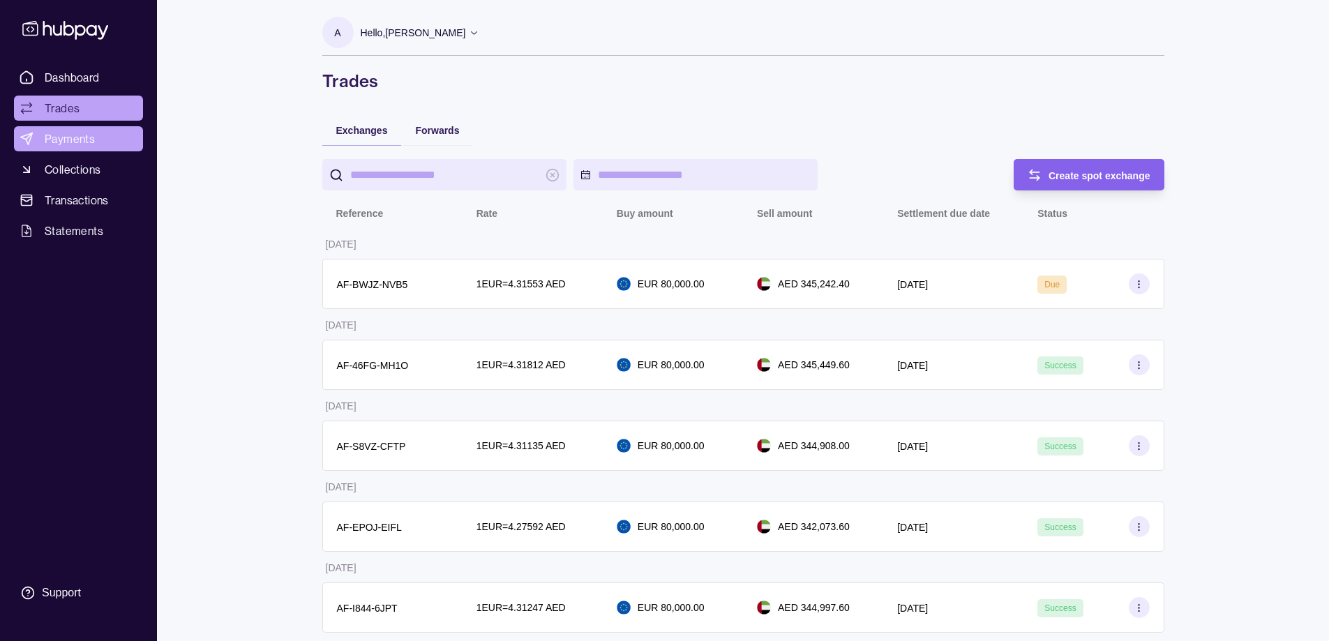
click at [96, 142] on link "Payments" at bounding box center [78, 138] width 129 height 25
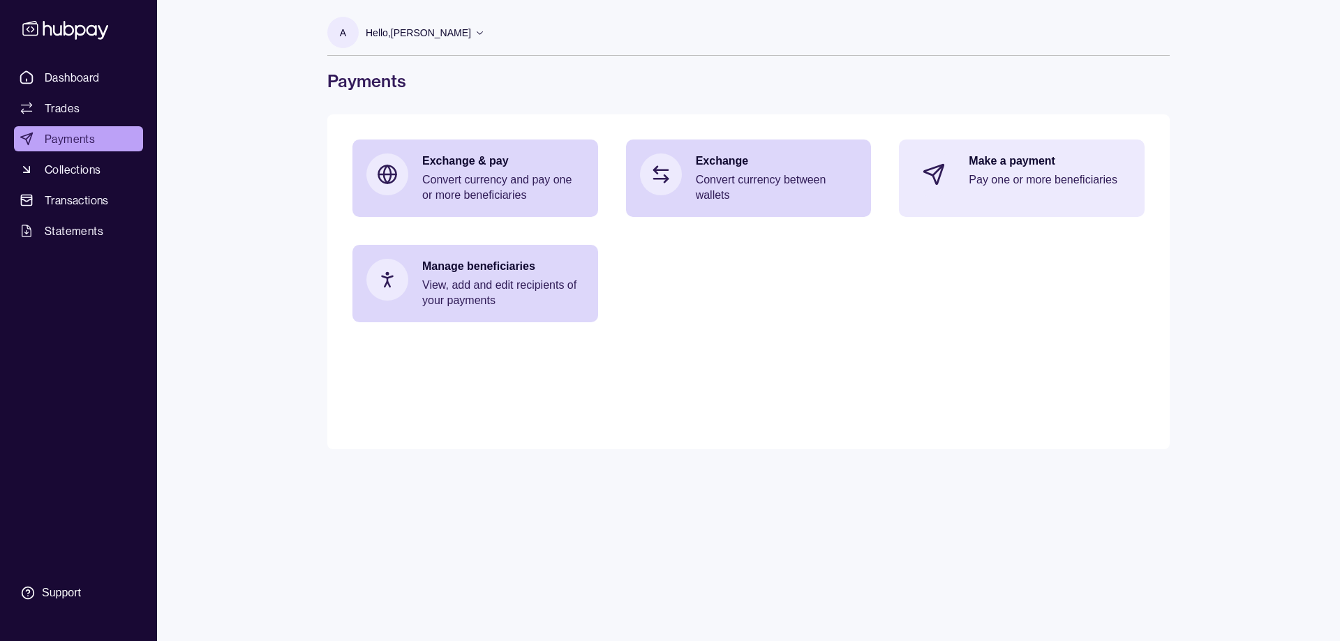
click at [1005, 208] on div "Make a payment Pay one or more beneficiaries" at bounding box center [1022, 175] width 246 height 70
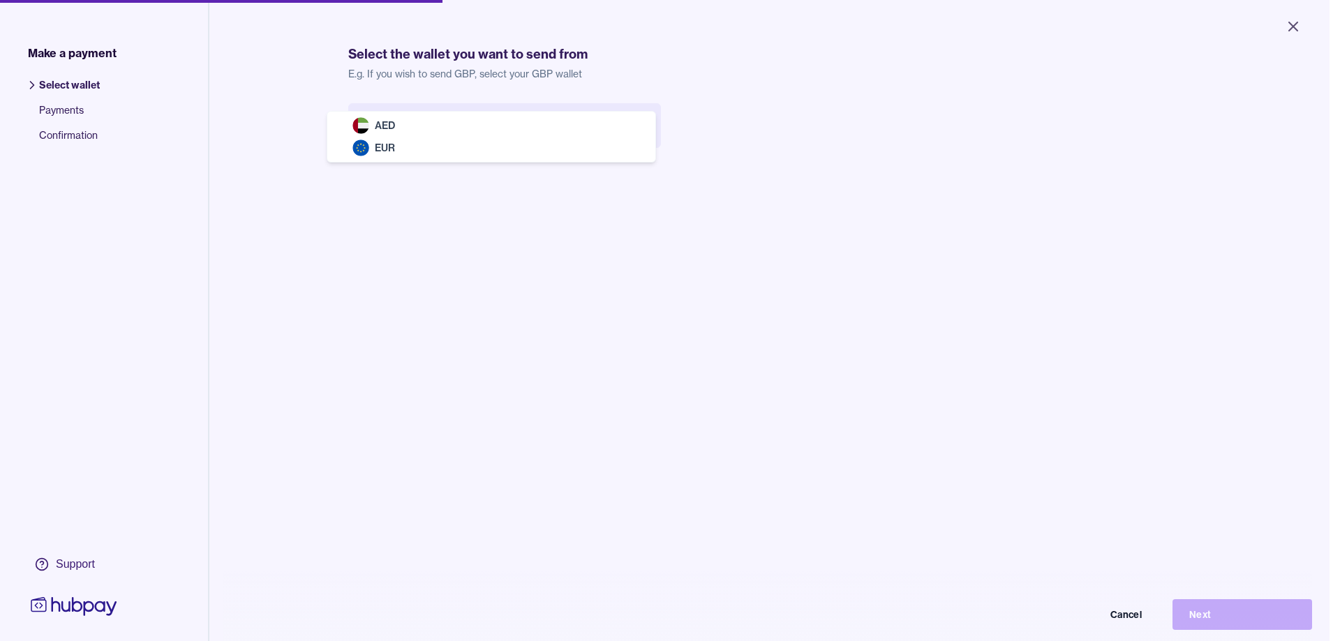
click at [482, 119] on body "Close Make a payment Select wallet Payments Confirmation Support Select the wal…" at bounding box center [664, 320] width 1329 height 641
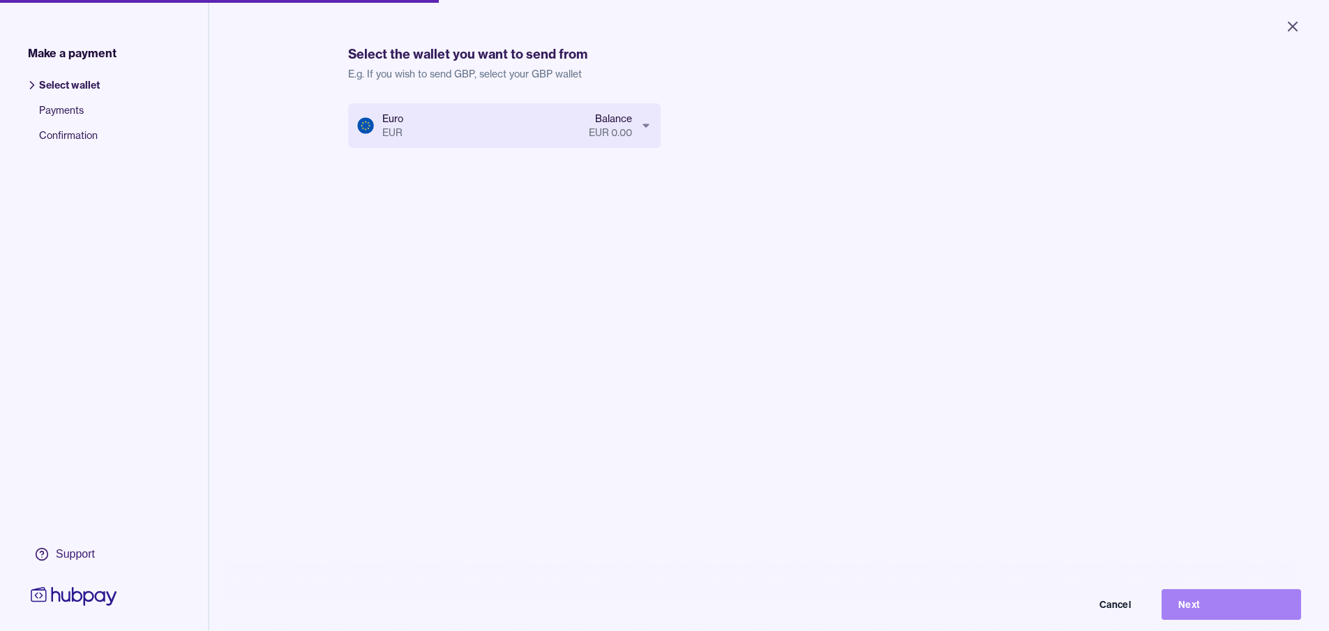
click at [1216, 605] on button "Next" at bounding box center [1232, 604] width 140 height 31
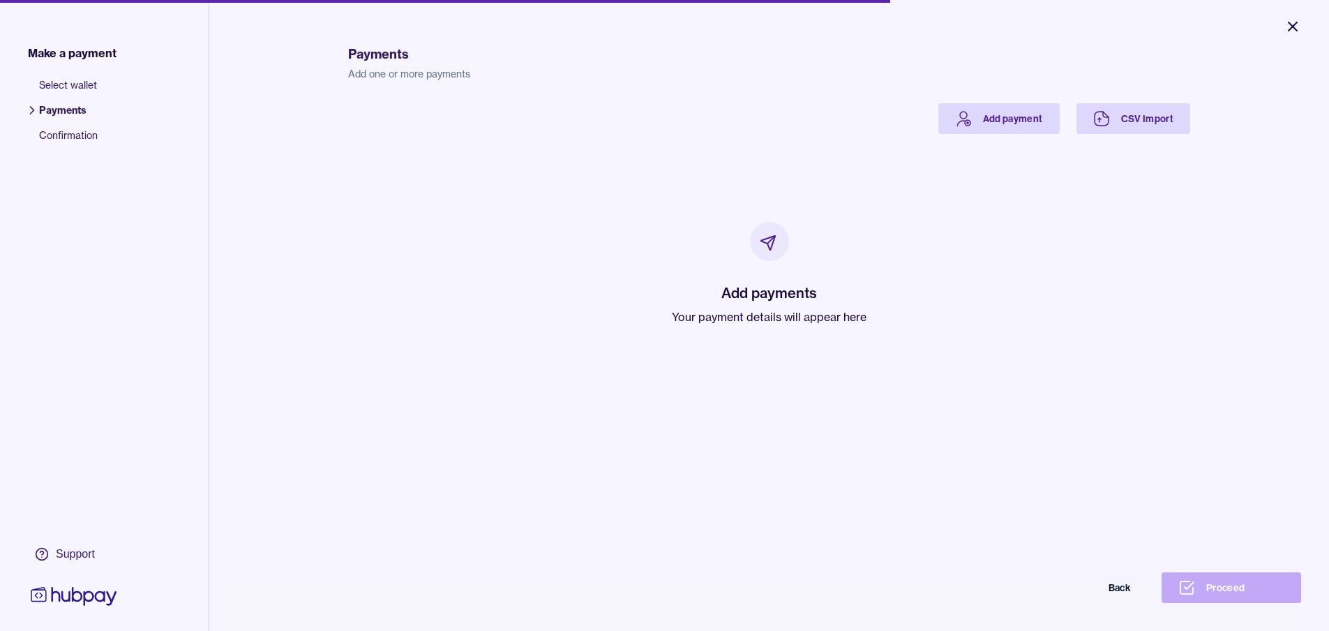
click at [1294, 28] on icon "Close" at bounding box center [1293, 26] width 8 height 8
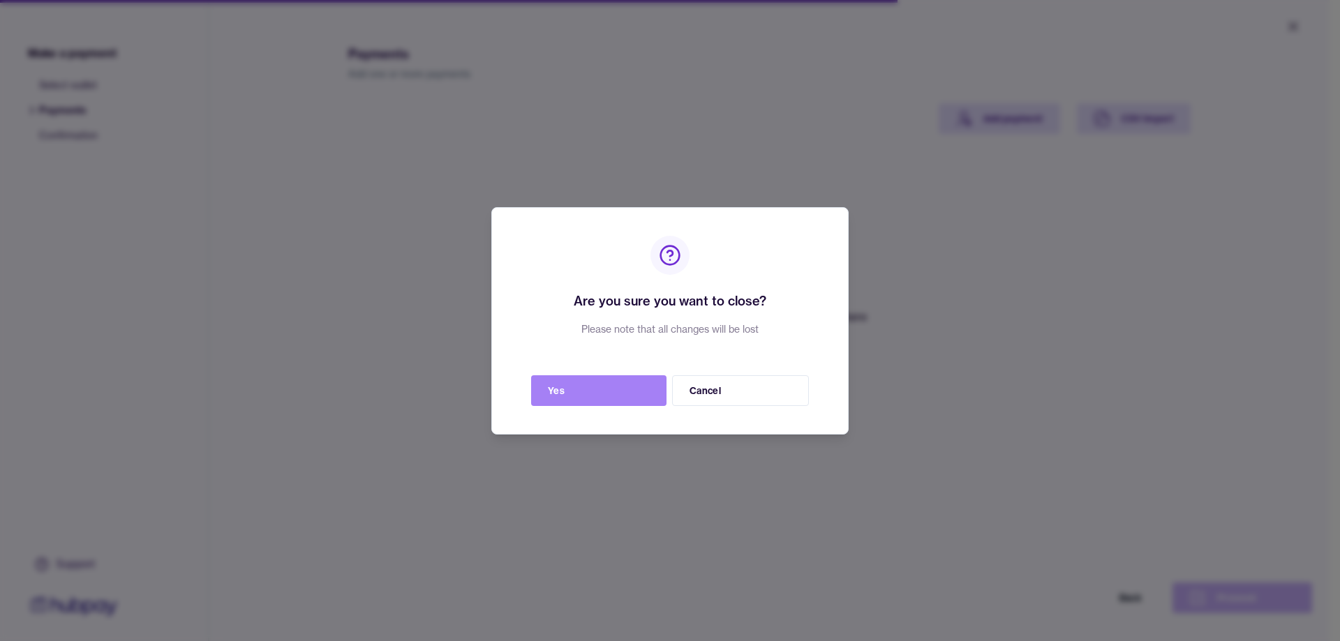
click at [621, 394] on button "Yes" at bounding box center [598, 390] width 135 height 31
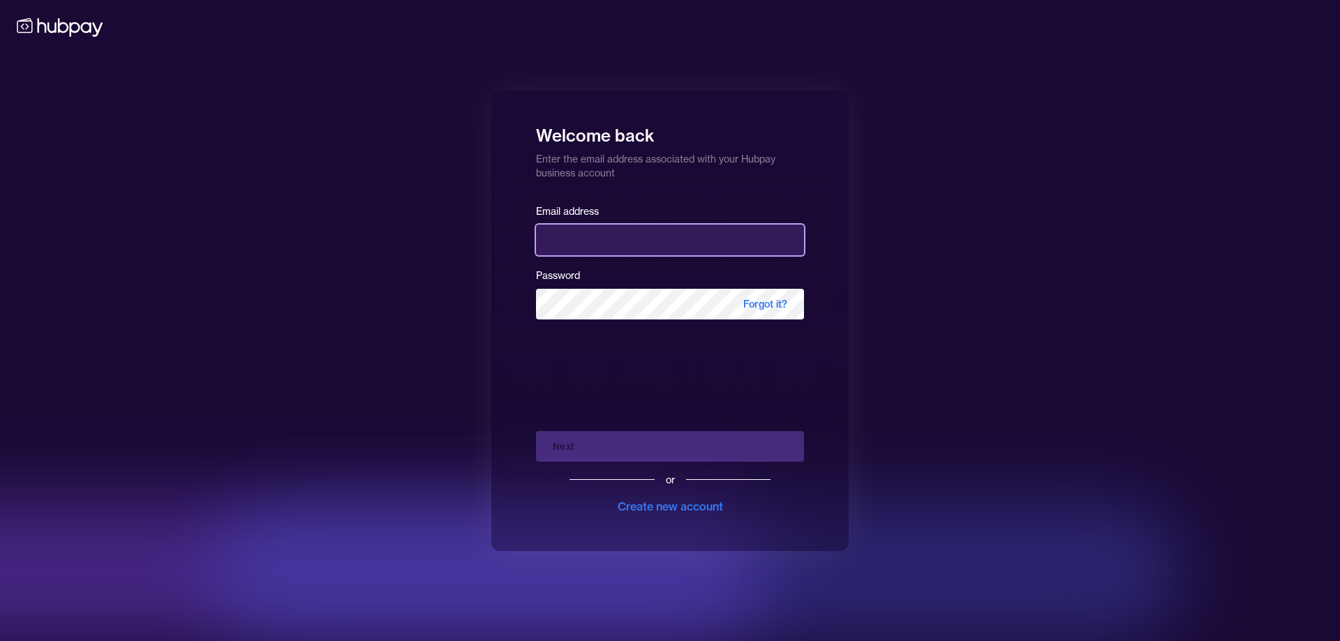
drag, startPoint x: 643, startPoint y: 244, endPoint x: 650, endPoint y: 244, distance: 7.0
click at [645, 244] on input "email" at bounding box center [670, 240] width 268 height 31
type input "**********"
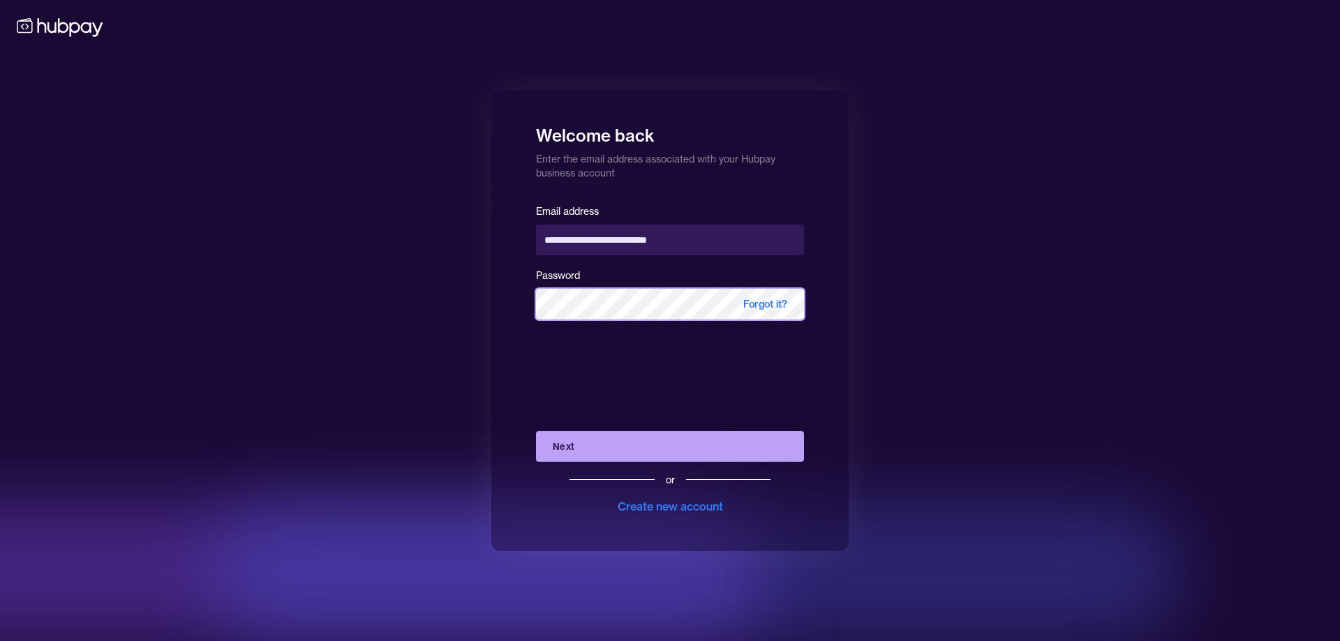
click at [536, 431] on button "Next" at bounding box center [670, 446] width 268 height 31
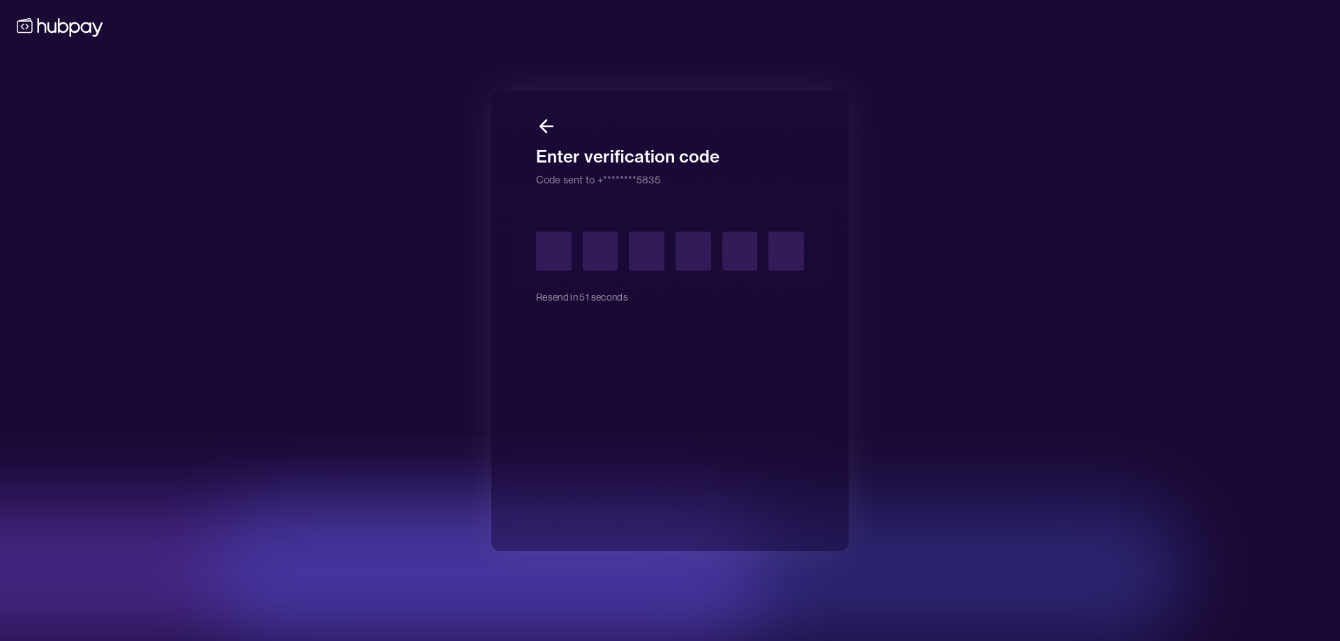
type input "*"
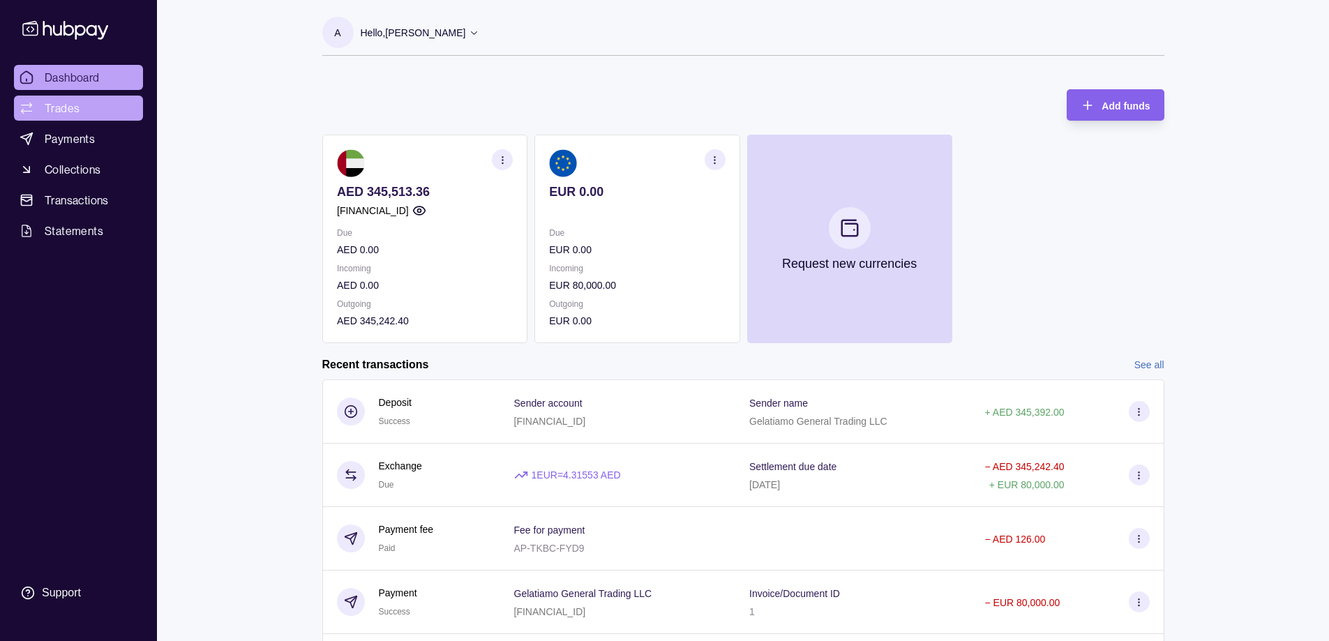
click at [68, 110] on span "Trades" at bounding box center [62, 108] width 35 height 17
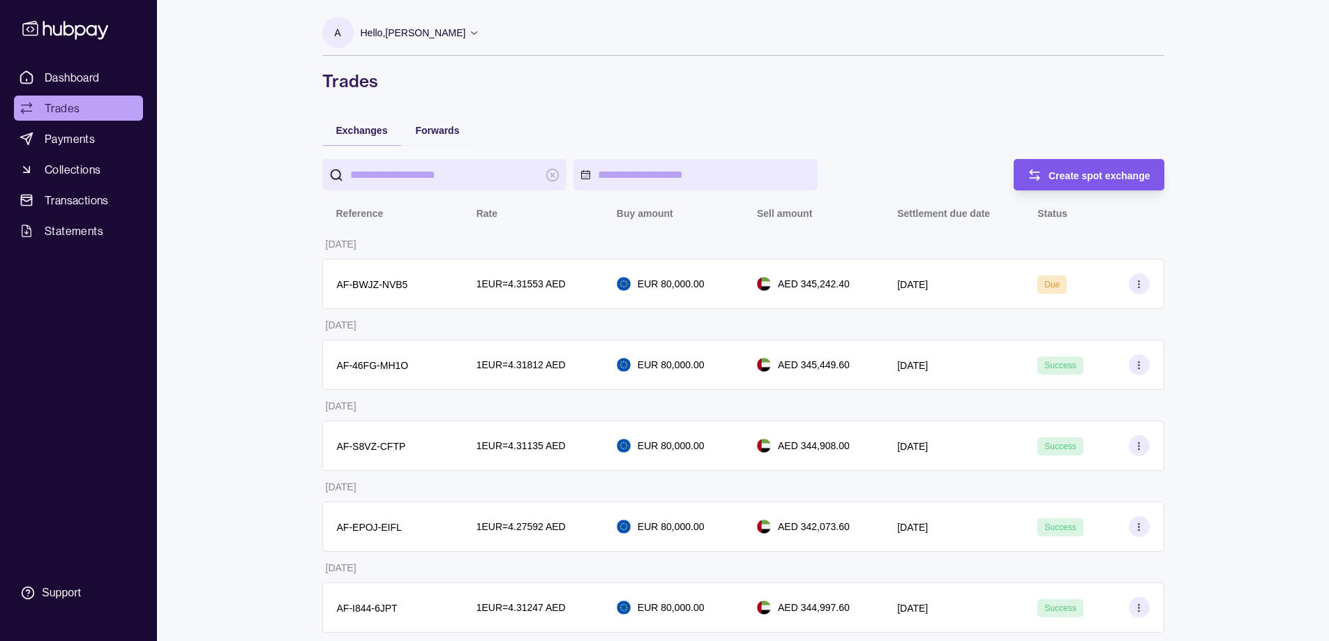
click at [1119, 177] on span "Create spot exchange" at bounding box center [1100, 175] width 102 height 11
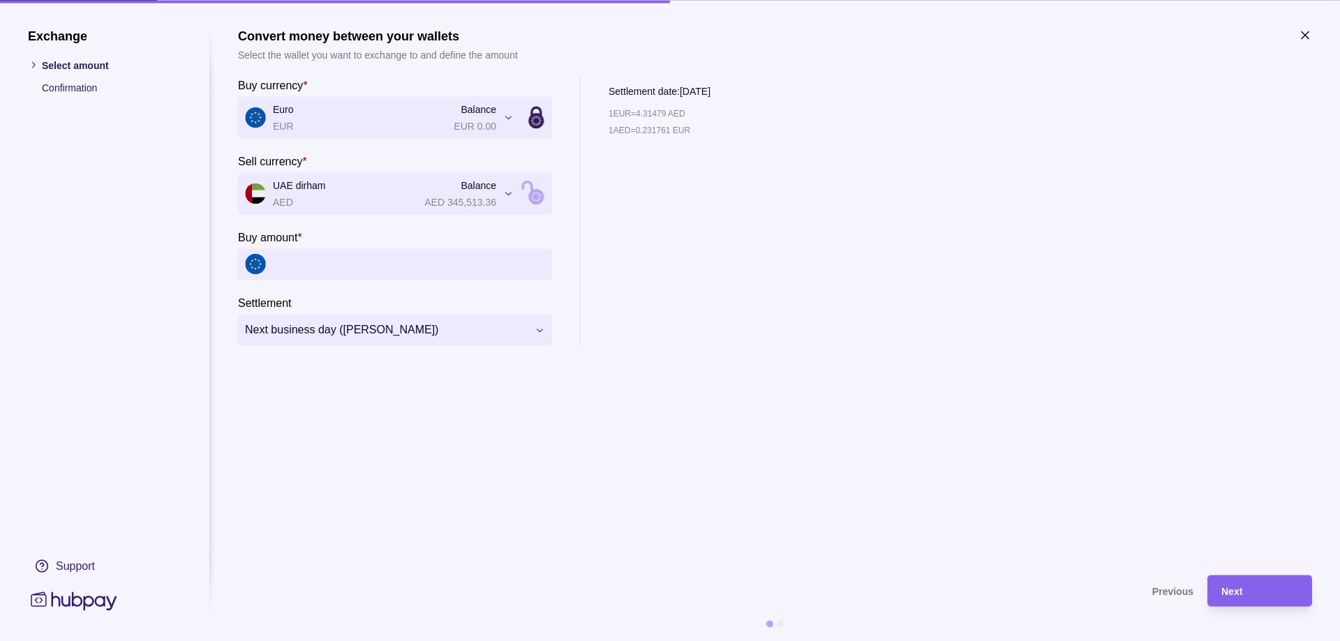
click at [351, 265] on input "Buy amount *" at bounding box center [409, 263] width 272 height 31
type input "******"
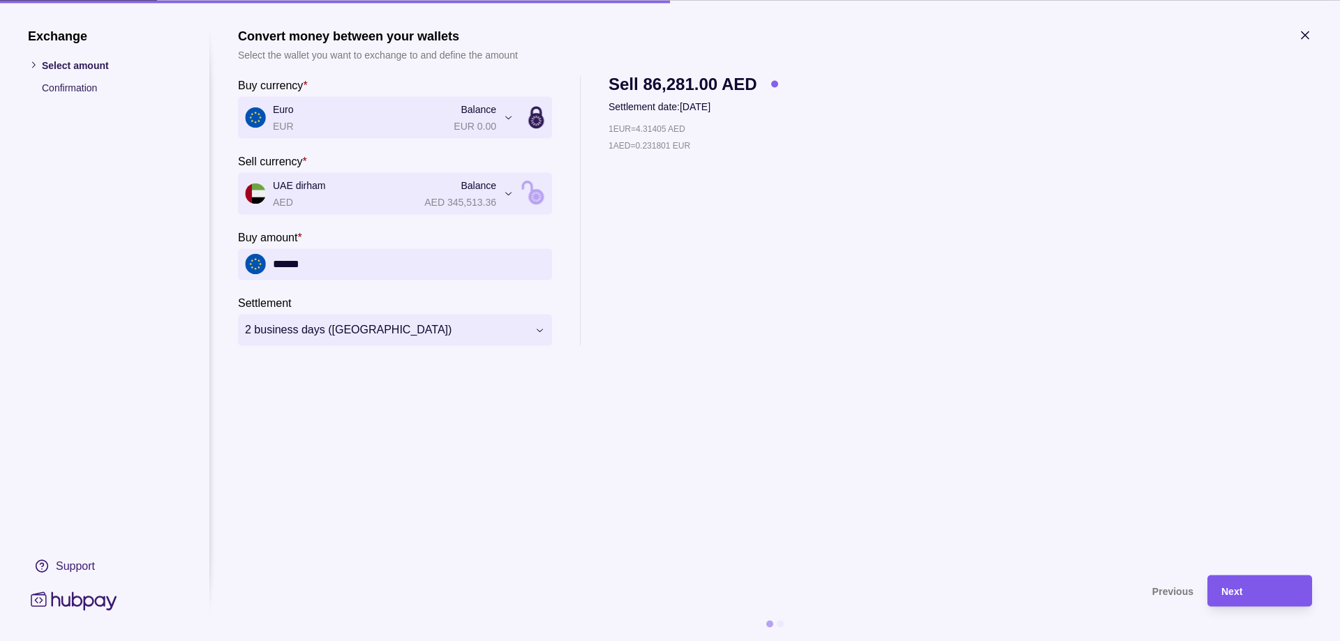
click at [1242, 597] on span "Next" at bounding box center [1231, 591] width 21 height 11
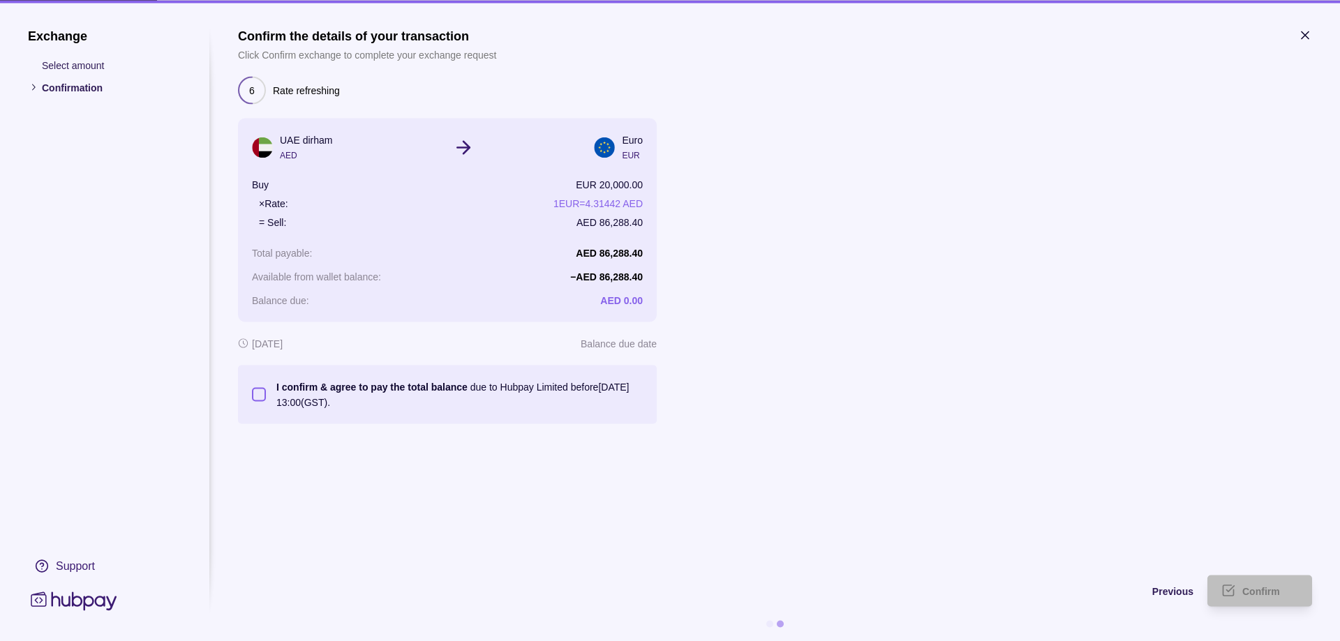
drag, startPoint x: 260, startPoint y: 391, endPoint x: 282, endPoint y: 396, distance: 22.2
click at [261, 392] on button "I confirm & agree to pay the total balance due to Hubpay Limited before [DATE] …" at bounding box center [259, 394] width 14 height 14
click at [1273, 590] on span "Confirm" at bounding box center [1261, 591] width 38 height 11
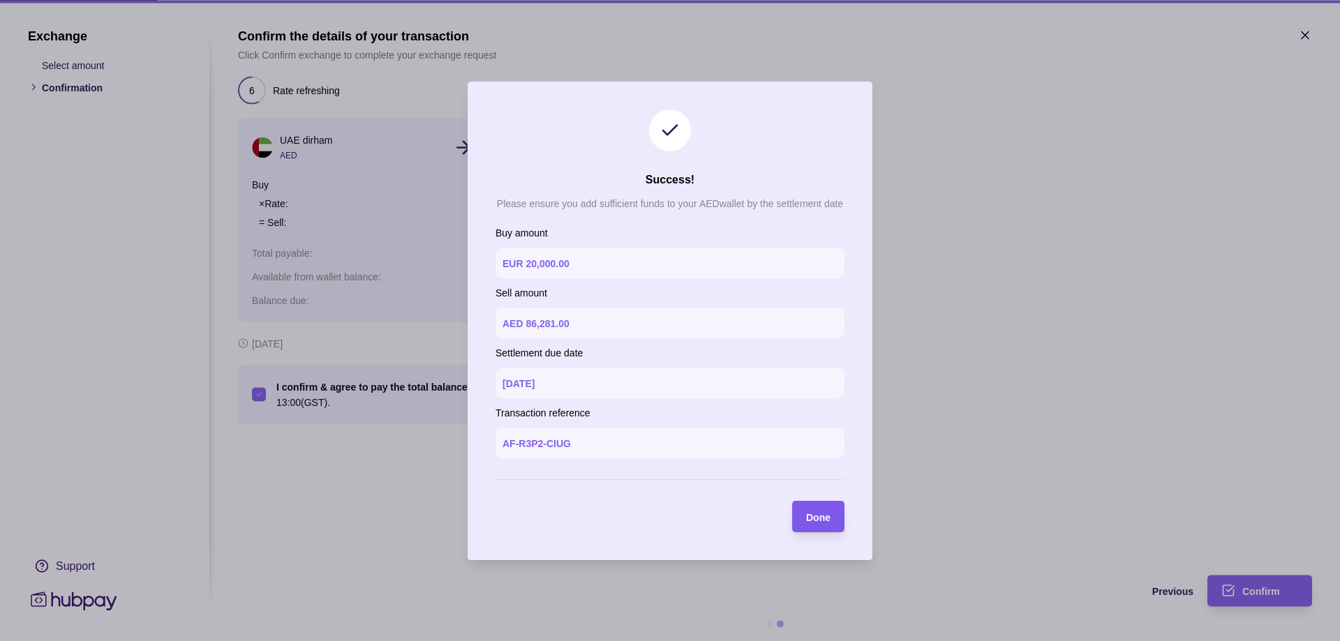
click at [824, 519] on span "Done" at bounding box center [818, 517] width 24 height 11
